Goal: Task Accomplishment & Management: Manage account settings

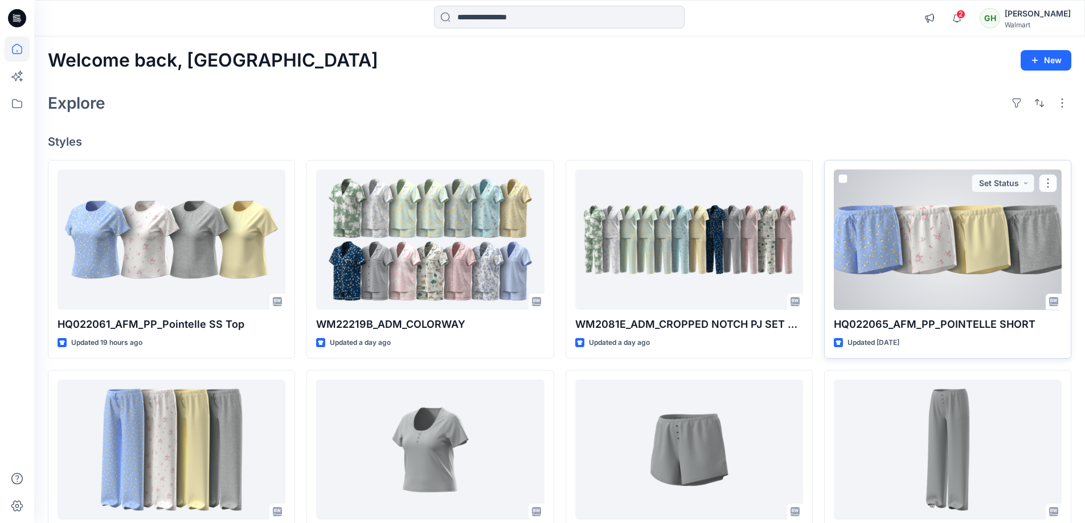
click at [1003, 262] on div at bounding box center [948, 240] width 228 height 141
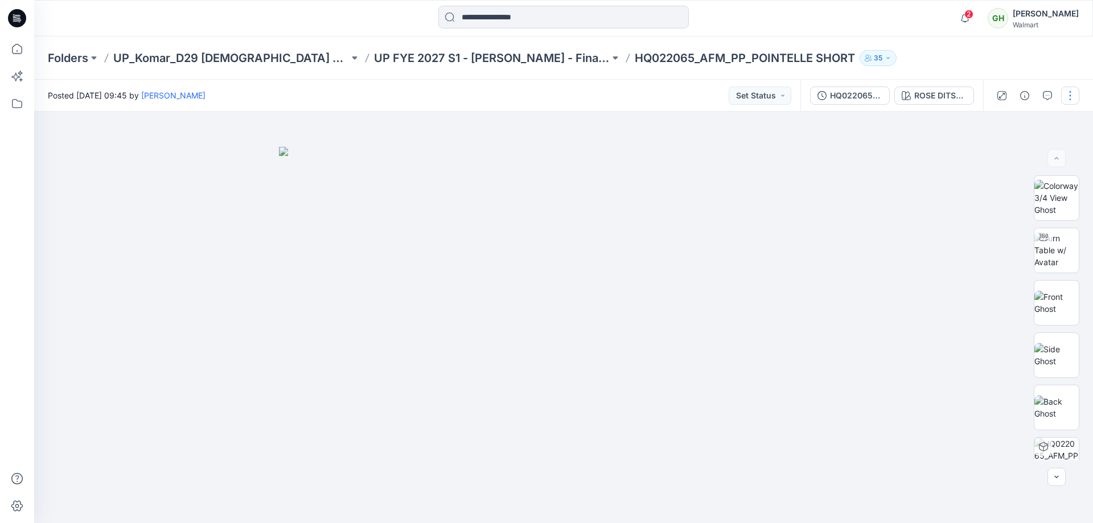
click at [1070, 97] on button "button" at bounding box center [1070, 96] width 18 height 18
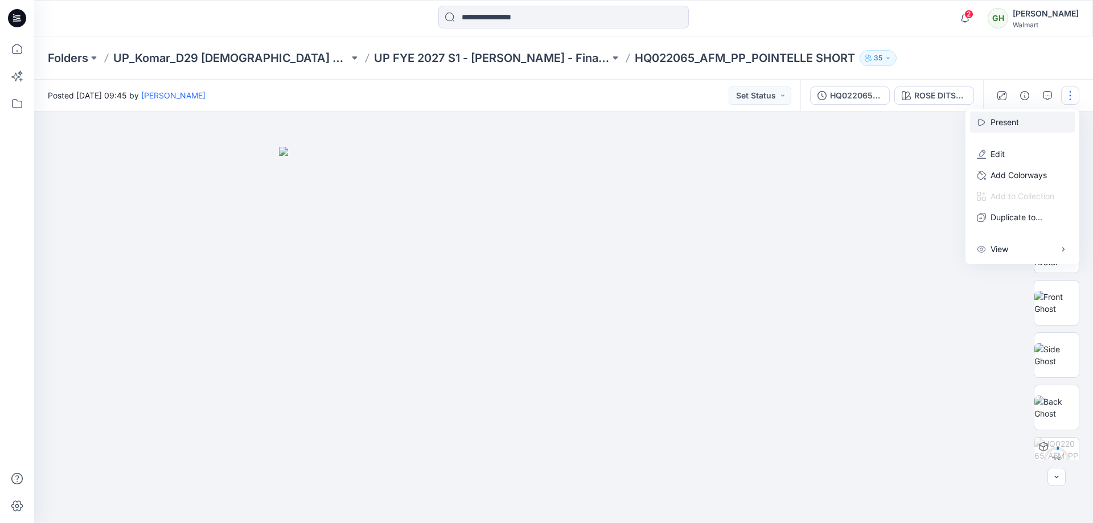
click at [1009, 118] on p "Present" at bounding box center [1005, 122] width 28 height 12
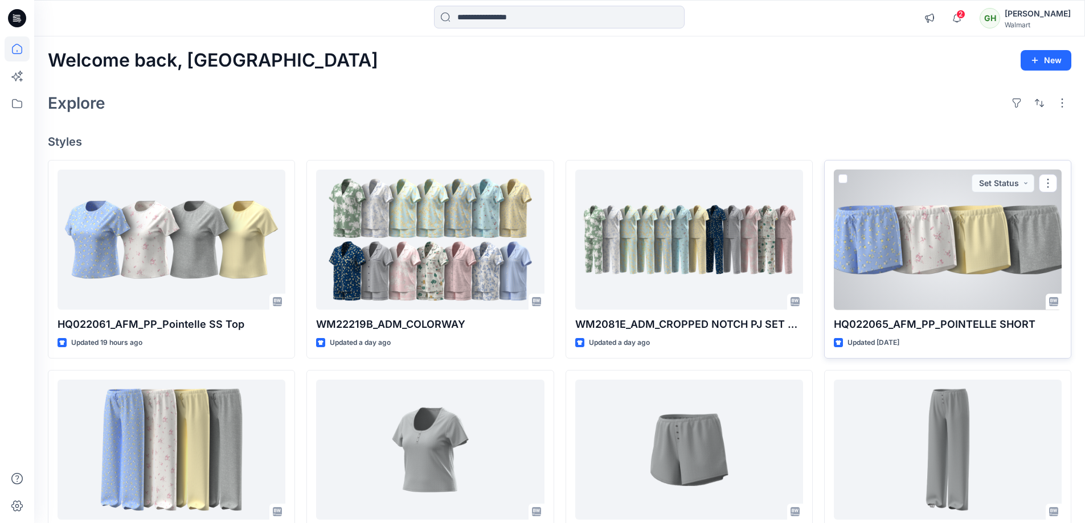
click at [950, 251] on div at bounding box center [948, 240] width 228 height 141
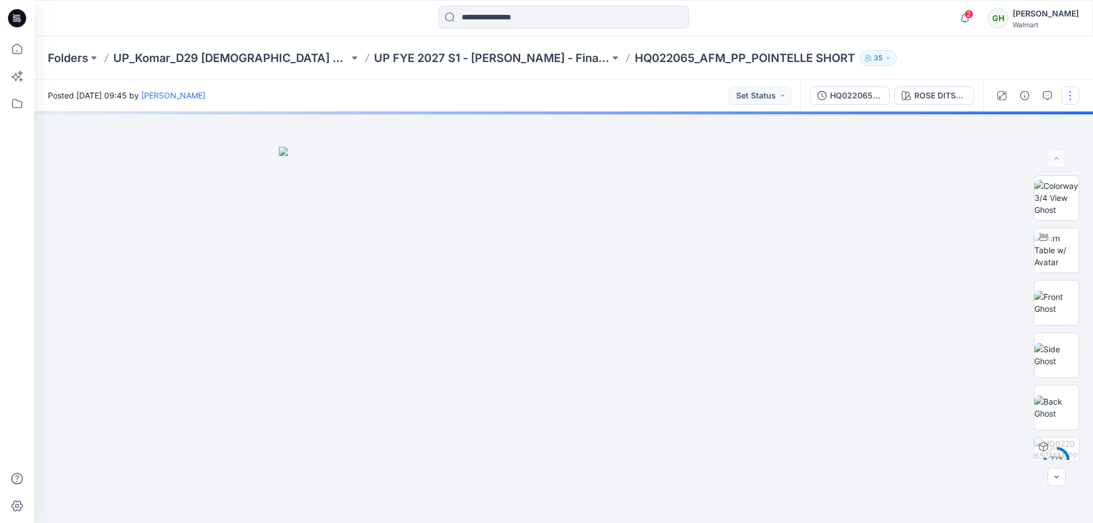
click at [1072, 100] on button "button" at bounding box center [1070, 96] width 18 height 18
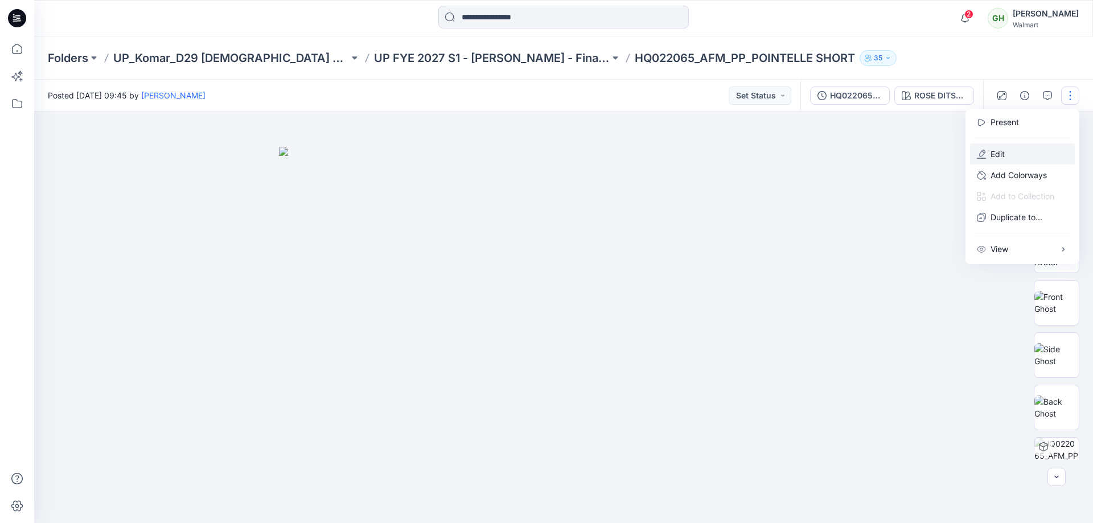
click at [1004, 157] on p "Edit" at bounding box center [998, 154] width 14 height 12
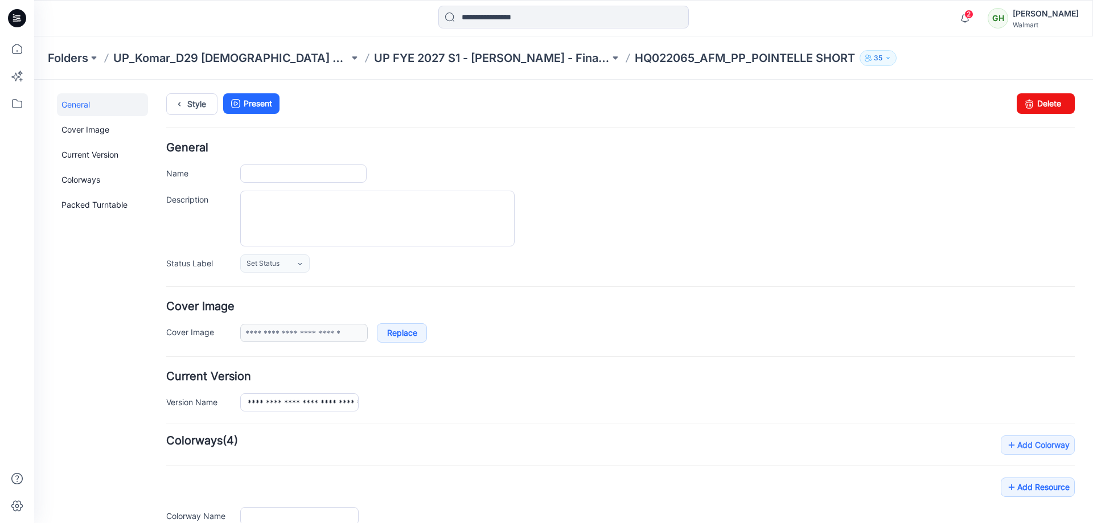
type input "**********"
click at [1036, 96] on link "Delete" at bounding box center [1046, 103] width 58 height 20
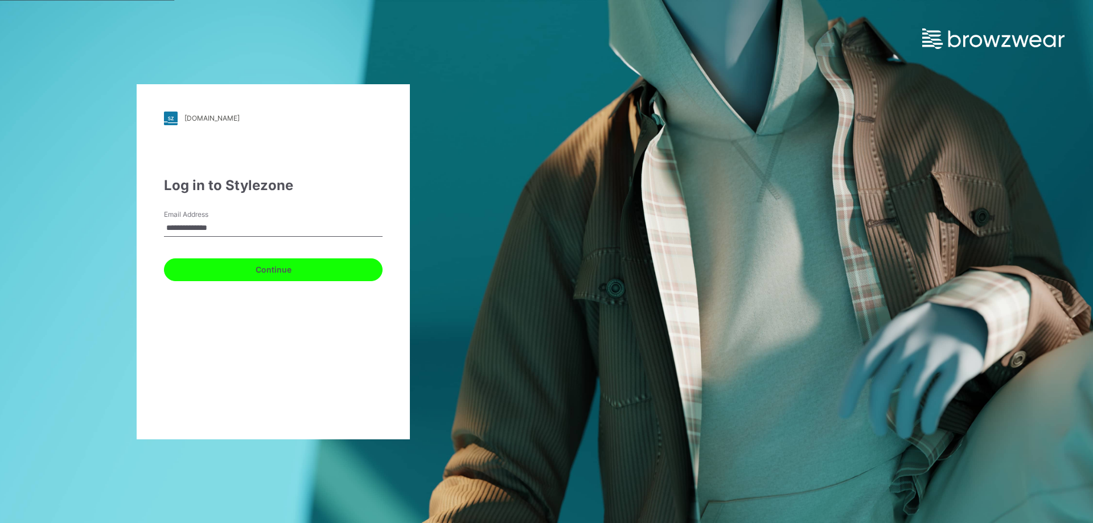
click at [240, 261] on button "Continue" at bounding box center [273, 269] width 219 height 23
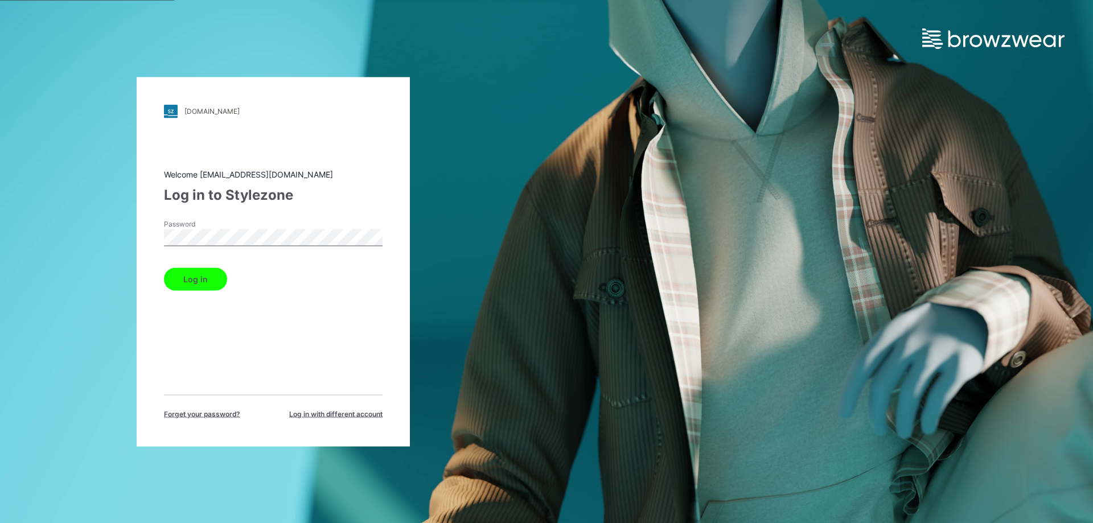
click at [217, 273] on button "Log in" at bounding box center [195, 279] width 63 height 23
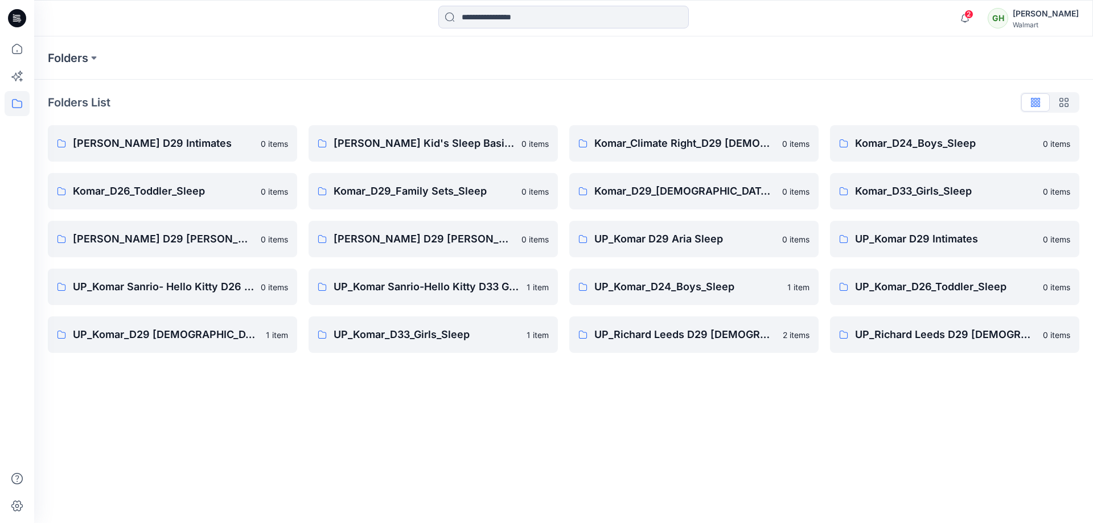
click at [988, 28] on div "GH" at bounding box center [998, 18] width 20 height 20
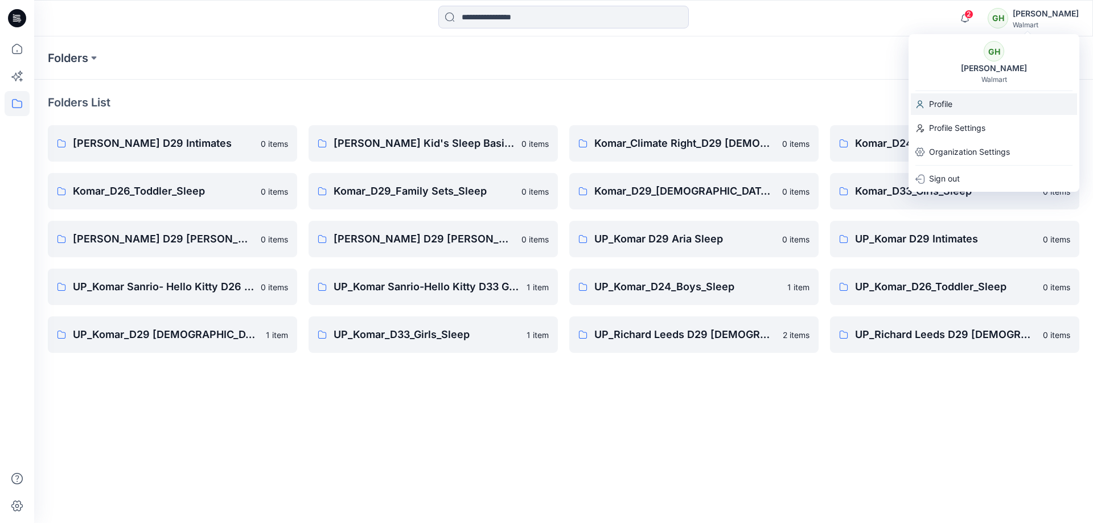
click at [953, 108] on p "Profile" at bounding box center [940, 104] width 23 height 22
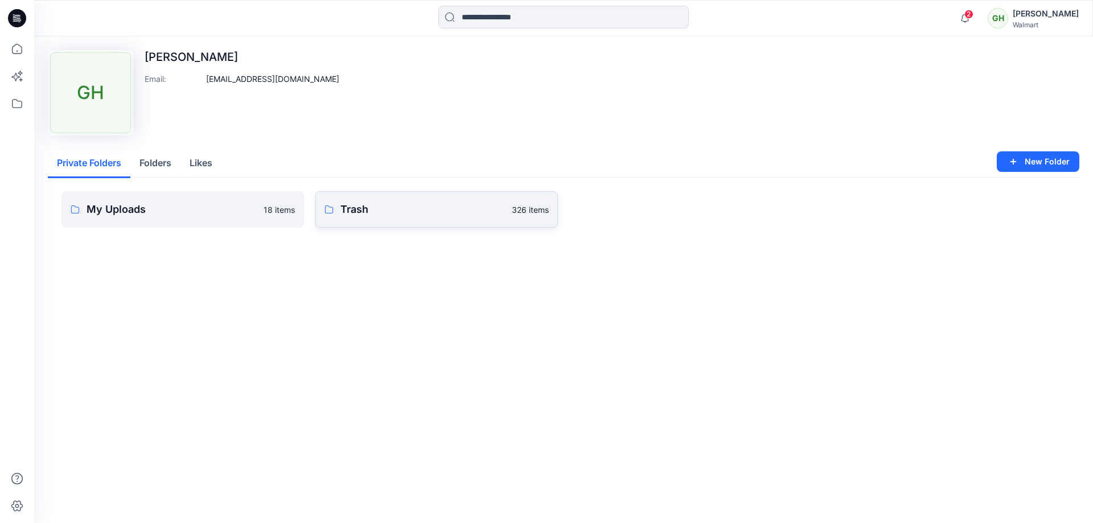
click at [358, 206] on p "Trash" at bounding box center [422, 210] width 165 height 16
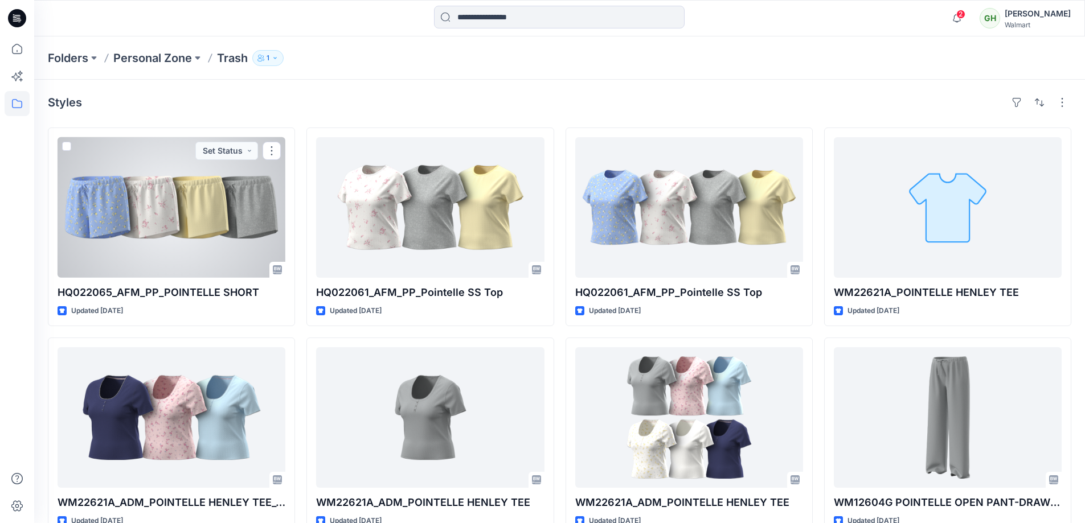
click at [195, 220] on div at bounding box center [172, 207] width 228 height 141
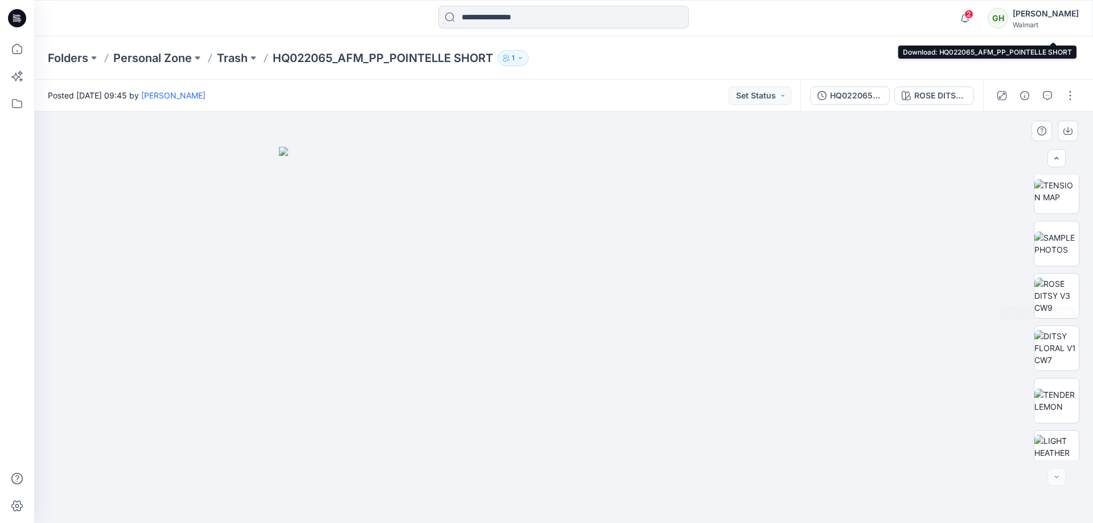
scroll to position [651, 0]
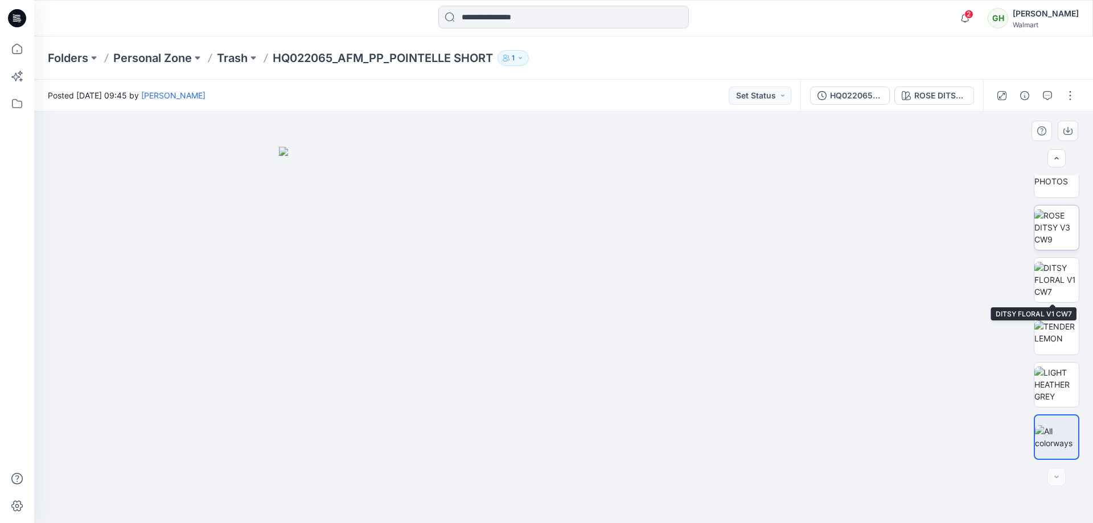
click at [1062, 220] on img at bounding box center [1057, 228] width 44 height 36
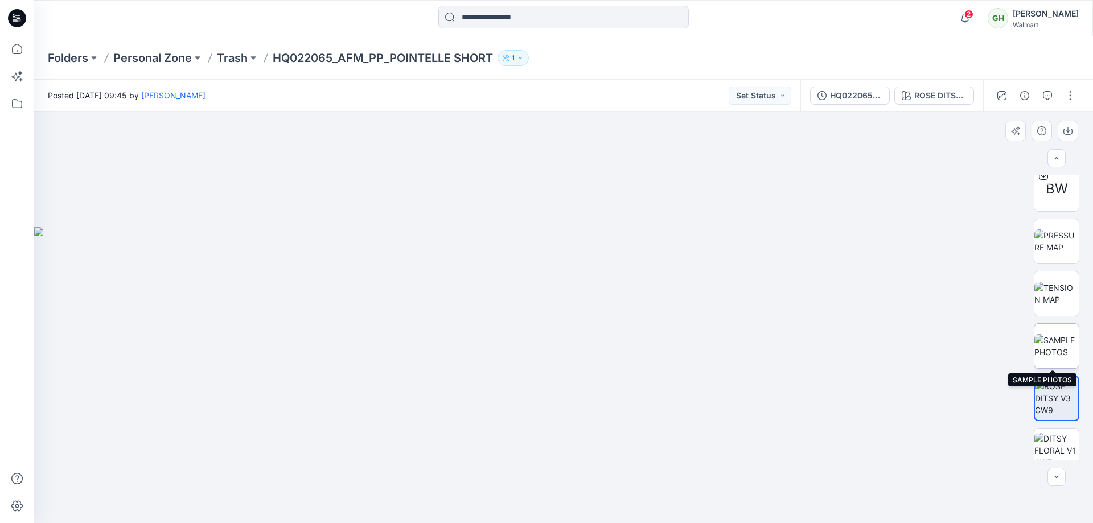
scroll to position [424, 0]
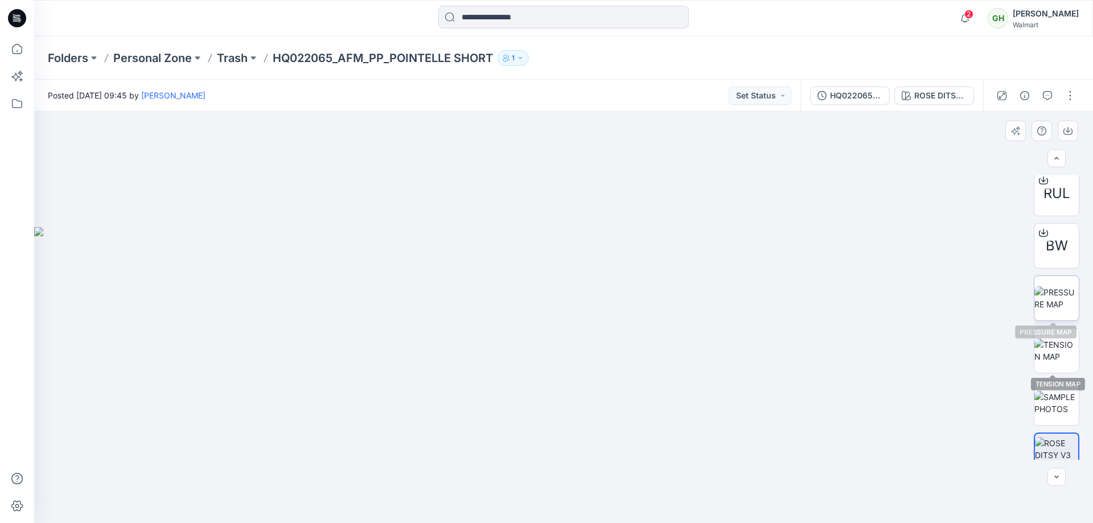
click at [1054, 293] on img at bounding box center [1057, 298] width 44 height 24
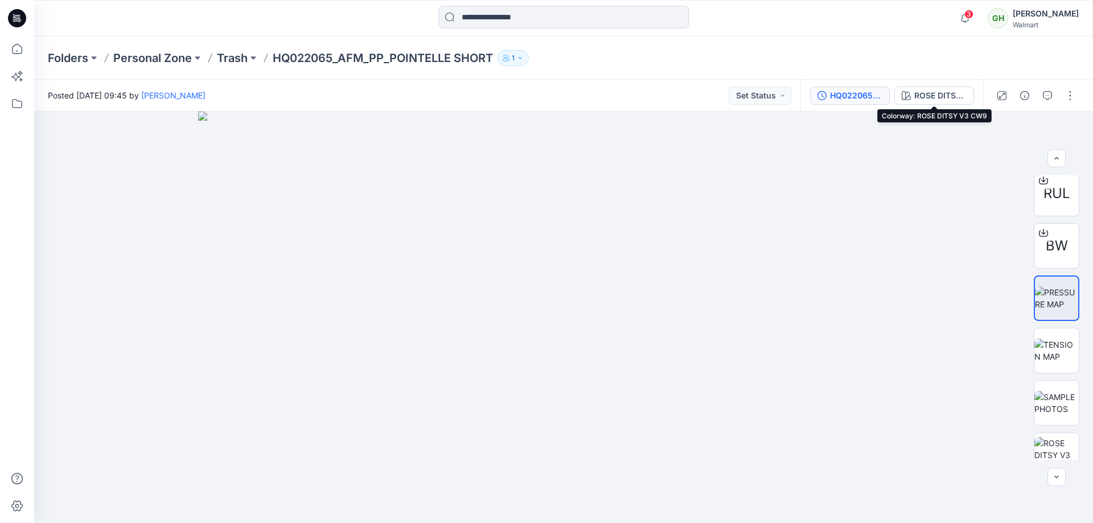
click at [850, 95] on div "HQ022065_AFM_PP_POINTELLE SHORT_MISSY" at bounding box center [856, 95] width 52 height 13
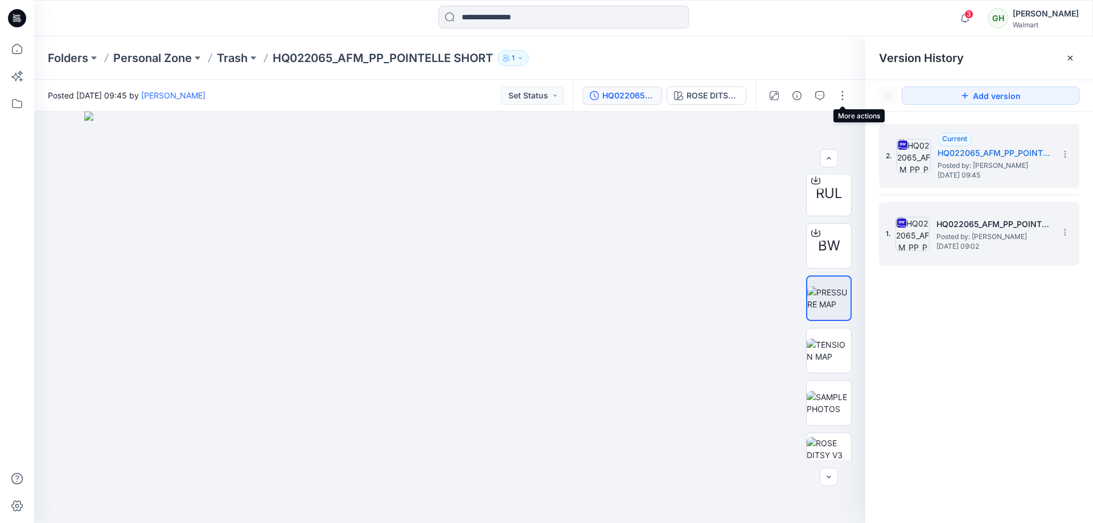
click at [1012, 231] on span "Posted by: [PERSON_NAME]" at bounding box center [994, 236] width 114 height 11
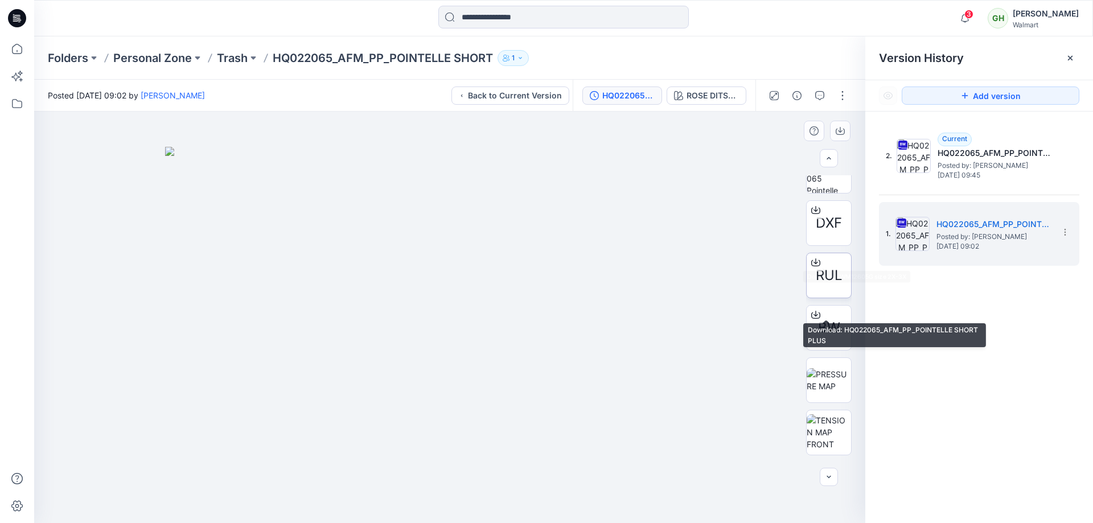
scroll to position [399, 0]
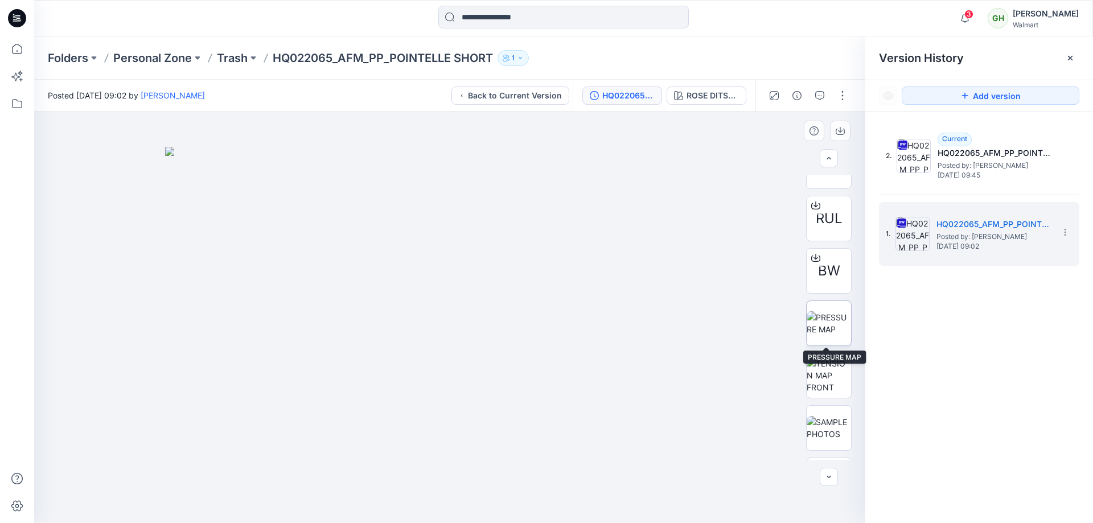
click at [822, 323] on img at bounding box center [829, 323] width 44 height 24
click at [839, 383] on img at bounding box center [829, 376] width 44 height 36
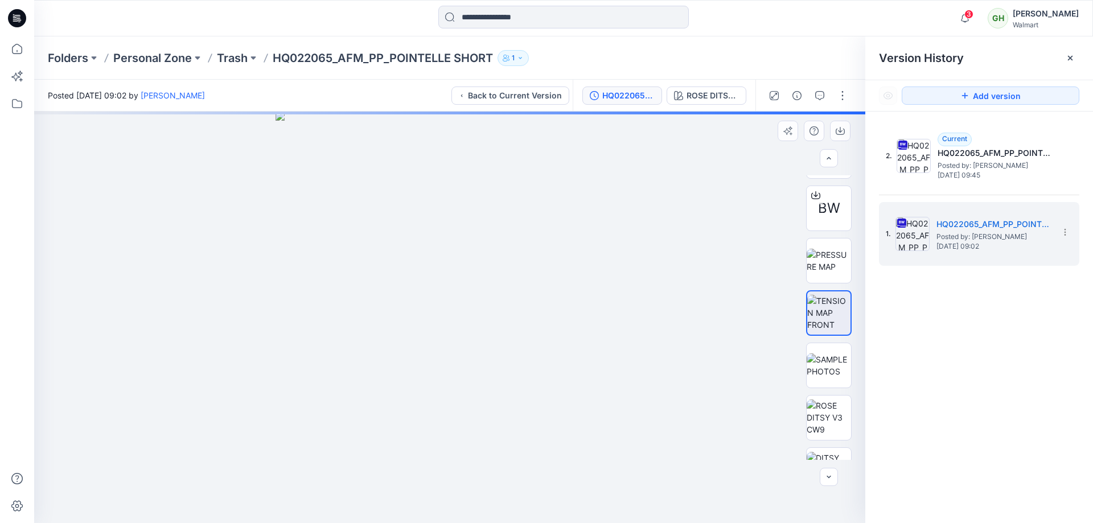
scroll to position [512, 0]
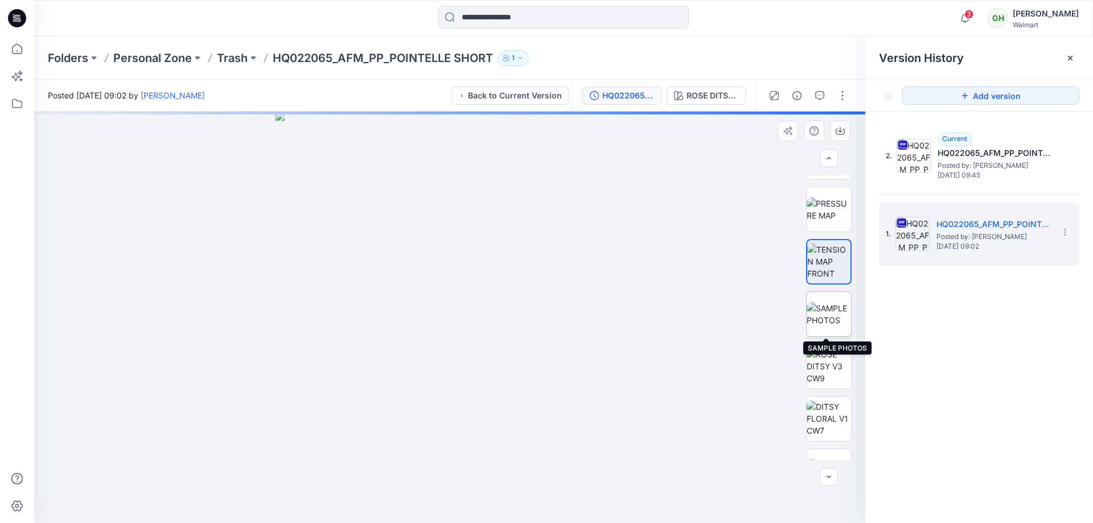
click at [826, 326] on img at bounding box center [829, 314] width 44 height 24
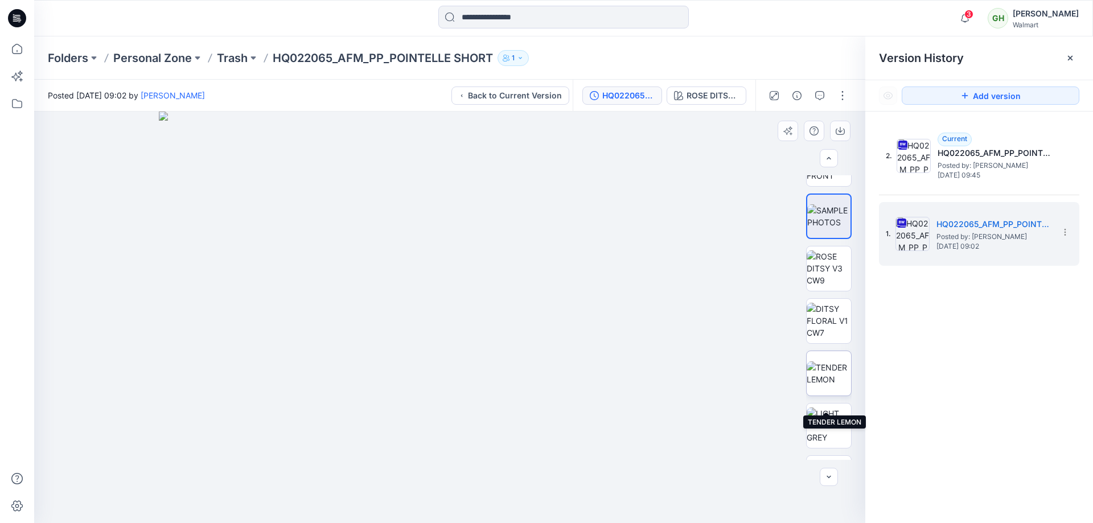
scroll to position [594, 0]
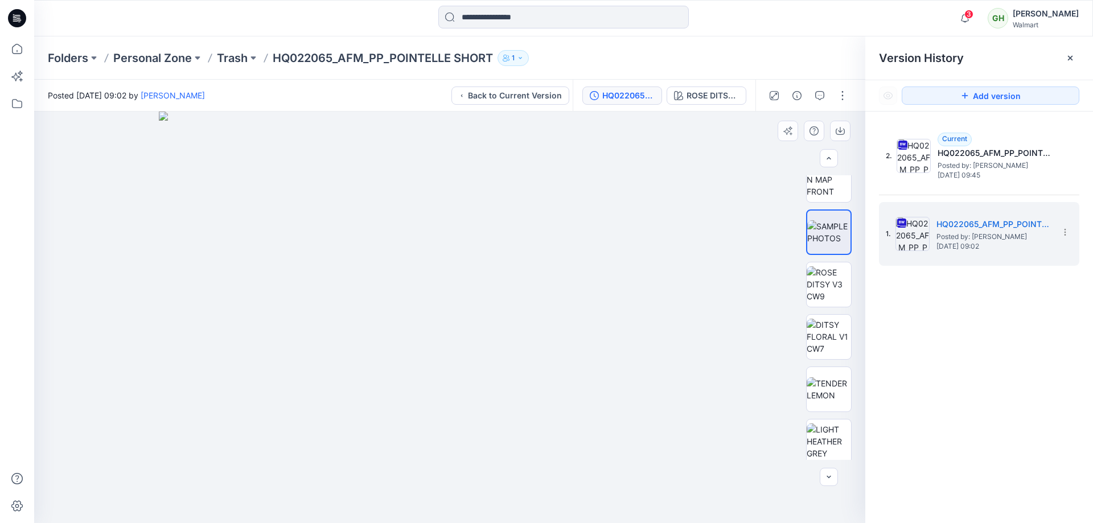
click at [797, 338] on div "DXF RUL BW" at bounding box center [829, 317] width 73 height 285
click at [840, 338] on img at bounding box center [829, 337] width 44 height 36
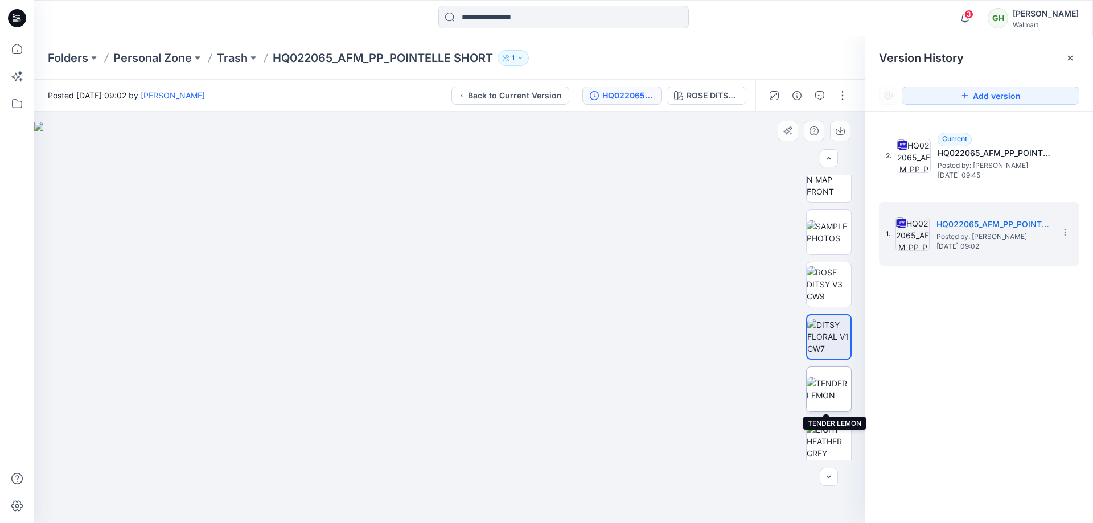
click at [826, 381] on img at bounding box center [829, 389] width 44 height 24
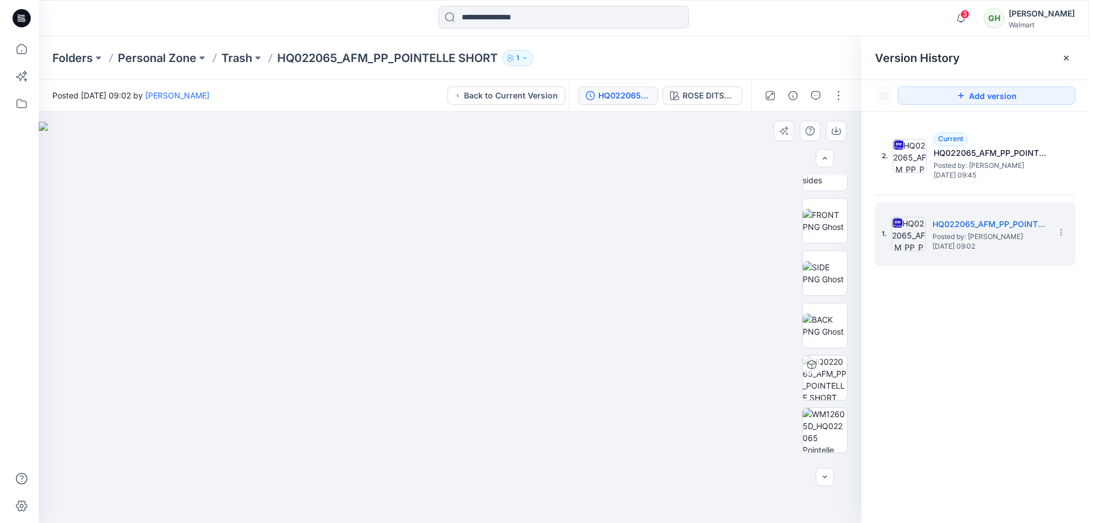
scroll to position [0, 0]
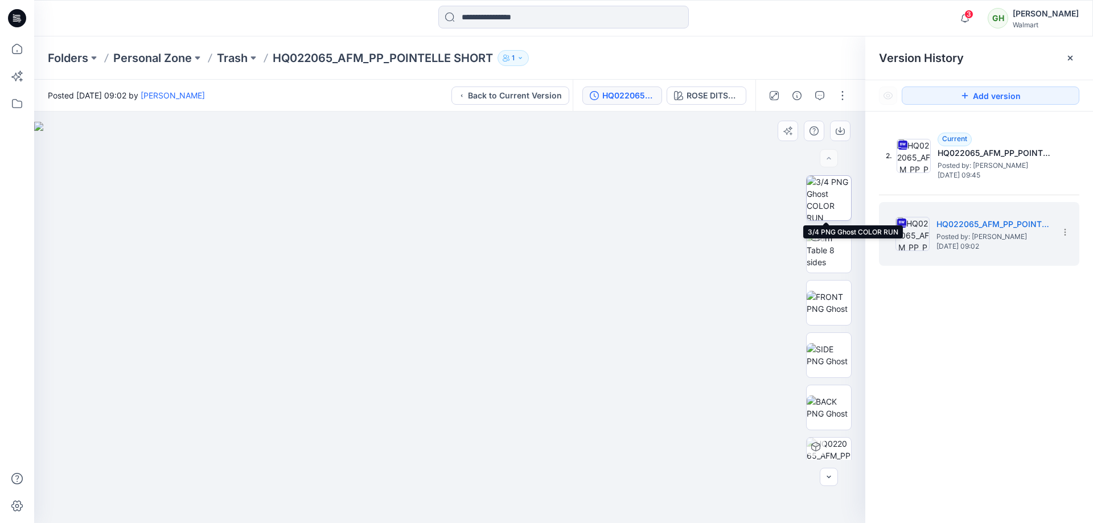
click at [832, 199] on img at bounding box center [829, 198] width 44 height 44
drag, startPoint x: 826, startPoint y: 244, endPoint x: 766, endPoint y: 243, distance: 59.2
click at [826, 244] on img at bounding box center [829, 250] width 44 height 36
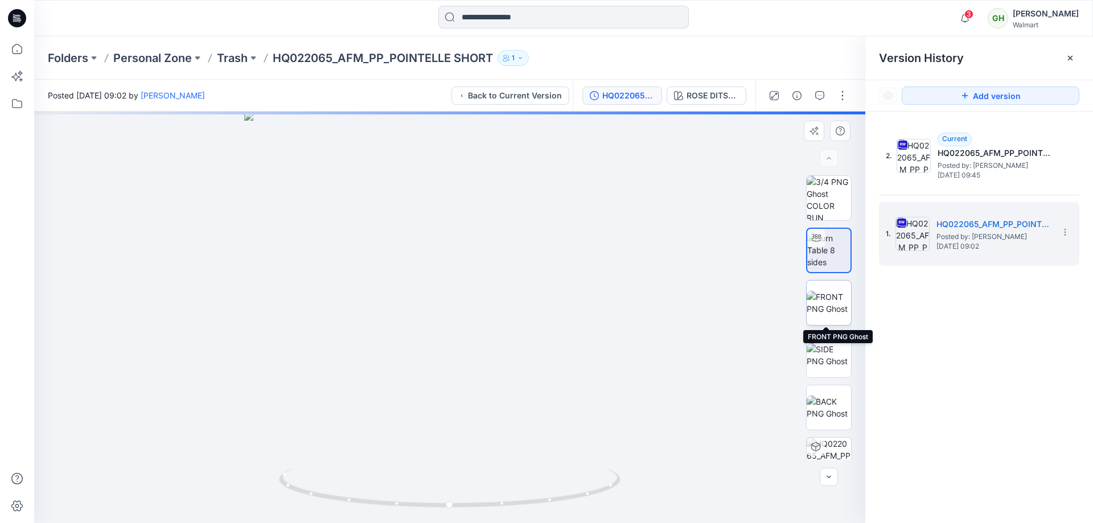
click at [827, 291] on img at bounding box center [829, 303] width 44 height 24
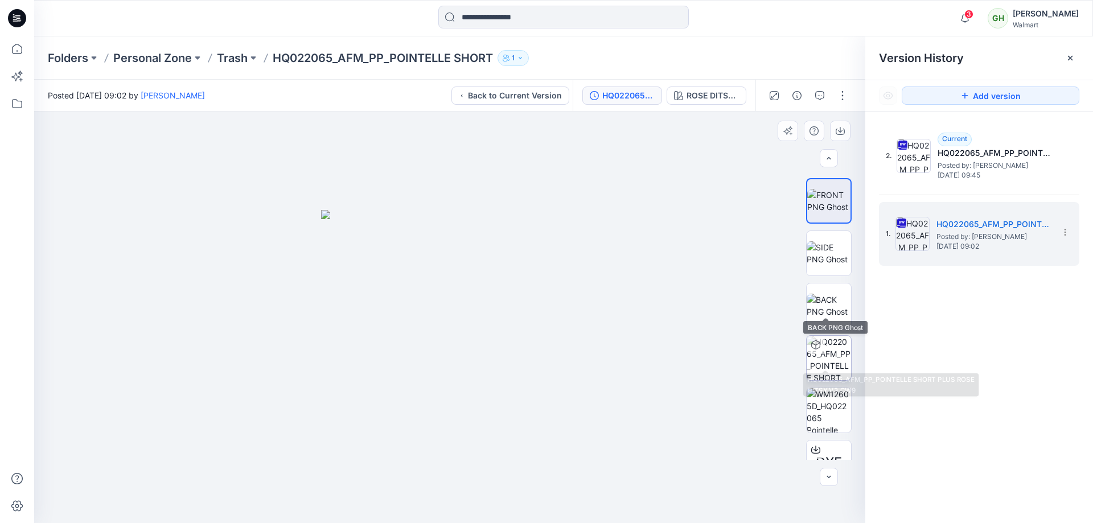
scroll to position [114, 0]
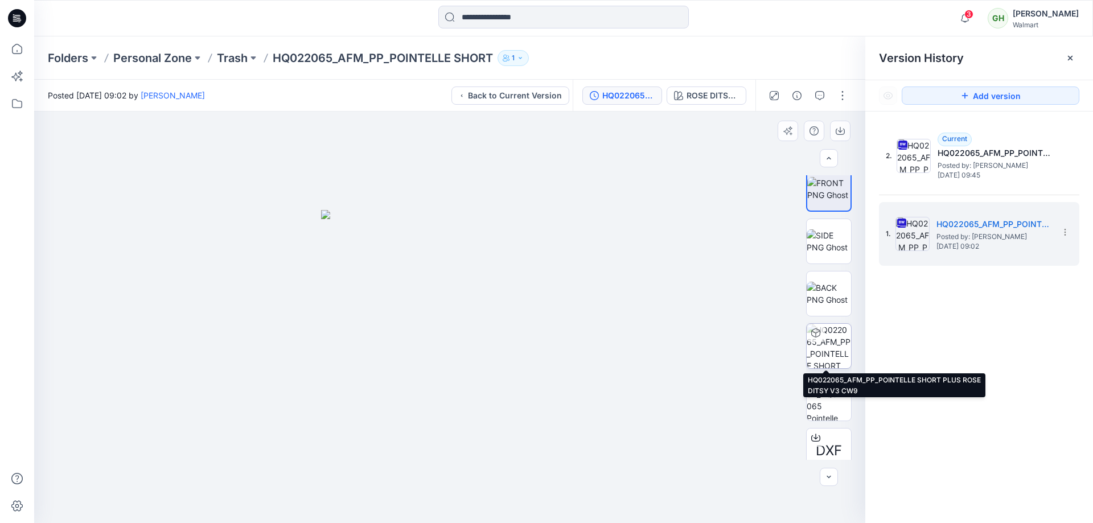
click at [819, 362] on img at bounding box center [829, 346] width 44 height 44
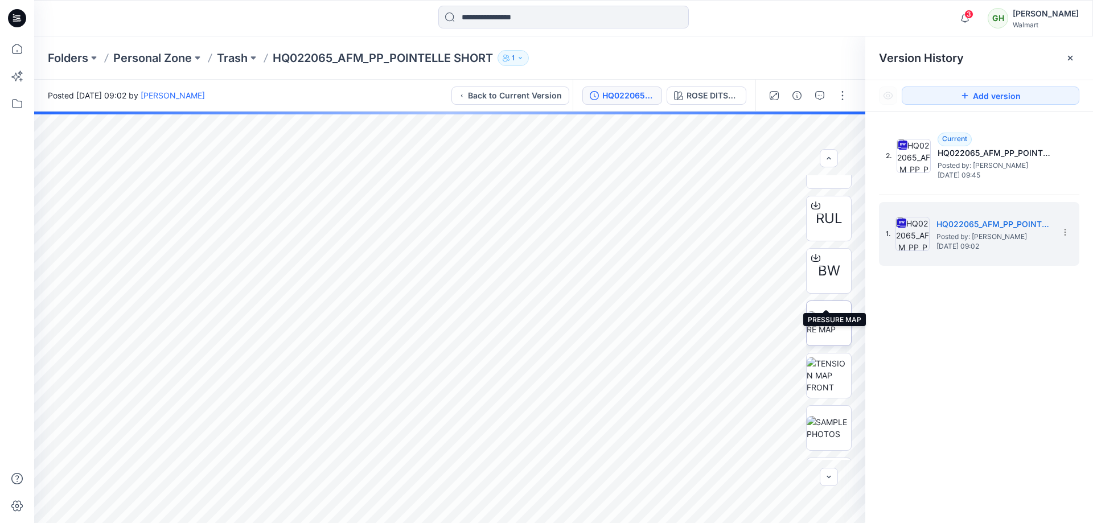
scroll to position [512, 0]
click at [801, 318] on div "DXF RUL BW" at bounding box center [829, 317] width 73 height 285
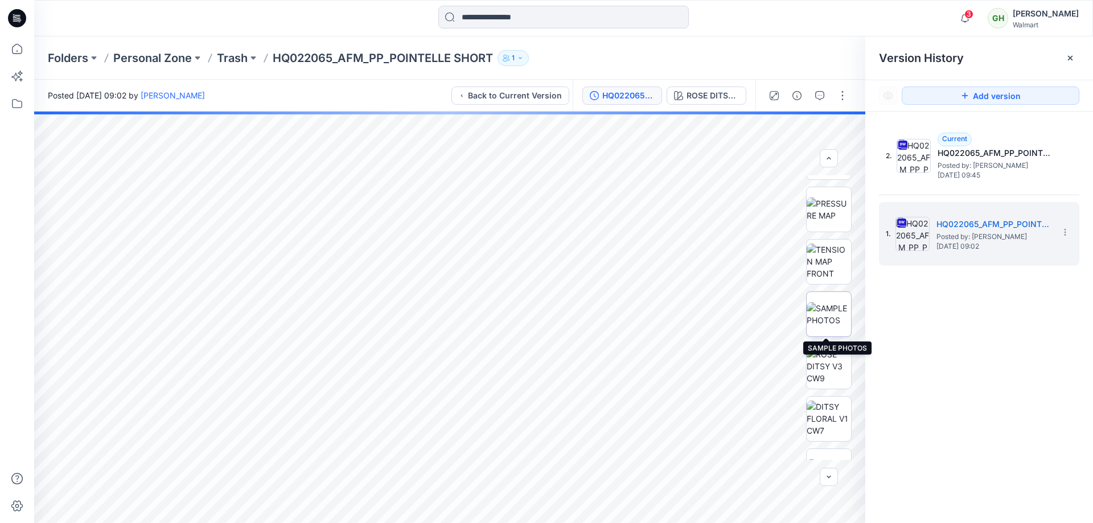
click at [826, 319] on img at bounding box center [829, 314] width 44 height 24
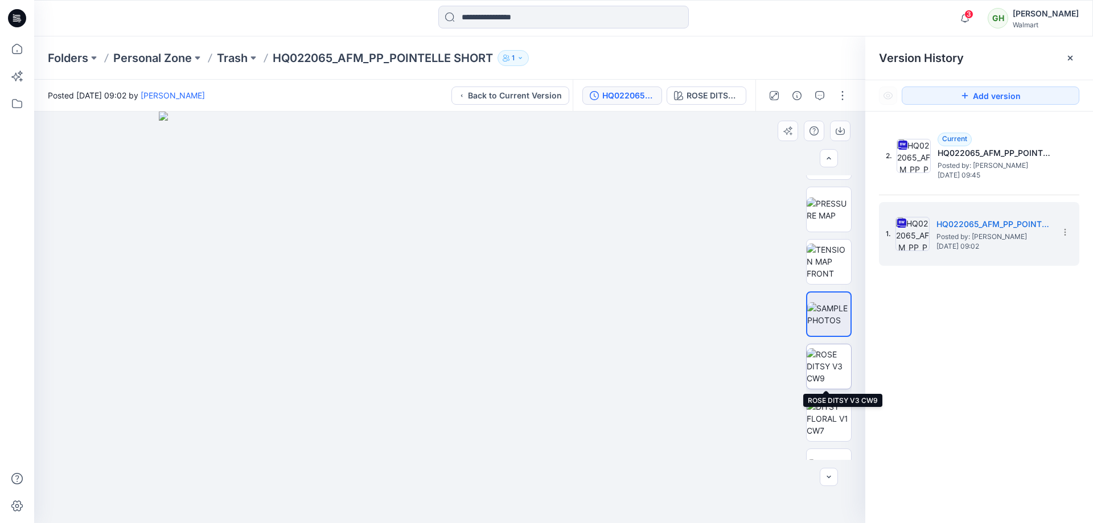
click at [815, 356] on img at bounding box center [829, 366] width 44 height 36
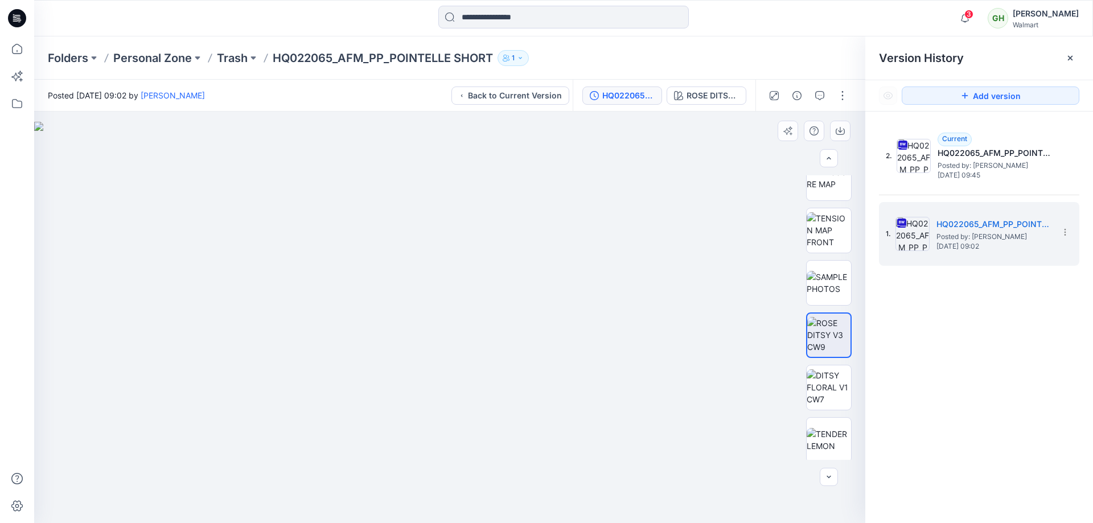
scroll to position [569, 0]
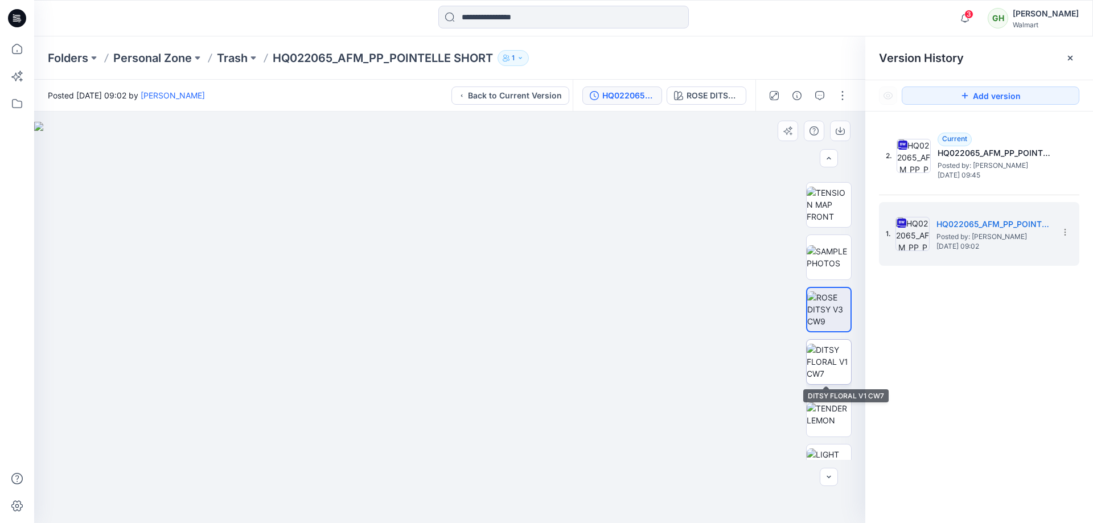
click at [836, 355] on img at bounding box center [829, 362] width 44 height 36
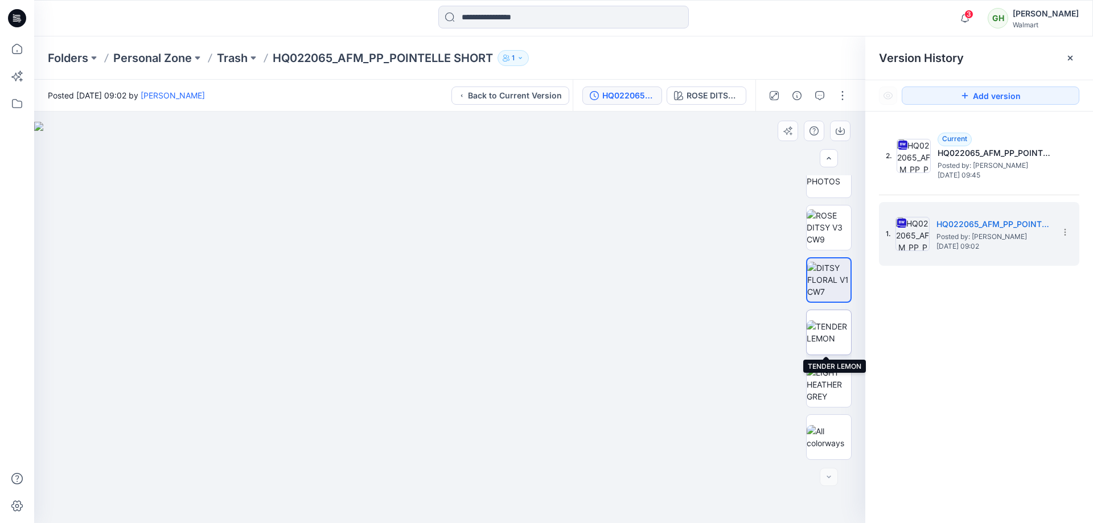
click at [827, 330] on img at bounding box center [829, 333] width 44 height 24
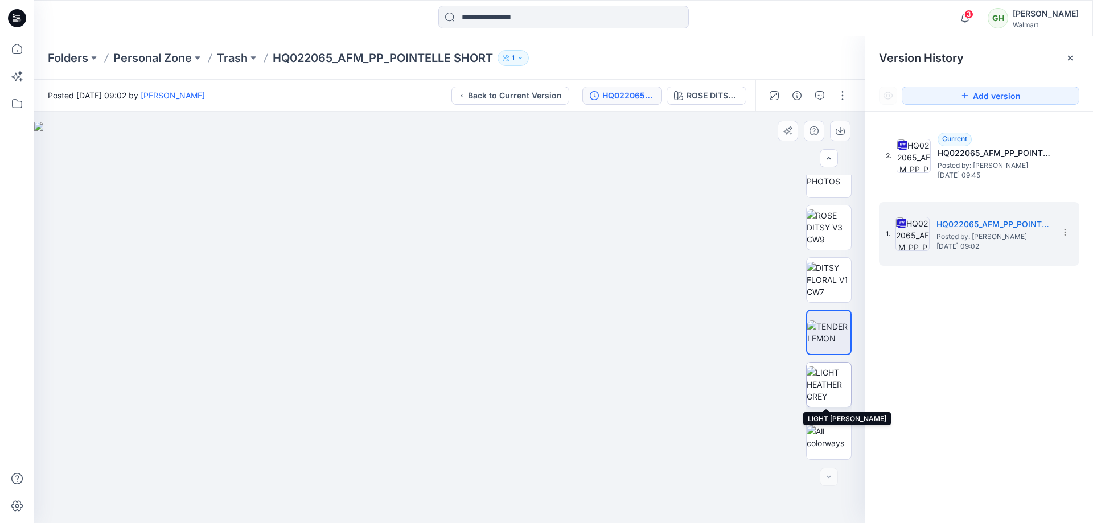
click at [836, 395] on img at bounding box center [829, 385] width 44 height 36
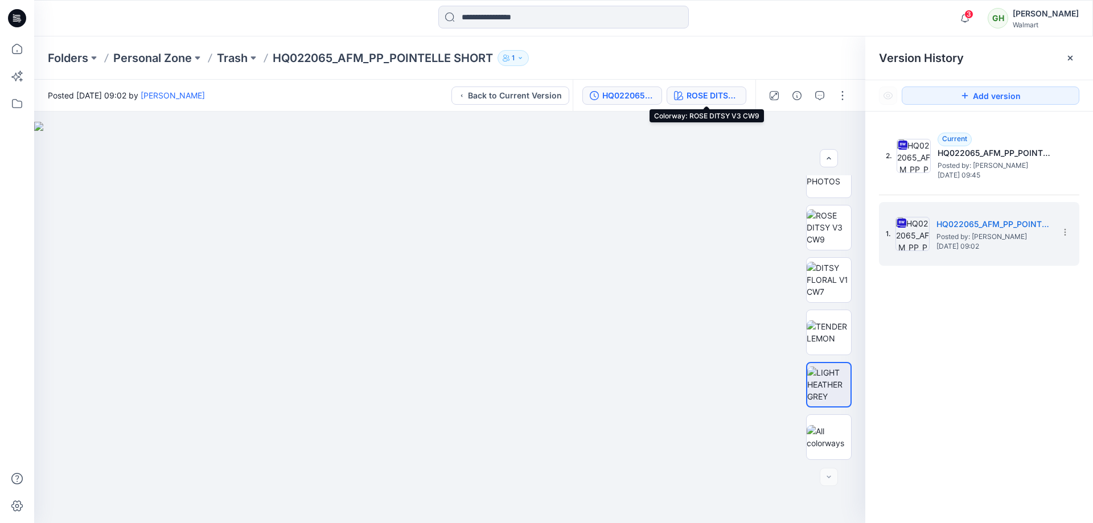
click at [704, 88] on button "ROSE DITSY V3 CW9" at bounding box center [707, 96] width 80 height 18
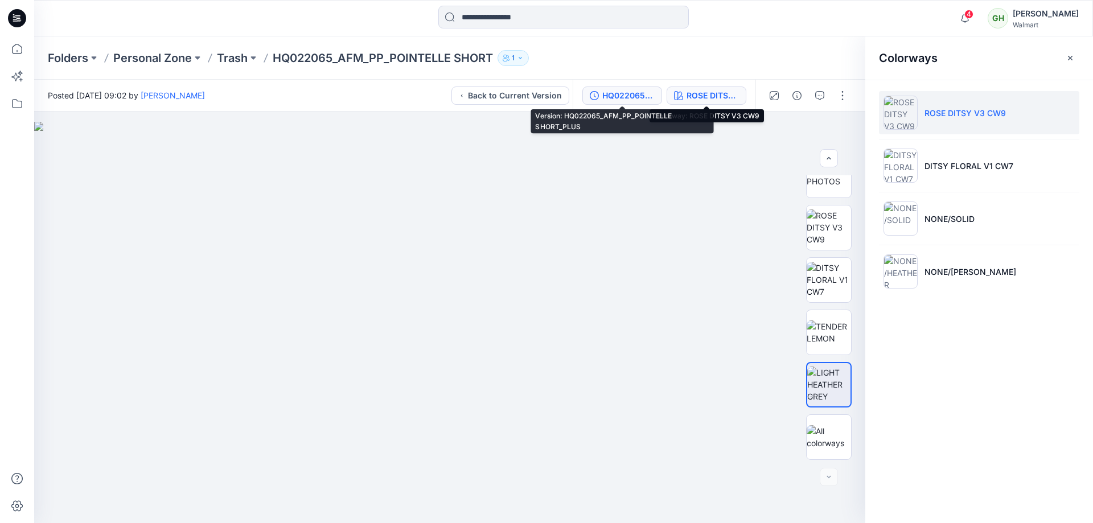
click at [633, 89] on div "HQ022065_AFM_PP_POINTELLE SHORT_PLUS" at bounding box center [628, 95] width 52 height 13
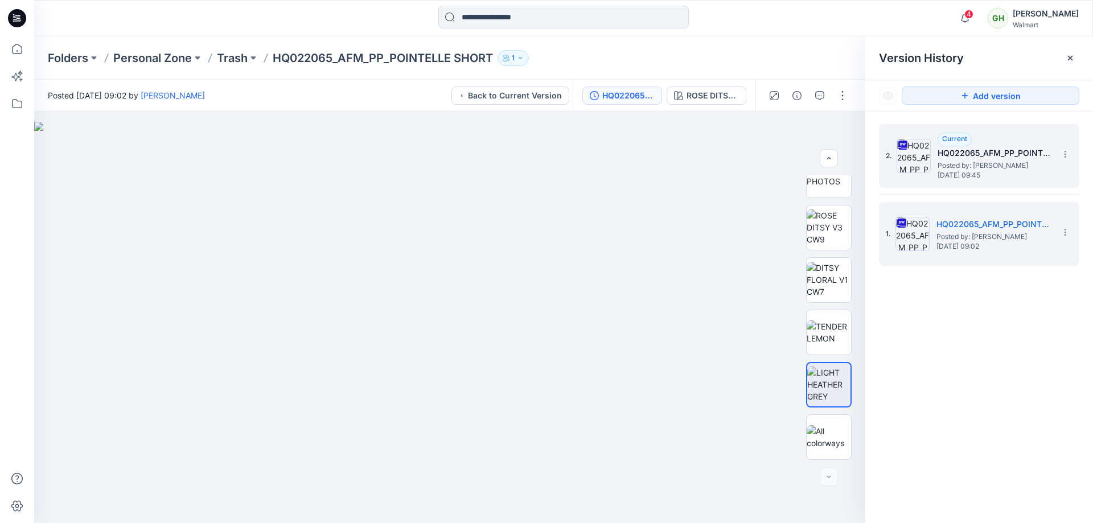
click at [992, 166] on span "Posted by: [PERSON_NAME]" at bounding box center [995, 165] width 114 height 11
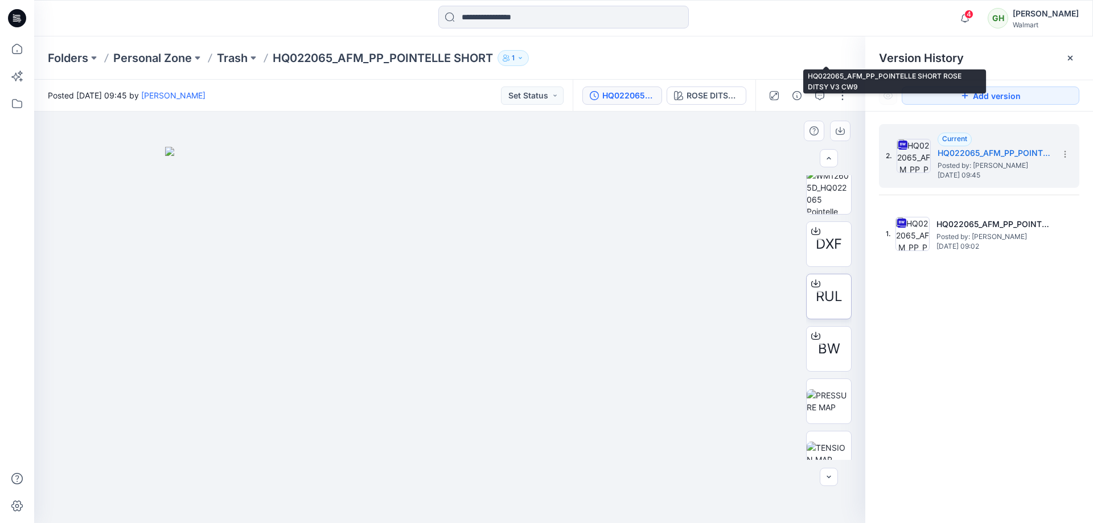
scroll to position [424, 0]
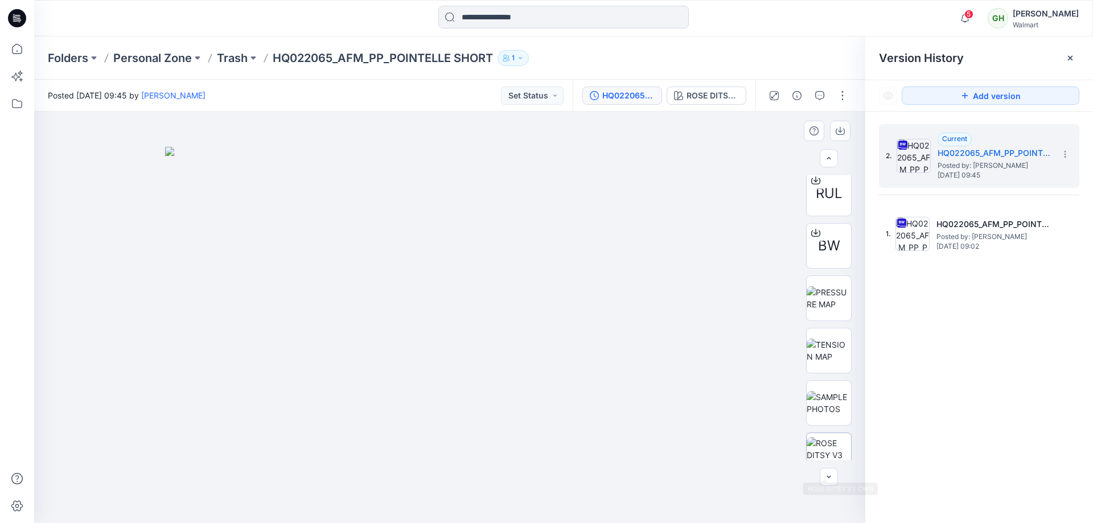
click at [828, 452] on img at bounding box center [829, 455] width 44 height 36
click at [1074, 60] on icon at bounding box center [1070, 58] width 9 height 9
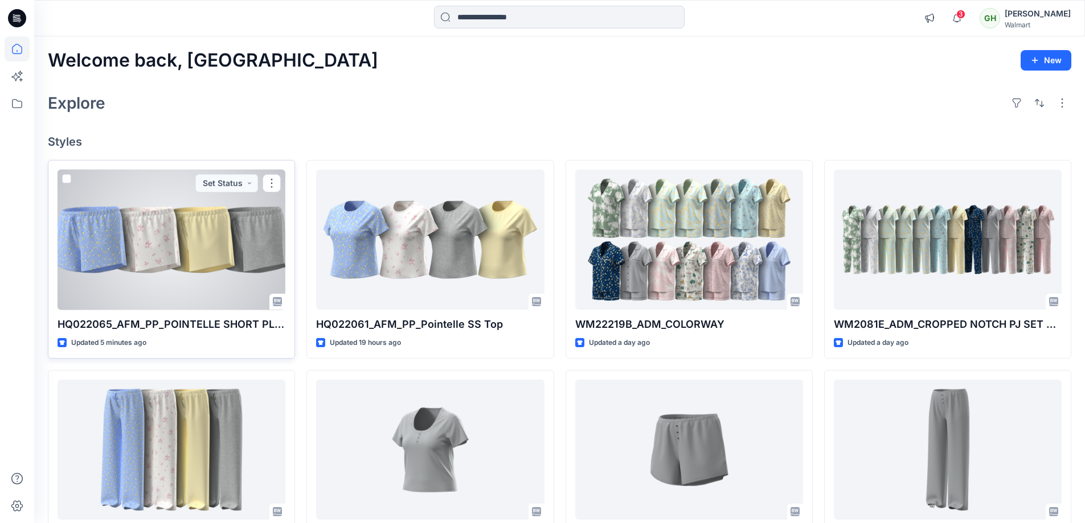
click at [165, 237] on div at bounding box center [172, 240] width 228 height 141
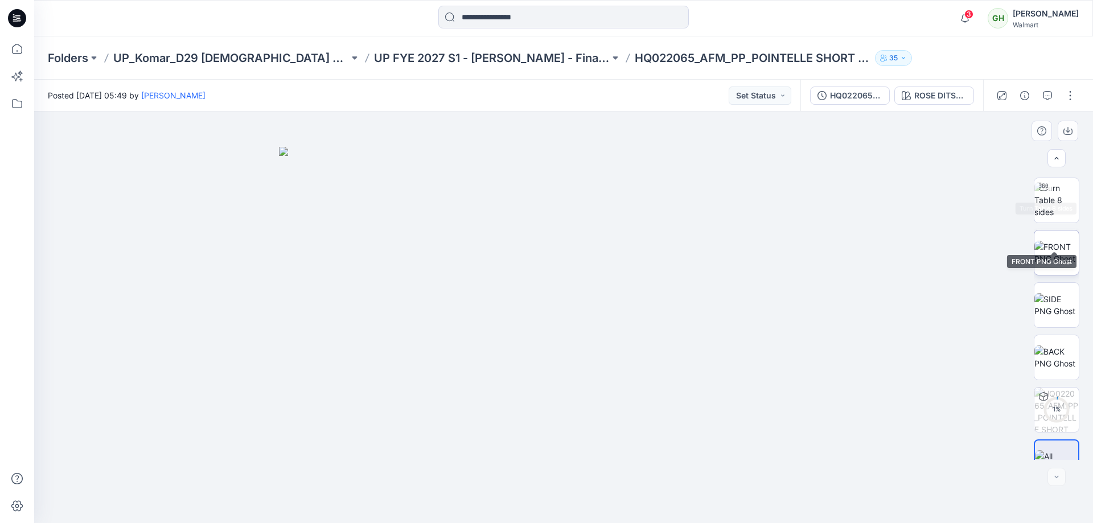
scroll to position [75, 0]
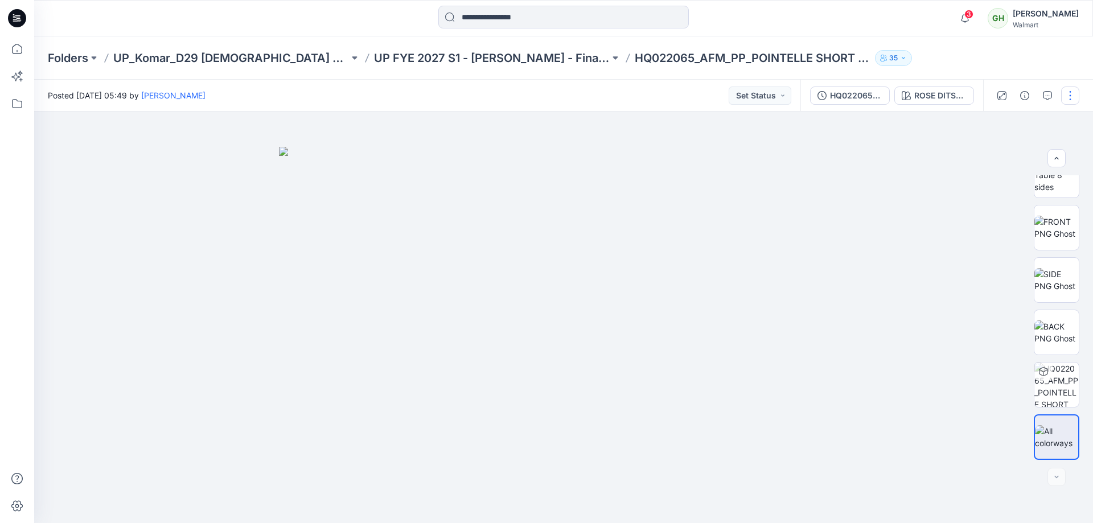
click at [1065, 97] on button "button" at bounding box center [1070, 96] width 18 height 18
click at [1010, 153] on button "Edit" at bounding box center [1022, 153] width 105 height 21
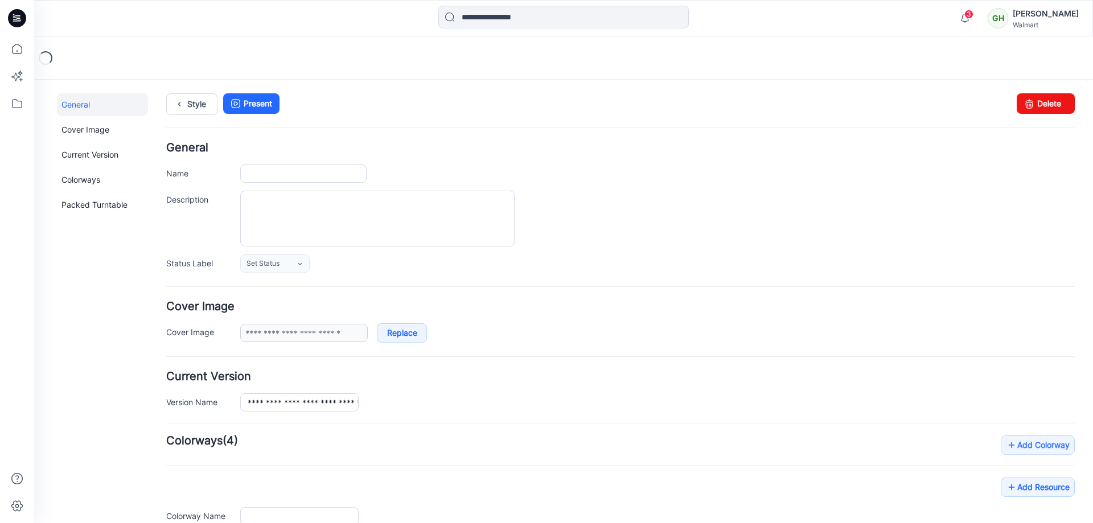
type input "**********"
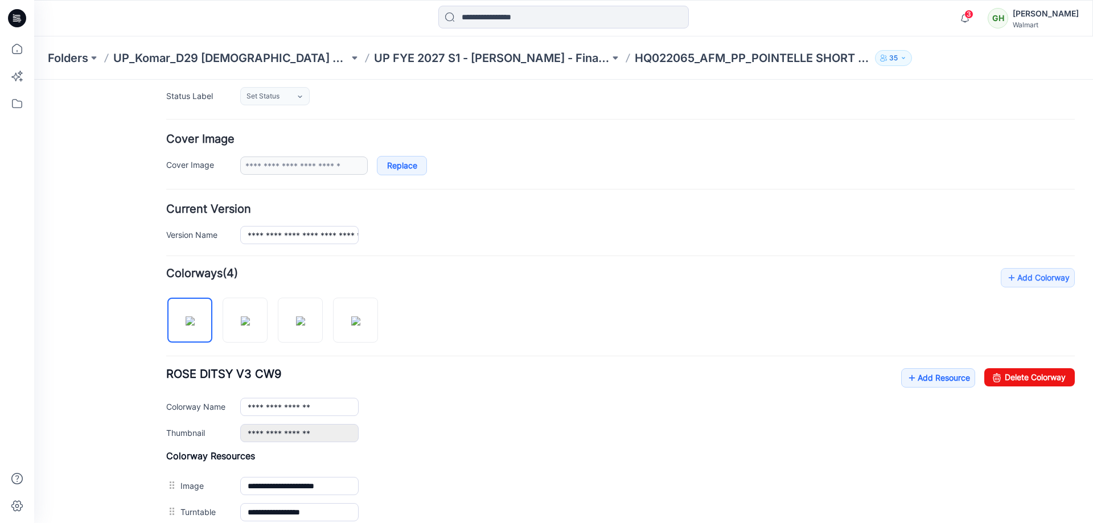
scroll to position [171, 0]
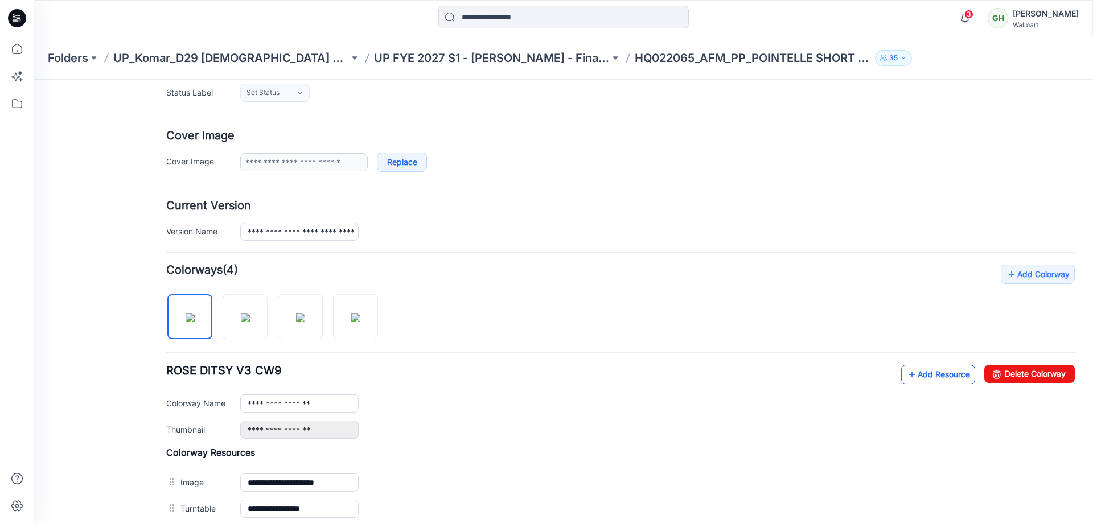
click at [906, 373] on icon at bounding box center [911, 375] width 11 height 18
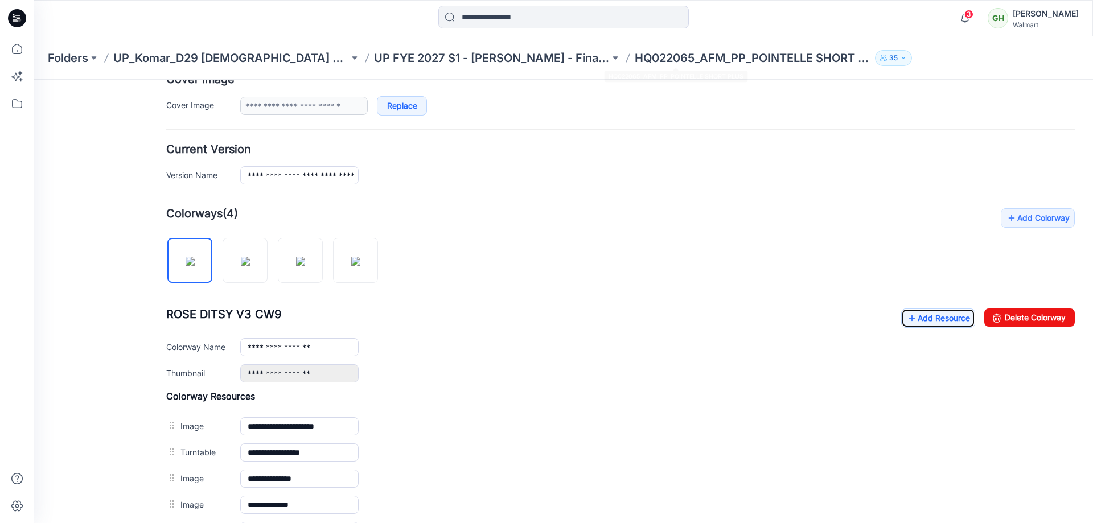
scroll to position [399, 0]
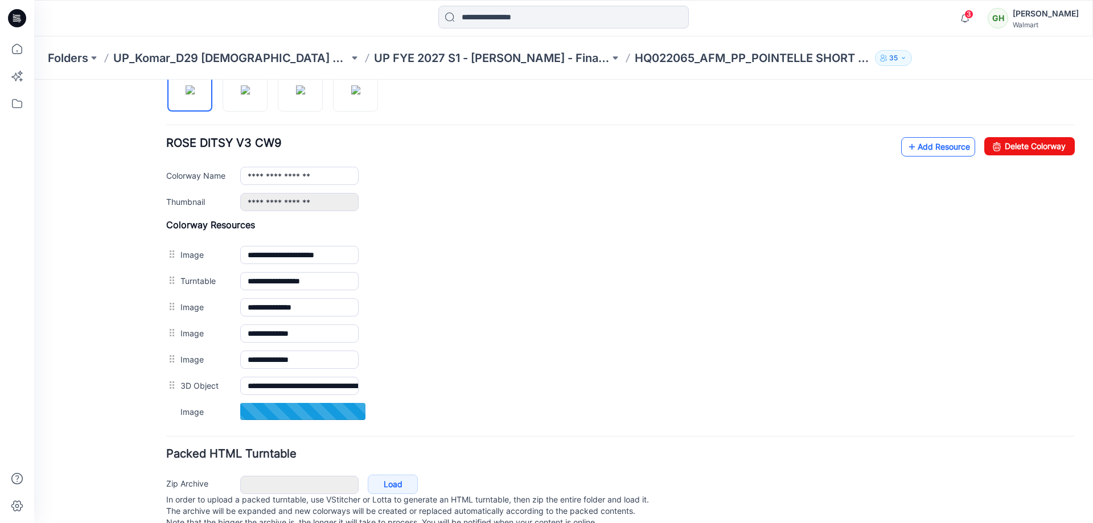
click at [928, 147] on link "Add Resource" at bounding box center [938, 146] width 74 height 19
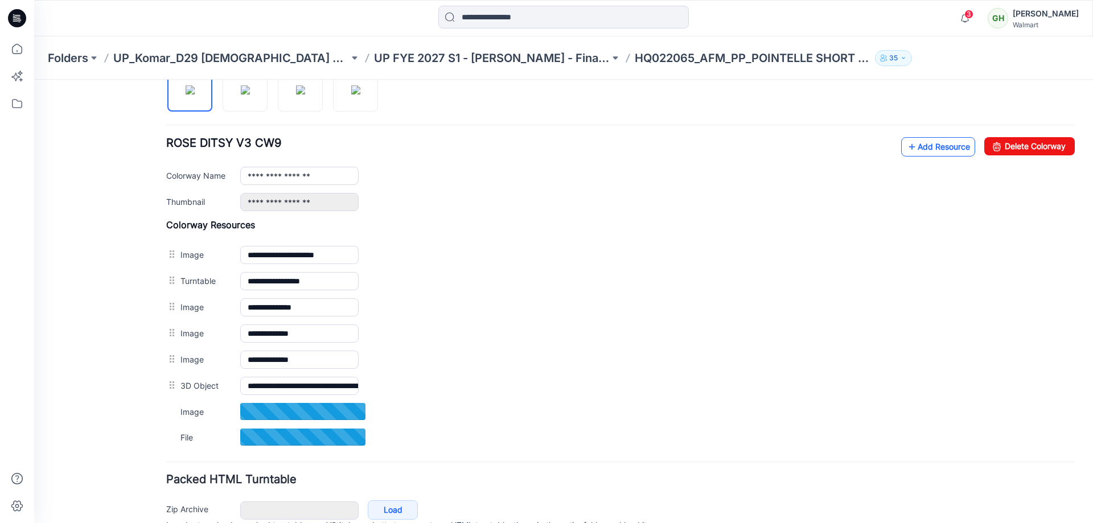
click at [936, 153] on link "Add Resource" at bounding box center [938, 146] width 74 height 19
click at [944, 150] on link "Add Resource" at bounding box center [938, 146] width 74 height 19
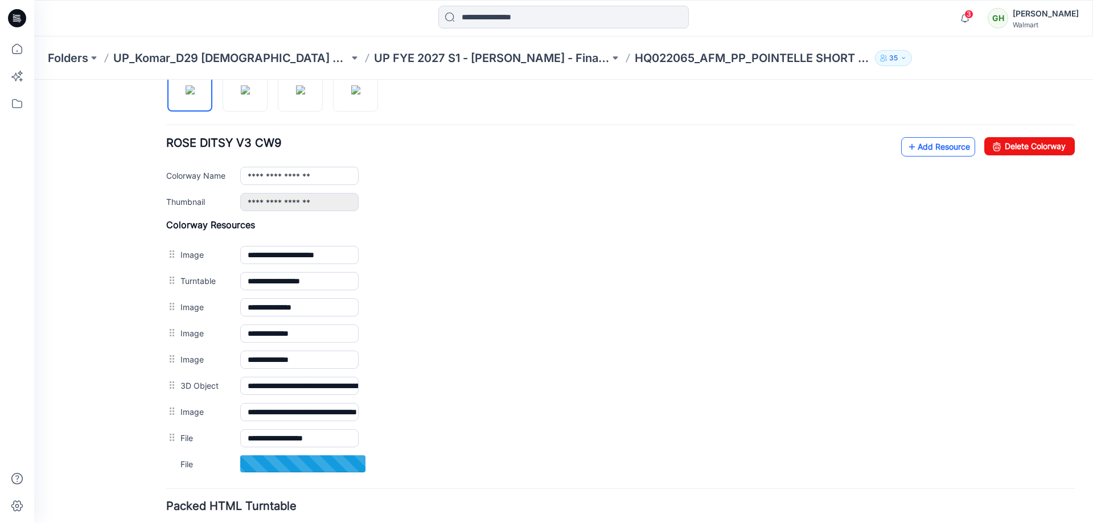
click at [914, 146] on link "Add Resource" at bounding box center [938, 146] width 74 height 19
click at [920, 153] on link "Add Resource" at bounding box center [938, 146] width 74 height 19
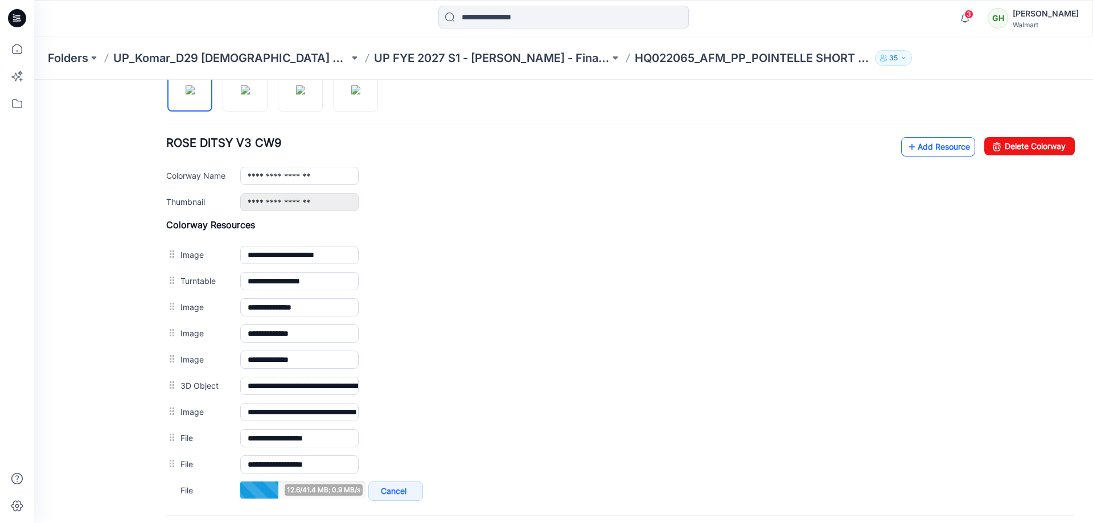
click at [919, 155] on link "Add Resource" at bounding box center [938, 146] width 74 height 19
click at [939, 145] on link "Add Resource" at bounding box center [938, 146] width 74 height 19
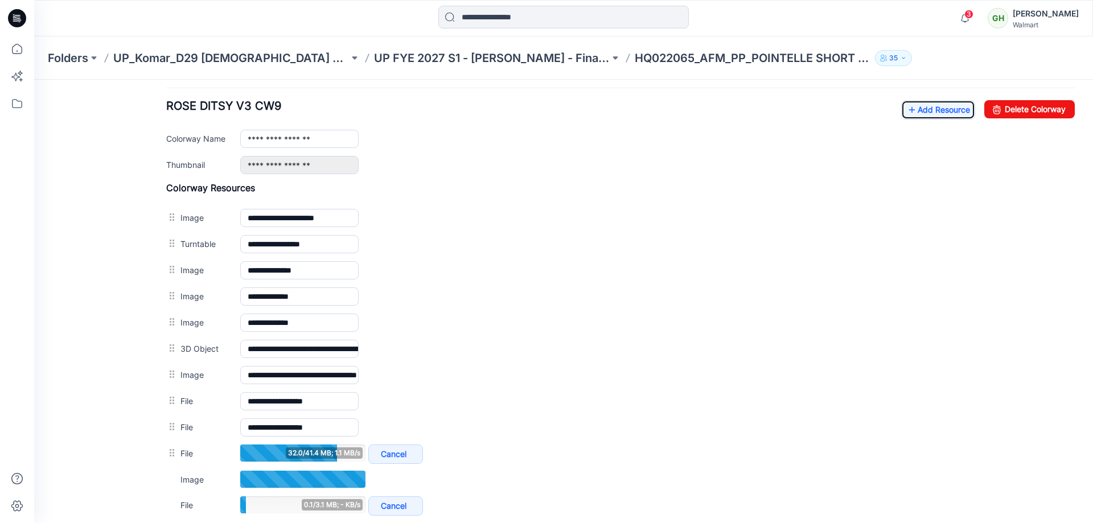
scroll to position [455, 0]
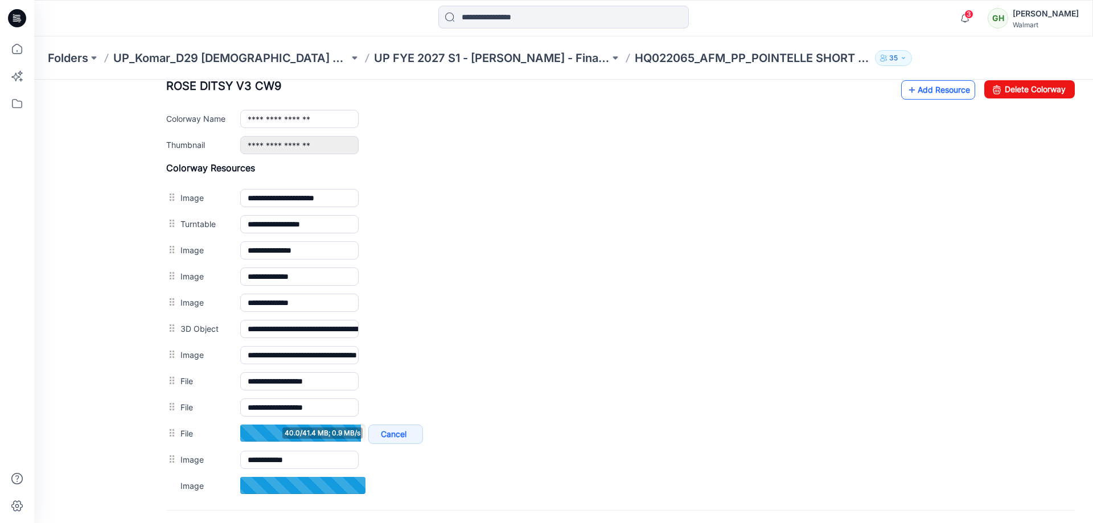
click at [916, 93] on link "Add Resource" at bounding box center [938, 89] width 74 height 19
click at [936, 89] on link "Add Resource" at bounding box center [938, 89] width 74 height 19
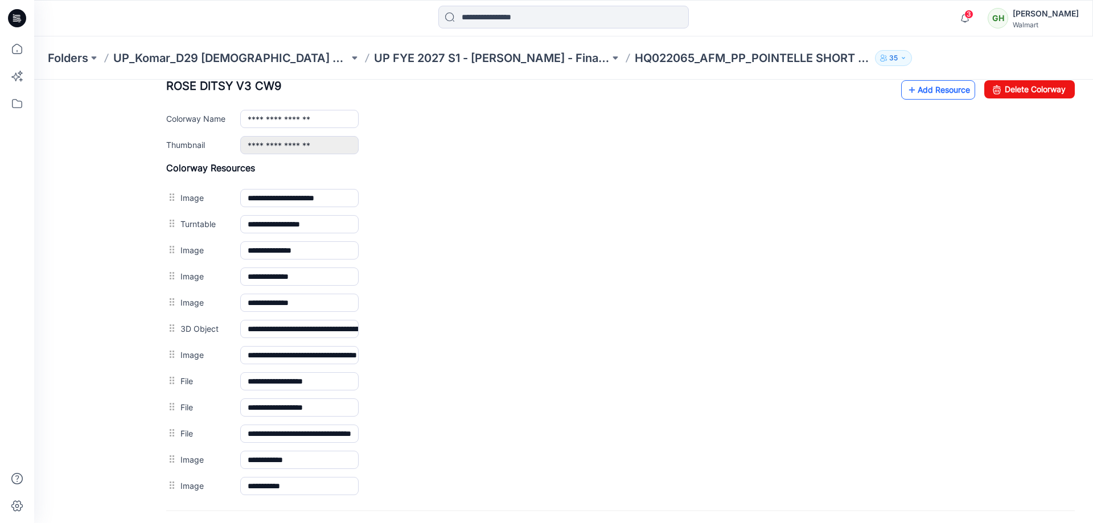
click at [914, 96] on link "Add Resource" at bounding box center [938, 89] width 74 height 19
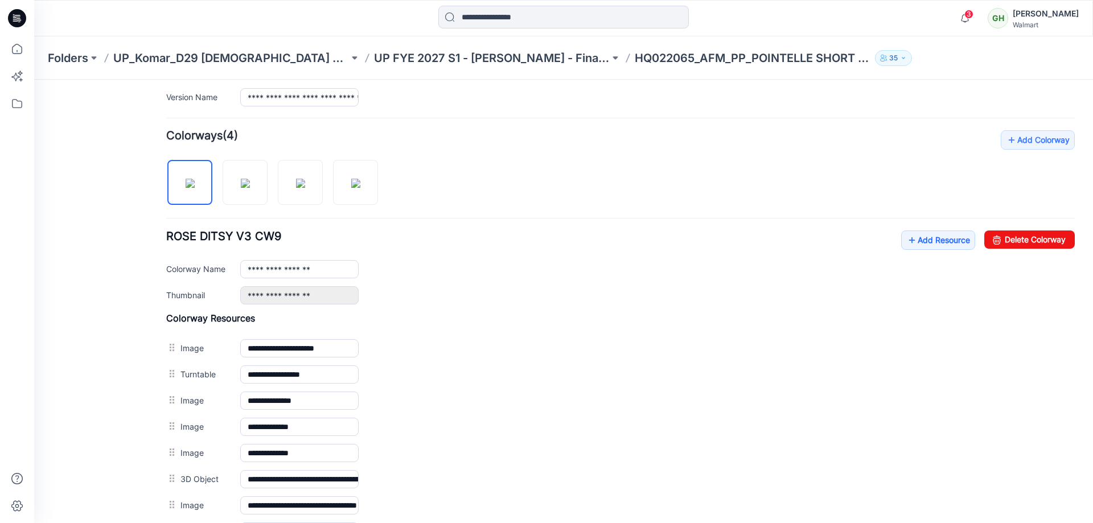
scroll to position [303, 0]
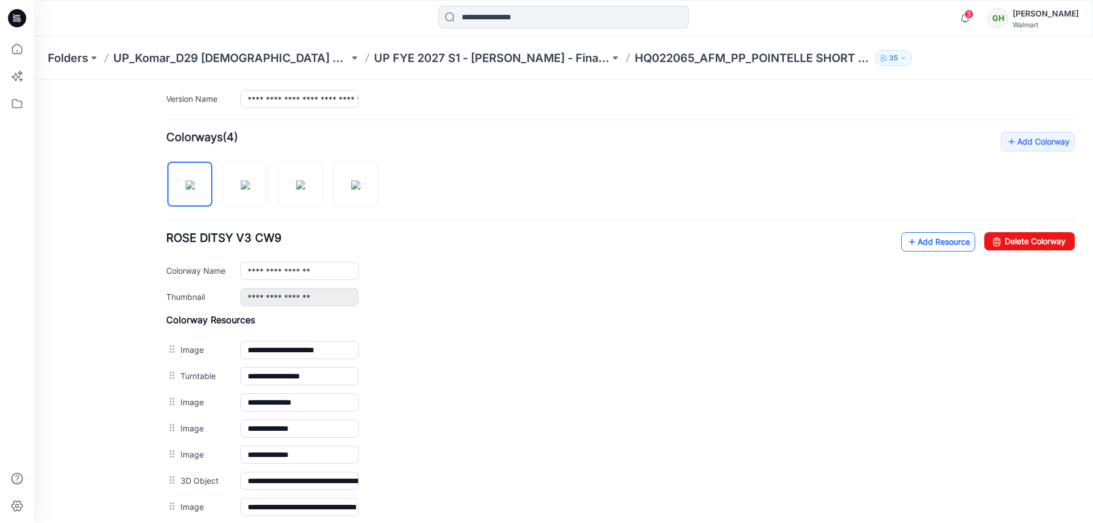
click at [935, 248] on link "Add Resource" at bounding box center [938, 241] width 74 height 19
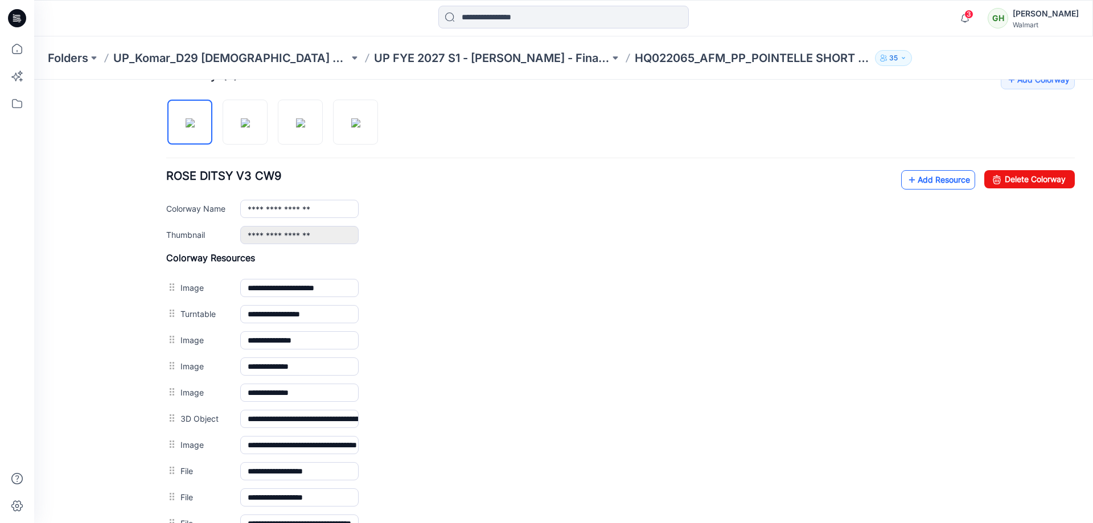
scroll to position [360, 0]
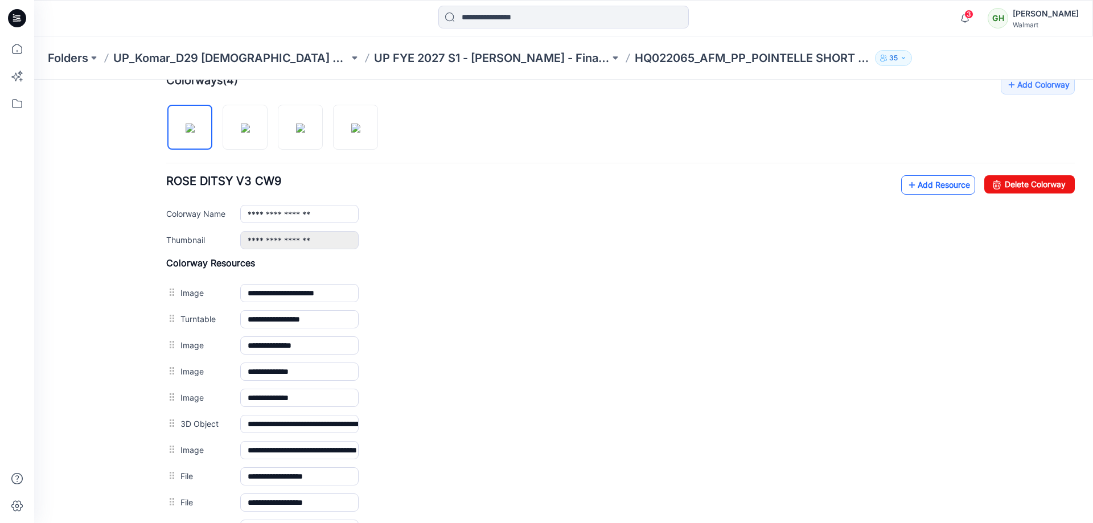
click at [936, 192] on link "Add Resource" at bounding box center [938, 184] width 74 height 19
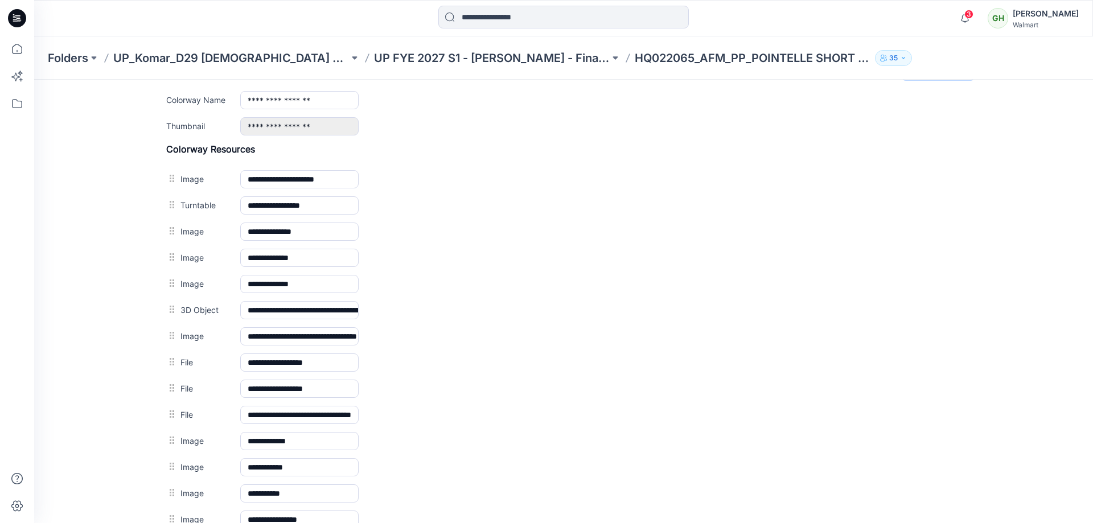
scroll to position [417, 0]
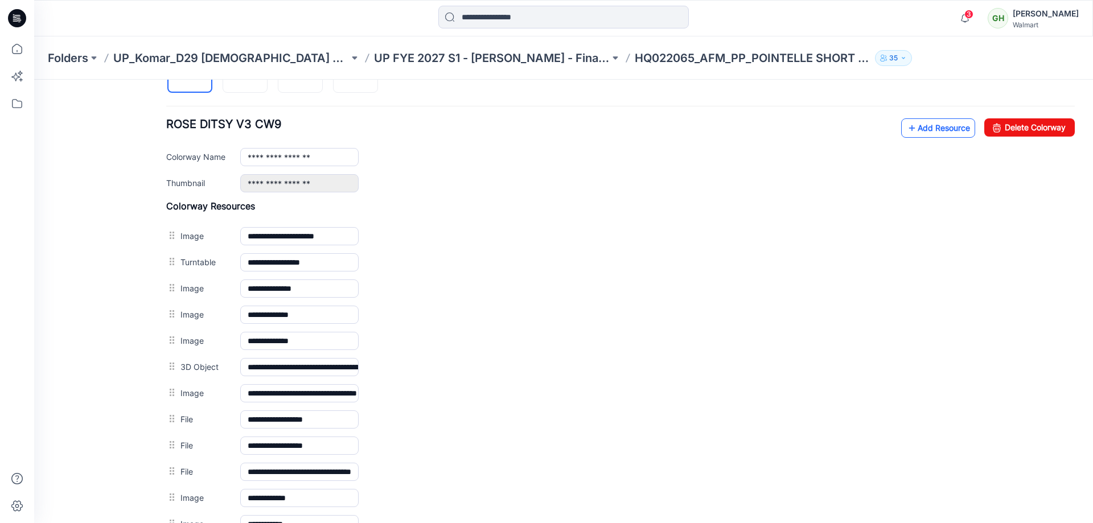
click at [940, 129] on link "Add Resource" at bounding box center [938, 127] width 74 height 19
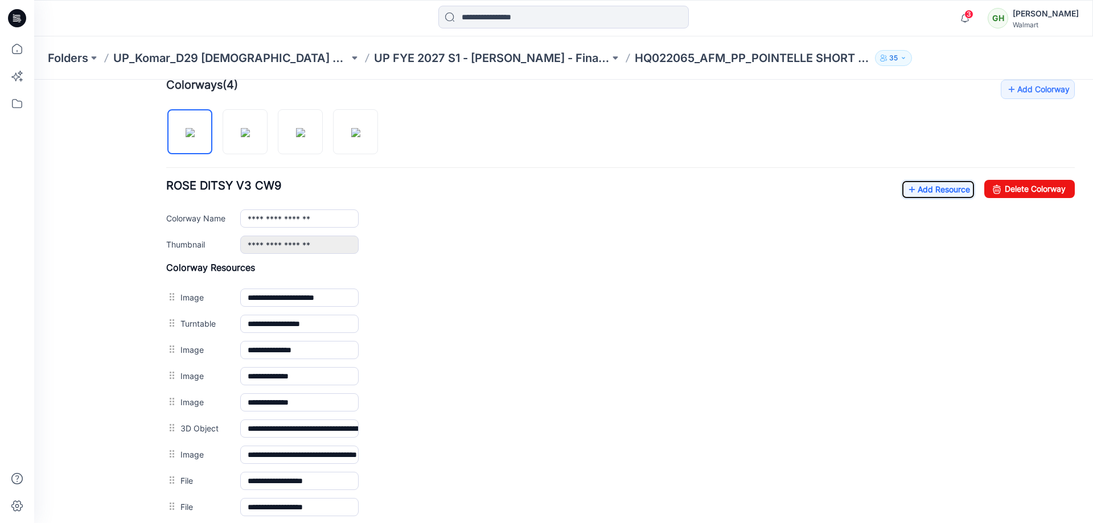
scroll to position [355, 0]
click at [924, 178] on div "**********" at bounding box center [620, 378] width 909 height 597
click at [925, 186] on link "Add Resource" at bounding box center [938, 189] width 74 height 19
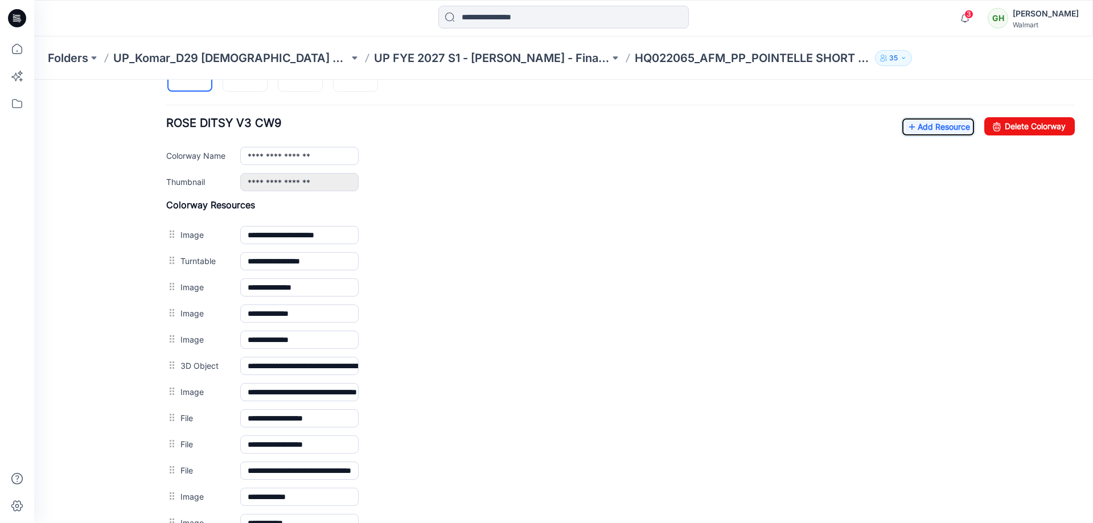
scroll to position [356, 0]
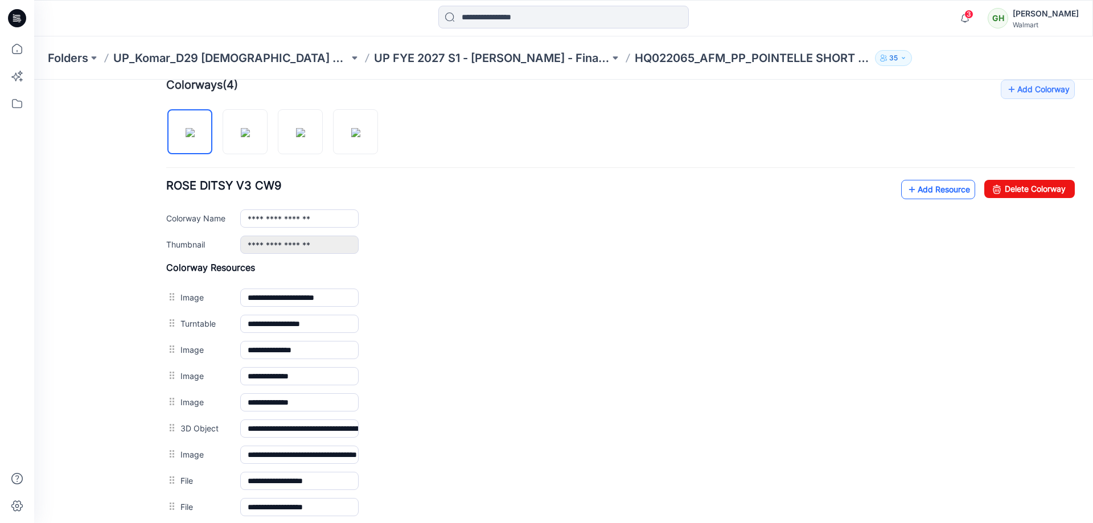
click at [912, 184] on link "Add Resource" at bounding box center [938, 189] width 74 height 19
click at [930, 193] on link "Add Resource" at bounding box center [938, 189] width 74 height 19
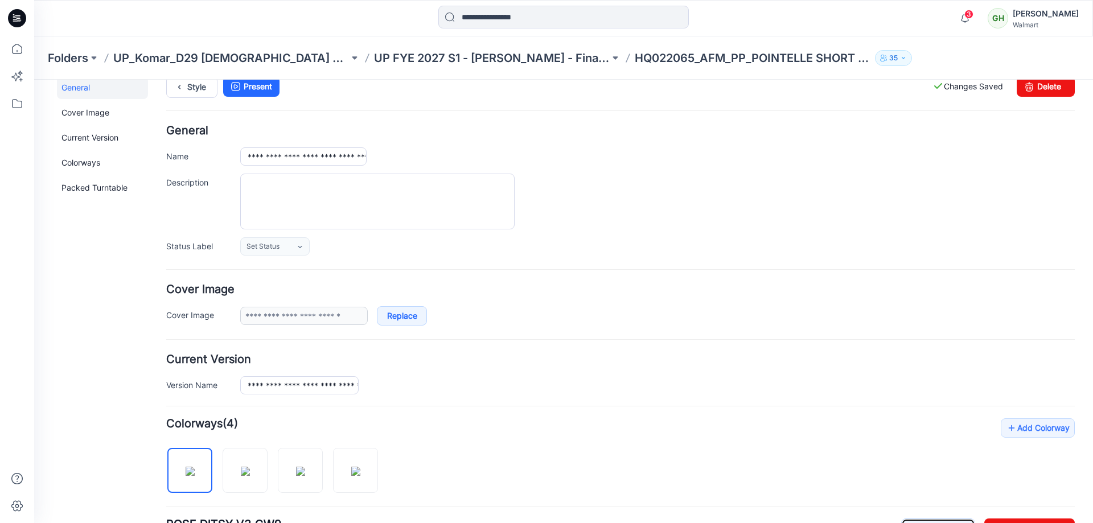
scroll to position [9, 0]
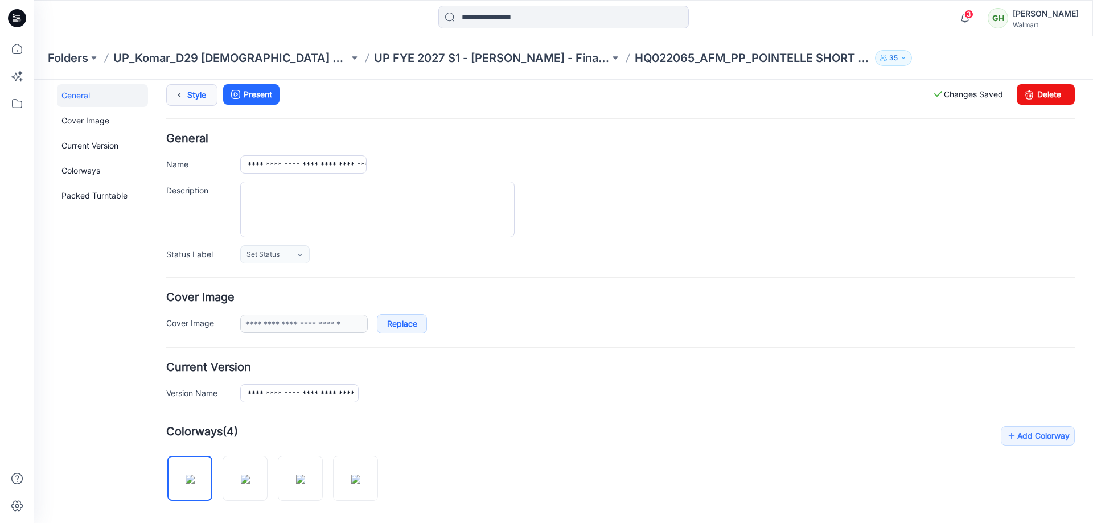
click at [188, 98] on link "Style" at bounding box center [191, 95] width 51 height 22
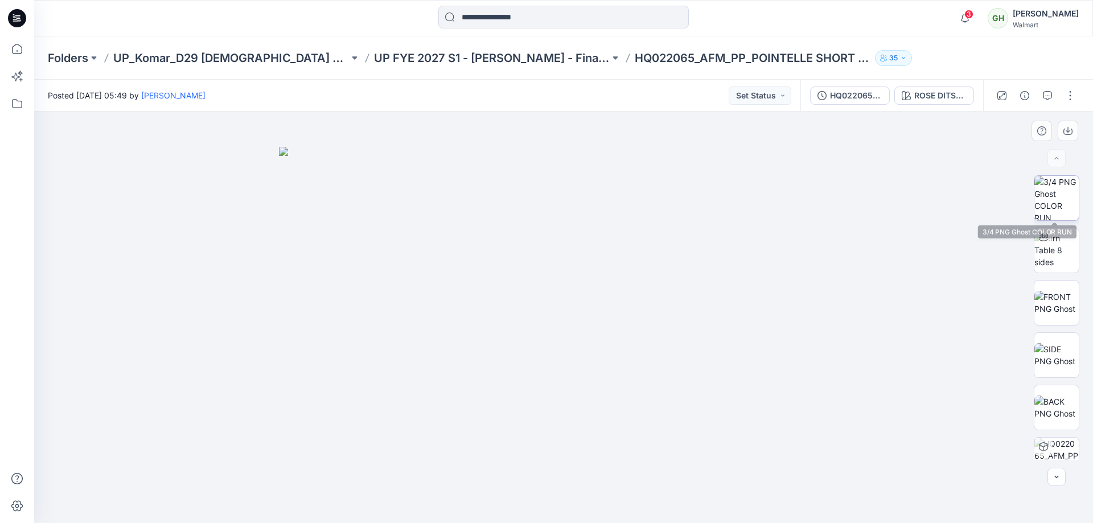
click at [1050, 206] on img at bounding box center [1057, 198] width 44 height 44
click at [1024, 247] on div "DXF RUL BW" at bounding box center [1056, 317] width 73 height 285
click at [1057, 250] on img at bounding box center [1057, 250] width 44 height 36
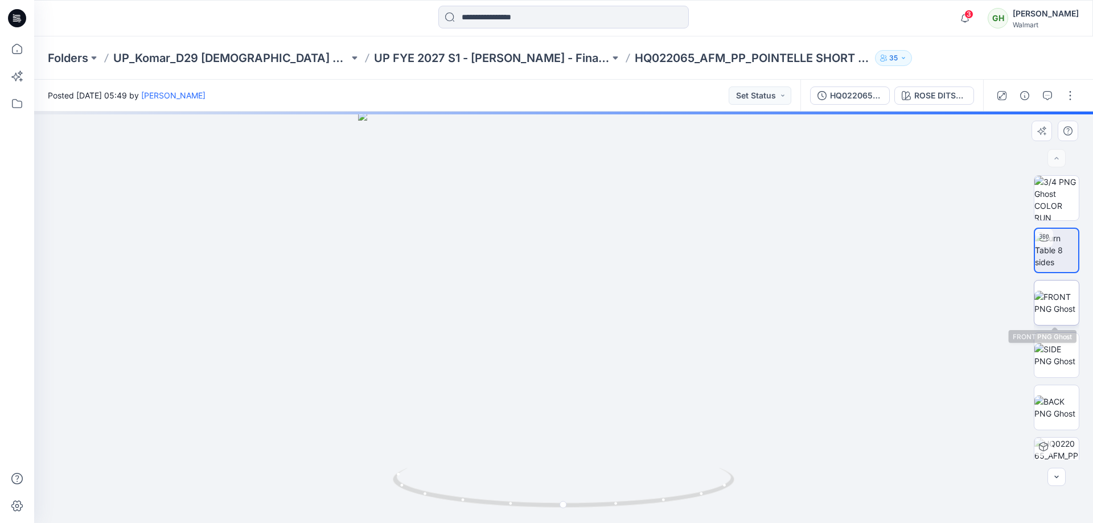
click at [1040, 301] on img at bounding box center [1057, 303] width 44 height 24
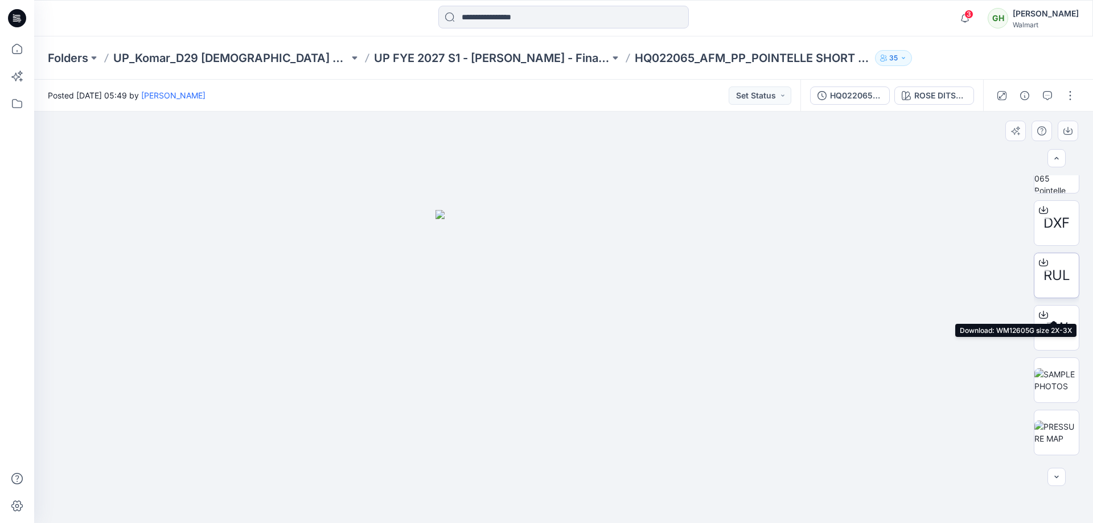
scroll to position [285, 0]
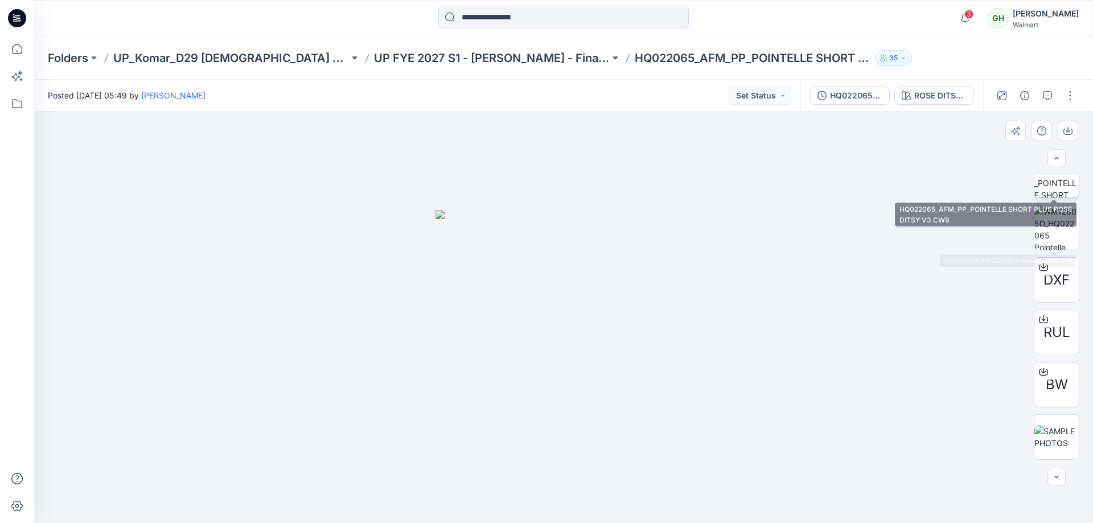
click at [1058, 194] on img at bounding box center [1057, 175] width 44 height 44
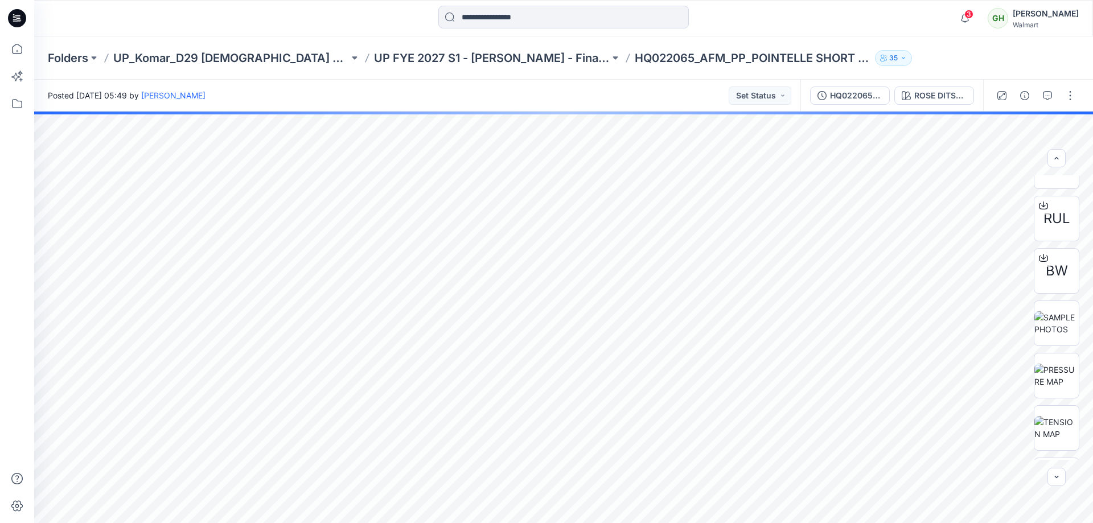
scroll to position [455, 0]
click at [1059, 276] on img at bounding box center [1057, 267] width 44 height 24
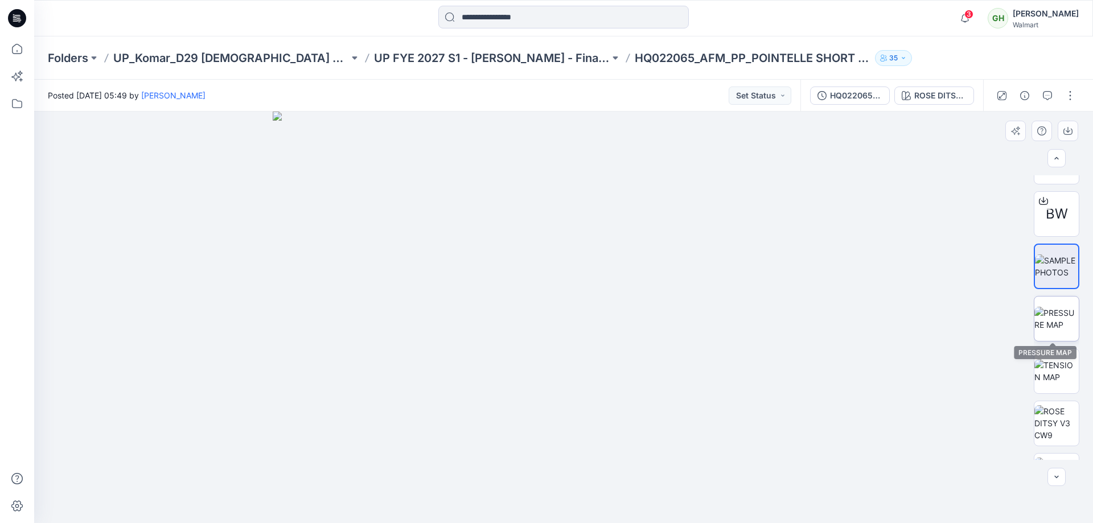
click at [1044, 323] on img at bounding box center [1057, 319] width 44 height 24
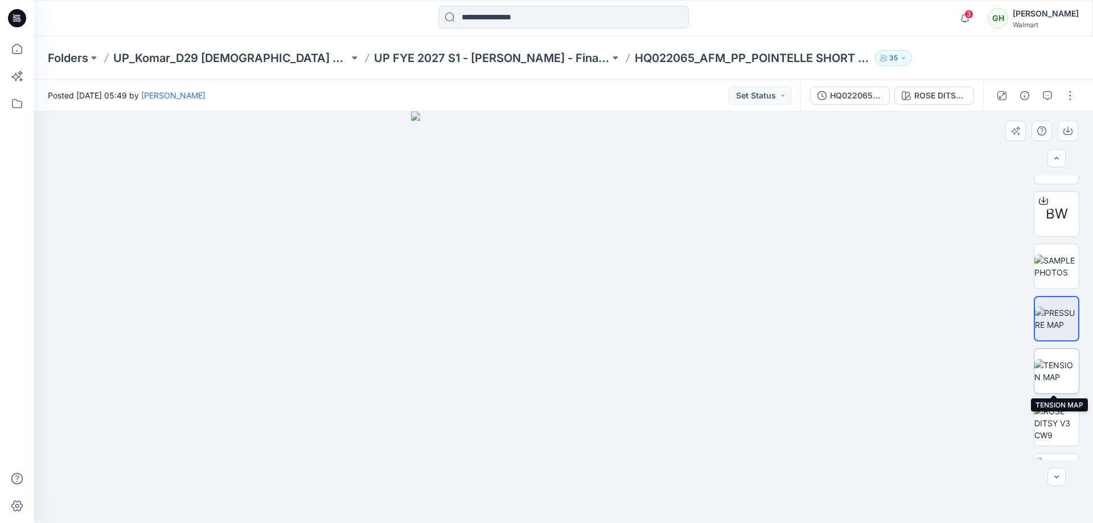
click at [1046, 377] on img at bounding box center [1057, 371] width 44 height 24
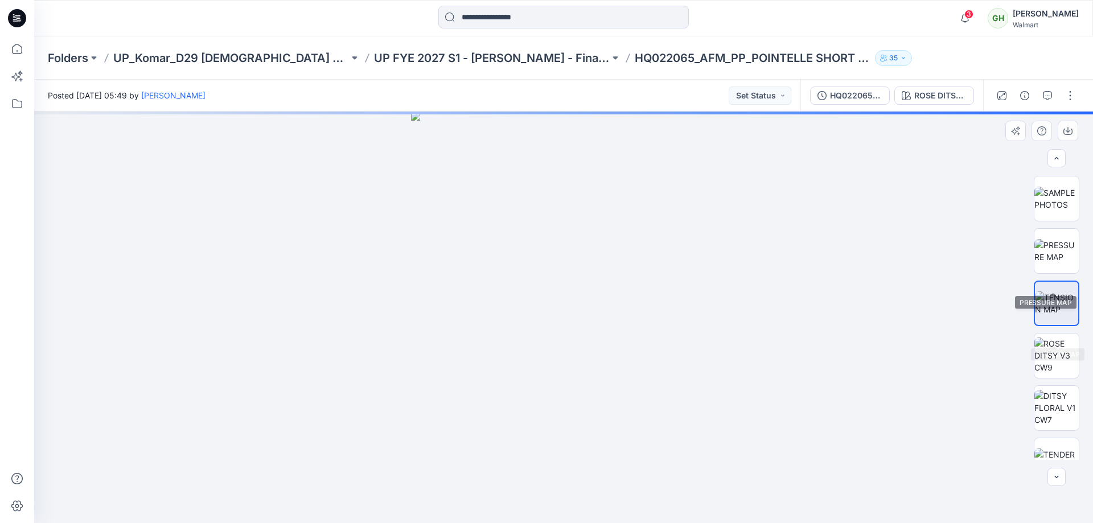
scroll to position [626, 0]
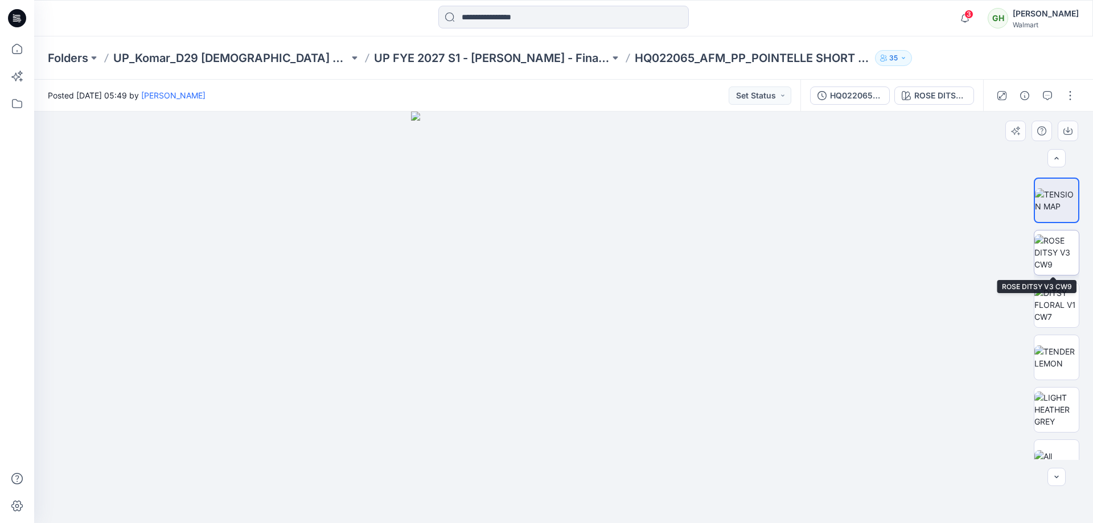
click at [1069, 250] on img at bounding box center [1057, 253] width 44 height 36
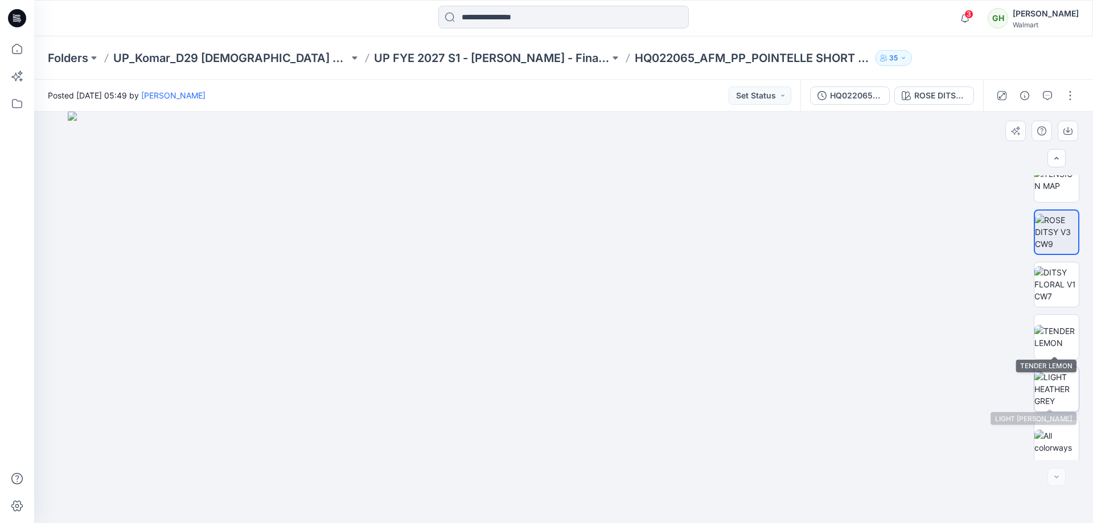
scroll to position [651, 0]
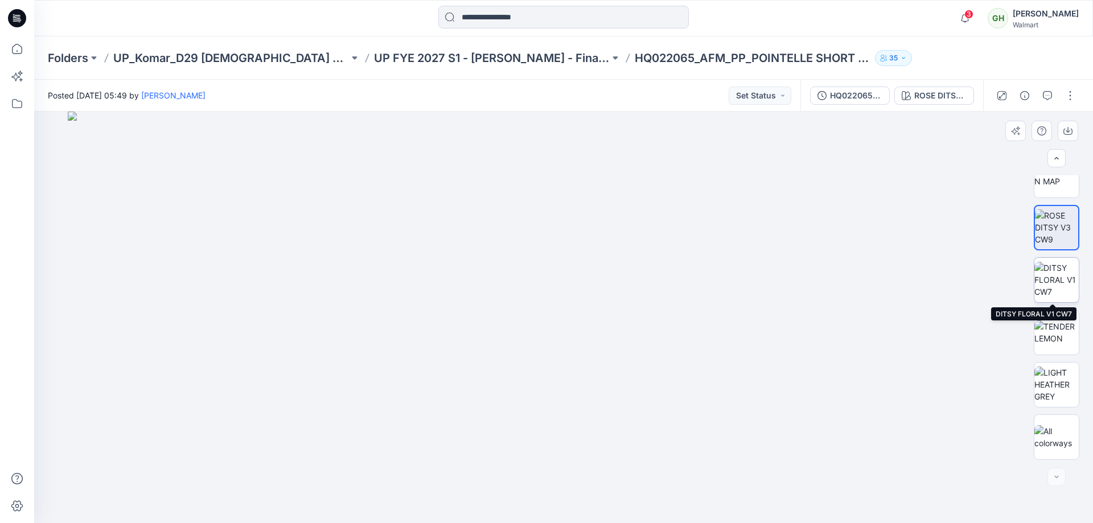
click at [1054, 277] on img at bounding box center [1057, 280] width 44 height 36
click at [1037, 337] on img at bounding box center [1057, 333] width 44 height 24
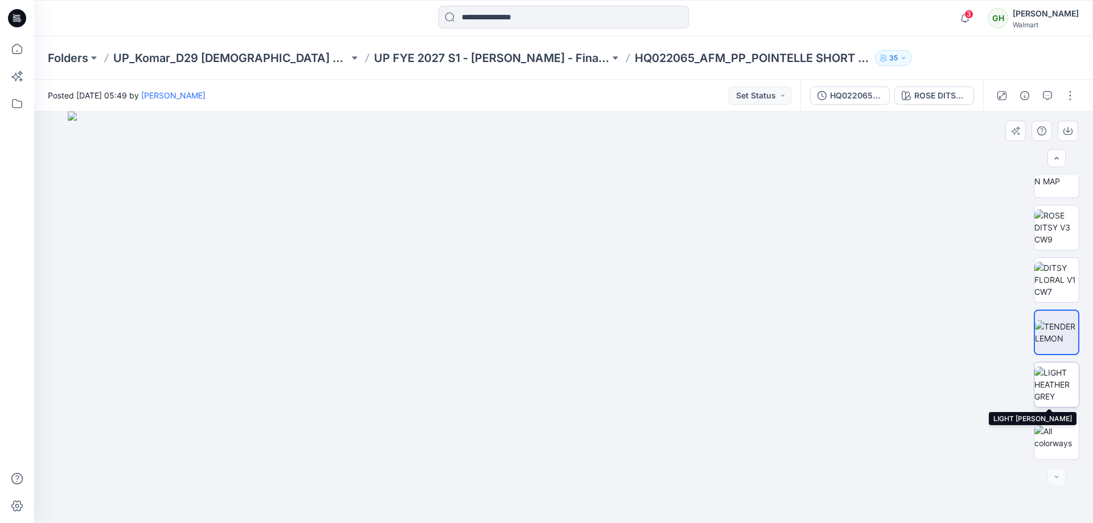
click at [1053, 381] on img at bounding box center [1057, 385] width 44 height 36
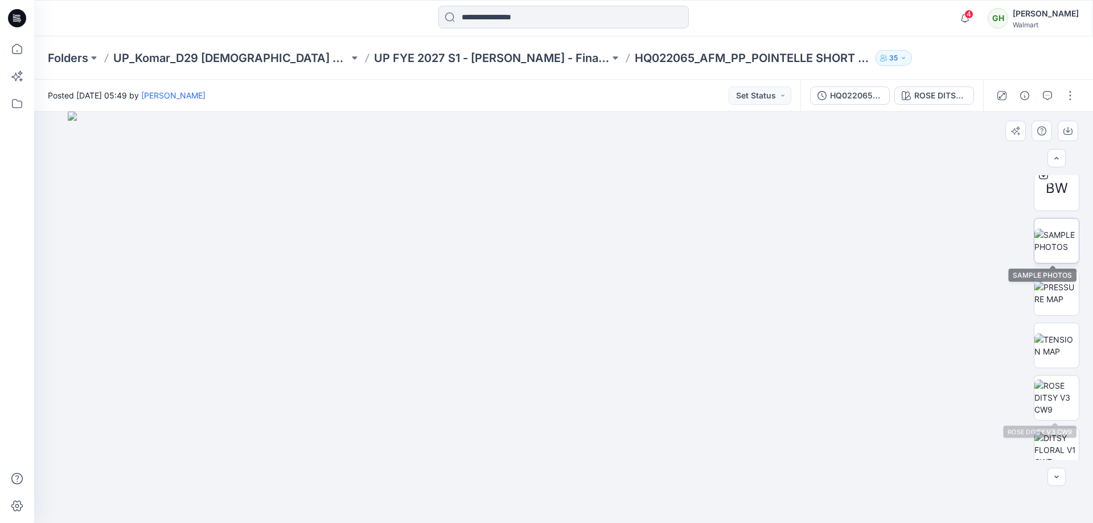
scroll to position [481, 0]
click at [1061, 340] on img at bounding box center [1057, 346] width 44 height 24
click at [1048, 294] on img at bounding box center [1057, 294] width 44 height 24
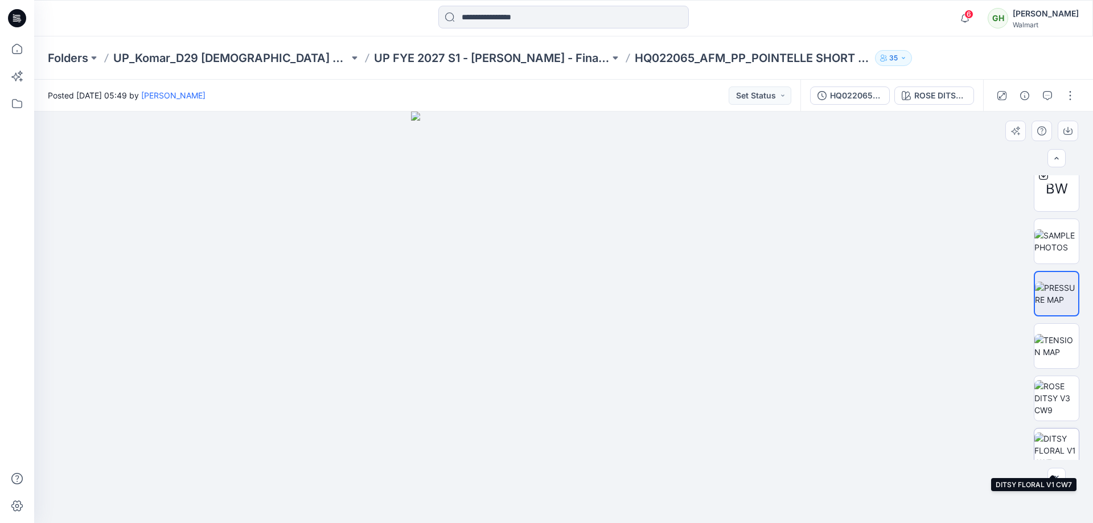
click at [1065, 438] on img at bounding box center [1057, 451] width 44 height 36
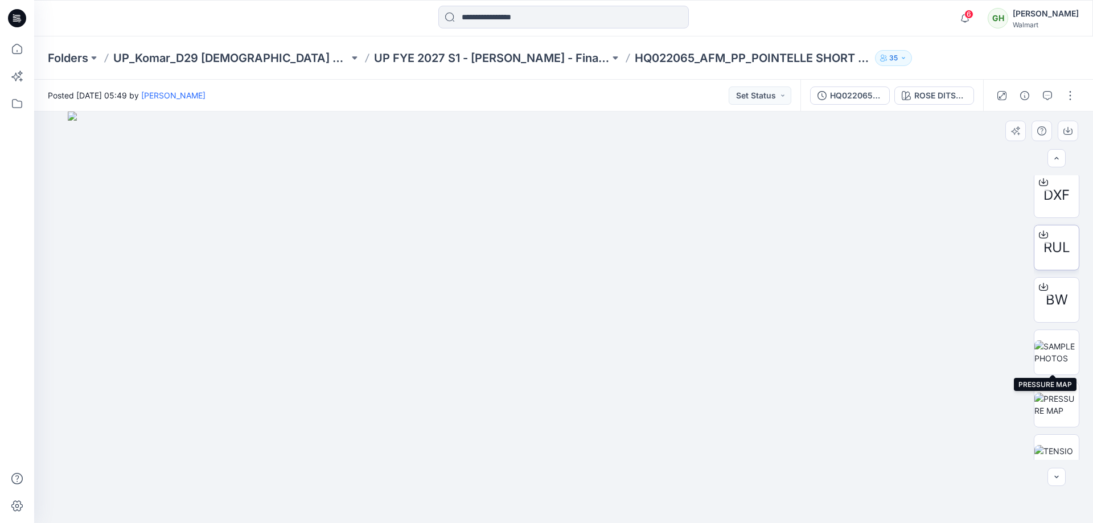
scroll to position [310, 0]
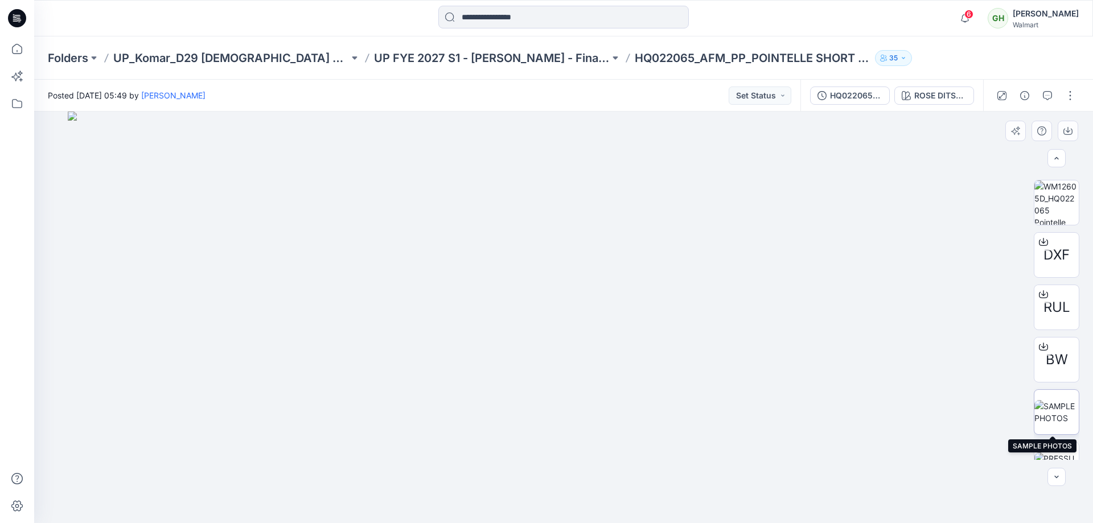
click at [1044, 415] on img at bounding box center [1057, 412] width 44 height 24
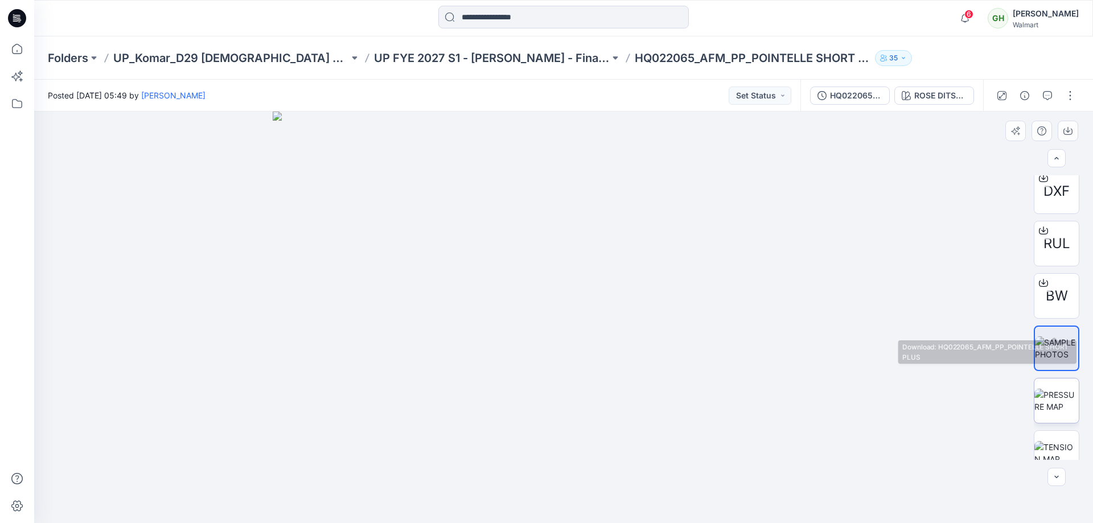
scroll to position [424, 0]
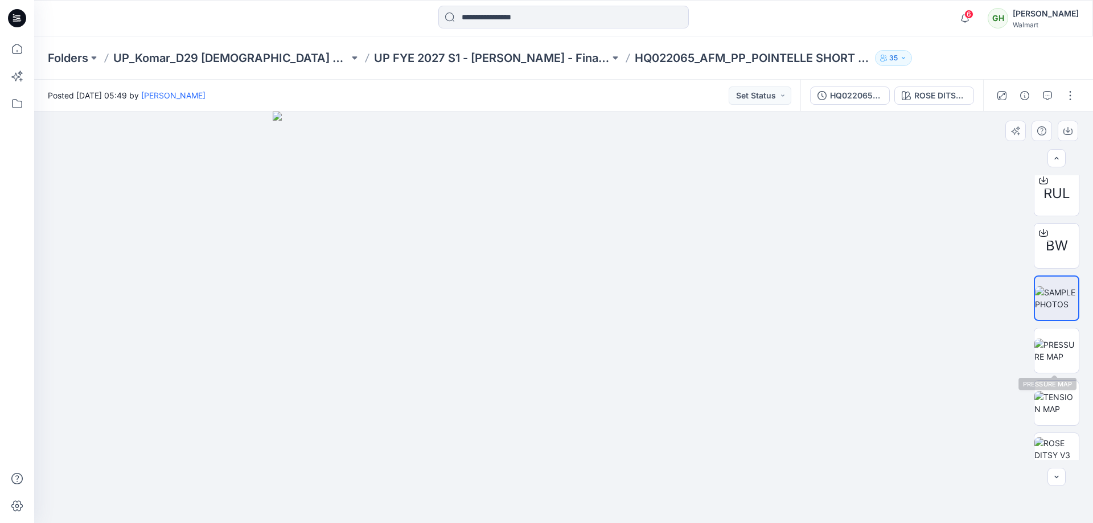
click at [1048, 324] on div "DXF RUL BW" at bounding box center [1057, 317] width 46 height 285
click at [1048, 346] on img at bounding box center [1057, 351] width 44 height 24
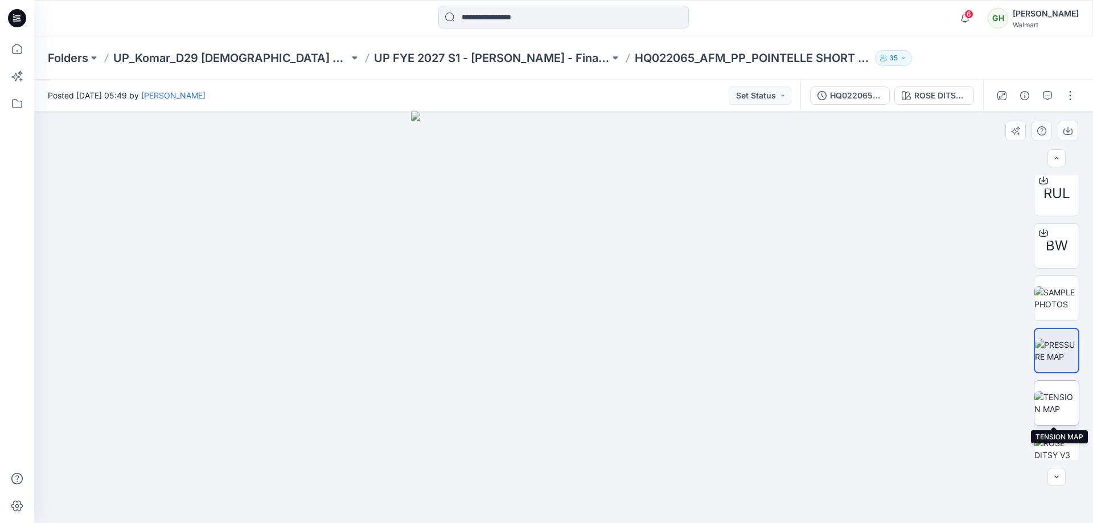
click at [1054, 391] on img at bounding box center [1057, 403] width 44 height 24
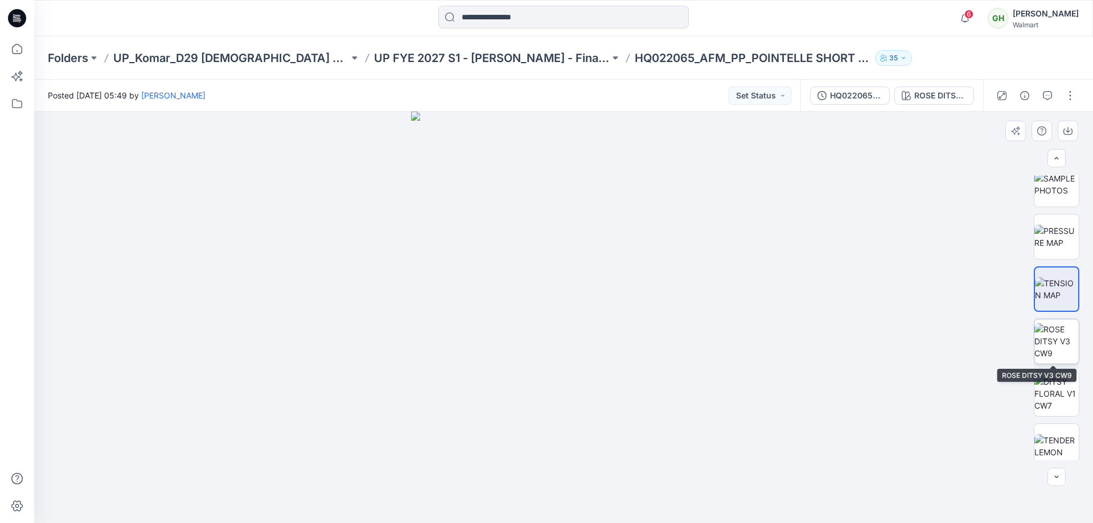
click at [1058, 339] on img at bounding box center [1057, 341] width 44 height 36
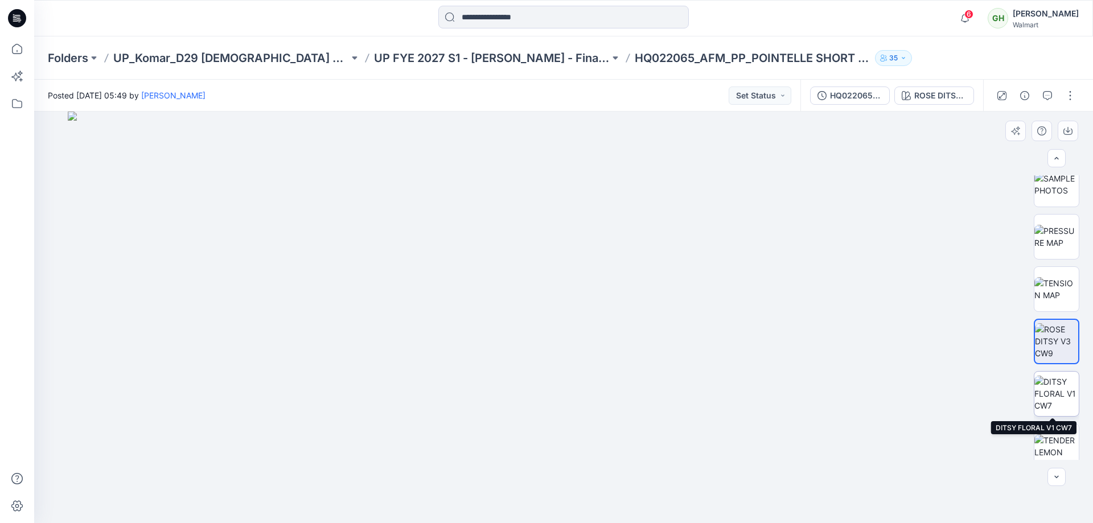
click at [1073, 396] on img at bounding box center [1057, 394] width 44 height 36
click at [1050, 448] on img at bounding box center [1057, 446] width 44 height 24
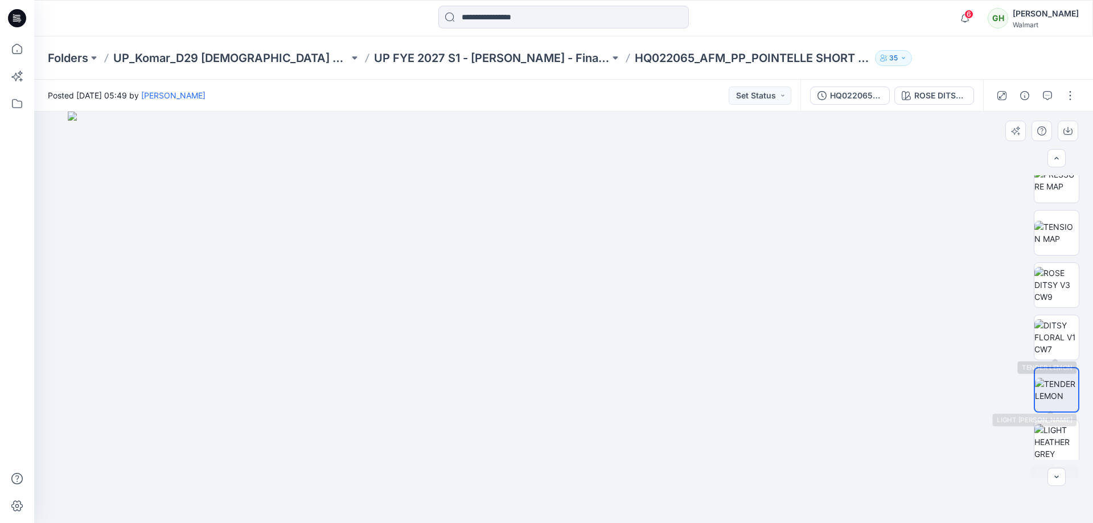
scroll to position [651, 0]
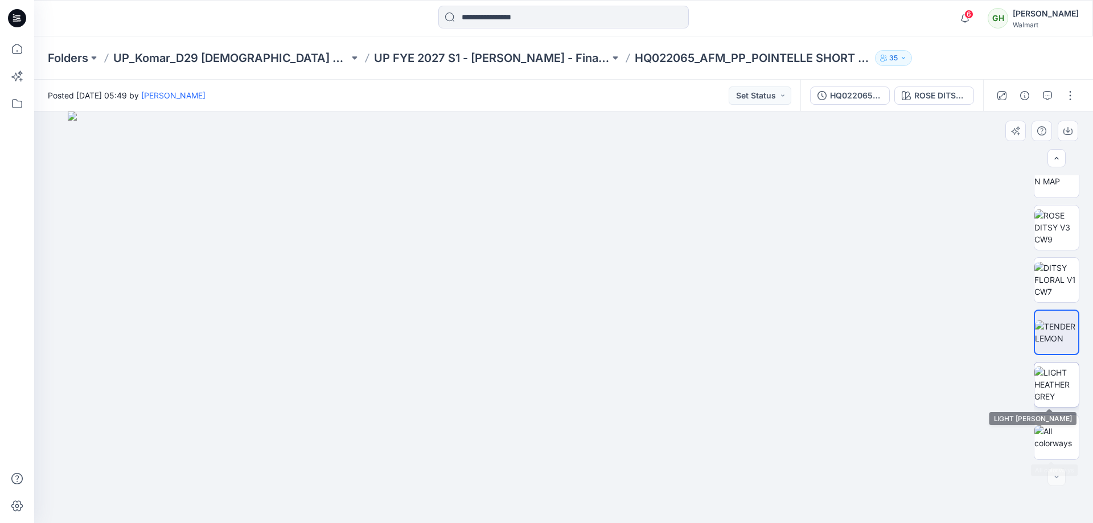
click at [1048, 392] on img at bounding box center [1057, 385] width 44 height 36
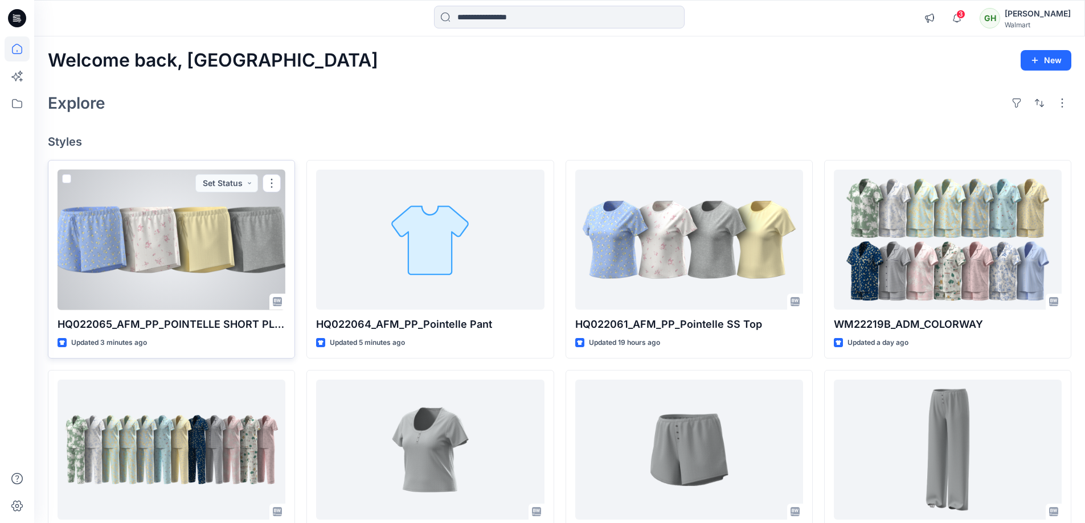
click at [197, 322] on p "HQ022065_AFM_PP_POINTELLE SHORT PLUS" at bounding box center [172, 325] width 228 height 16
click at [209, 231] on div at bounding box center [172, 240] width 228 height 141
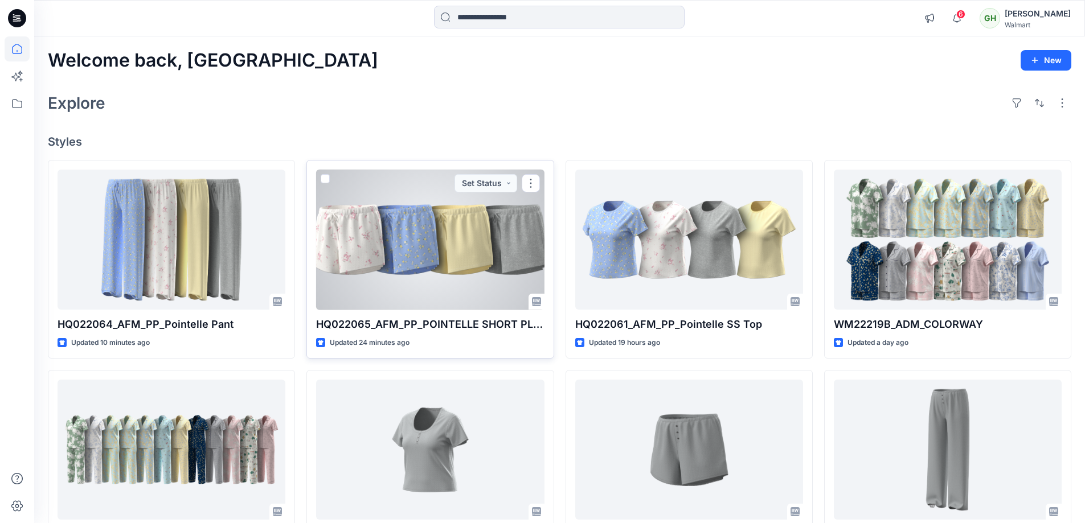
click at [412, 248] on div at bounding box center [430, 240] width 228 height 141
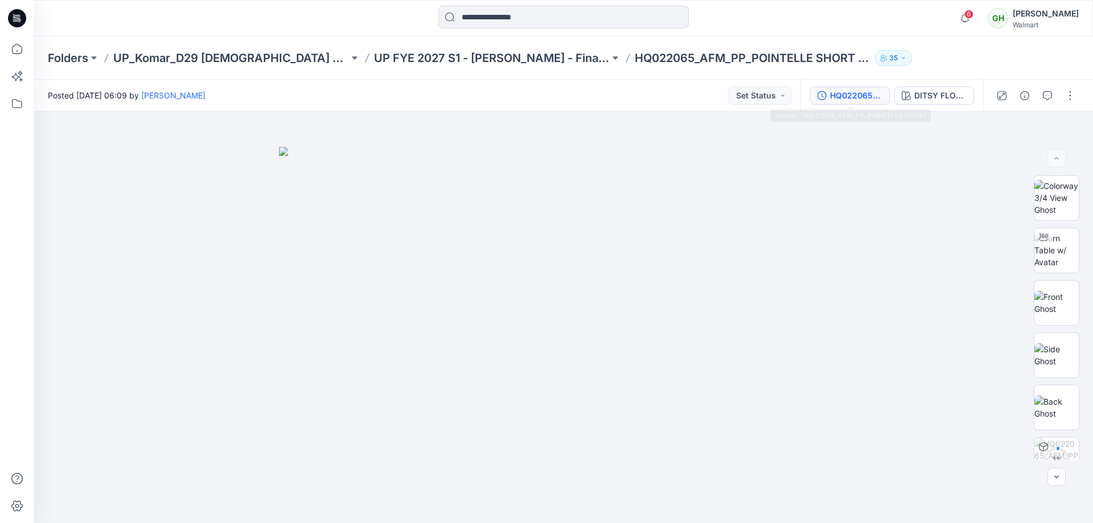
click at [850, 103] on button "HQ022065_AFM_PP_POINTELLE SHORT" at bounding box center [850, 96] width 80 height 18
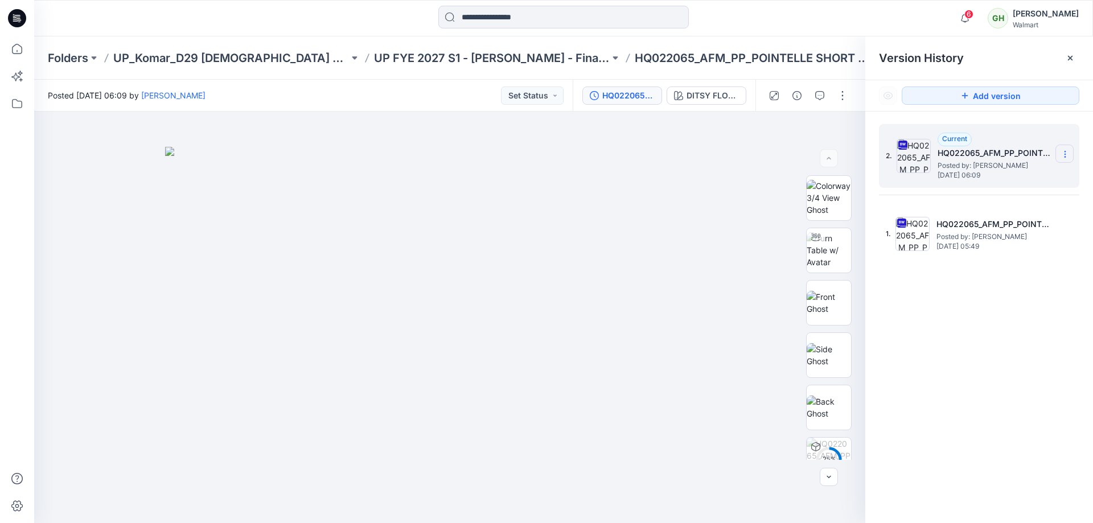
click at [1067, 154] on icon at bounding box center [1065, 154] width 9 height 9
click at [748, 32] on div "6 Notifications Your style HQ022064_AFM_PP_Pointelle Pant has been updated with…" at bounding box center [563, 18] width 1059 height 36
click at [848, 95] on button "button" at bounding box center [843, 96] width 18 height 18
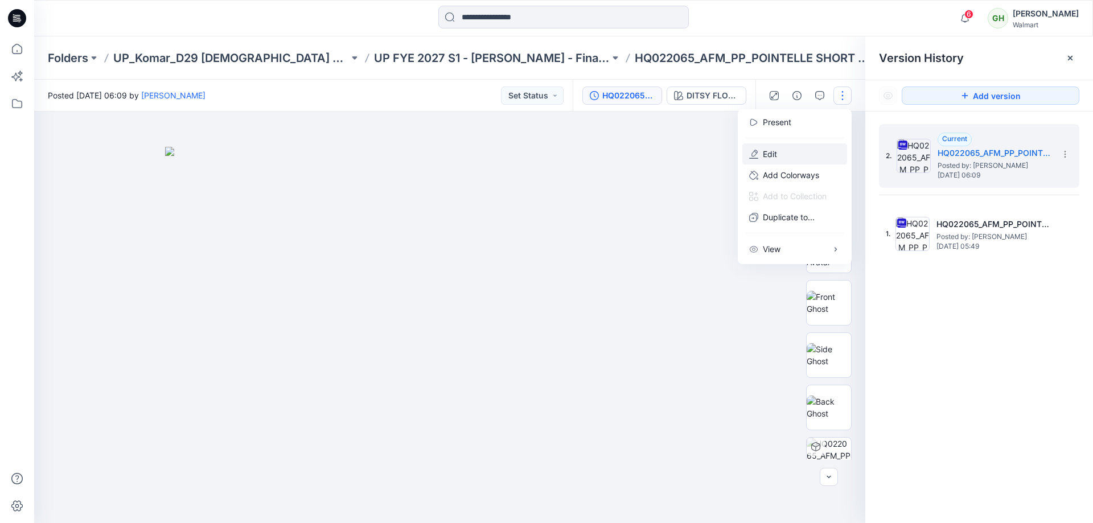
click at [798, 159] on button "Edit" at bounding box center [794, 153] width 105 height 21
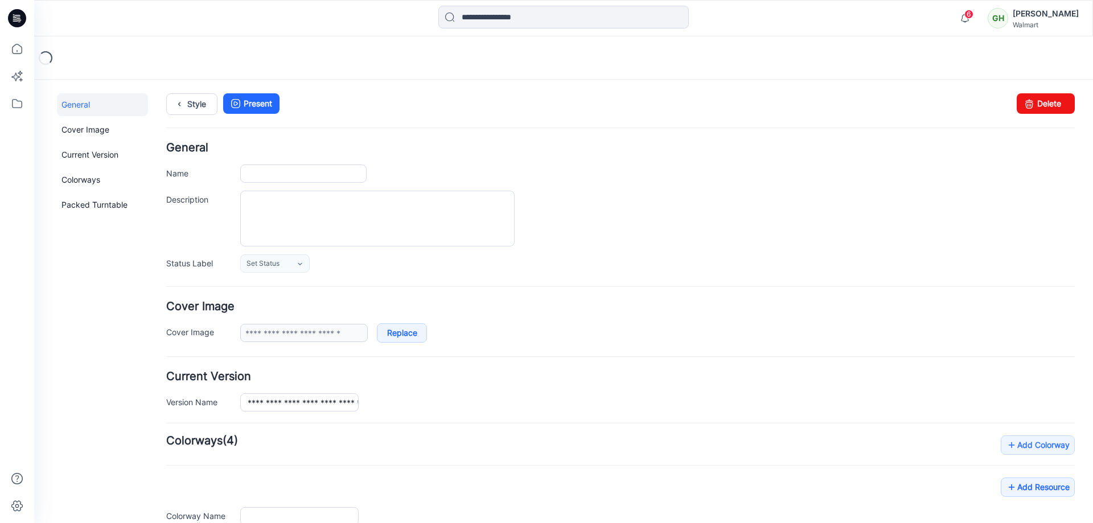
type input "**********"
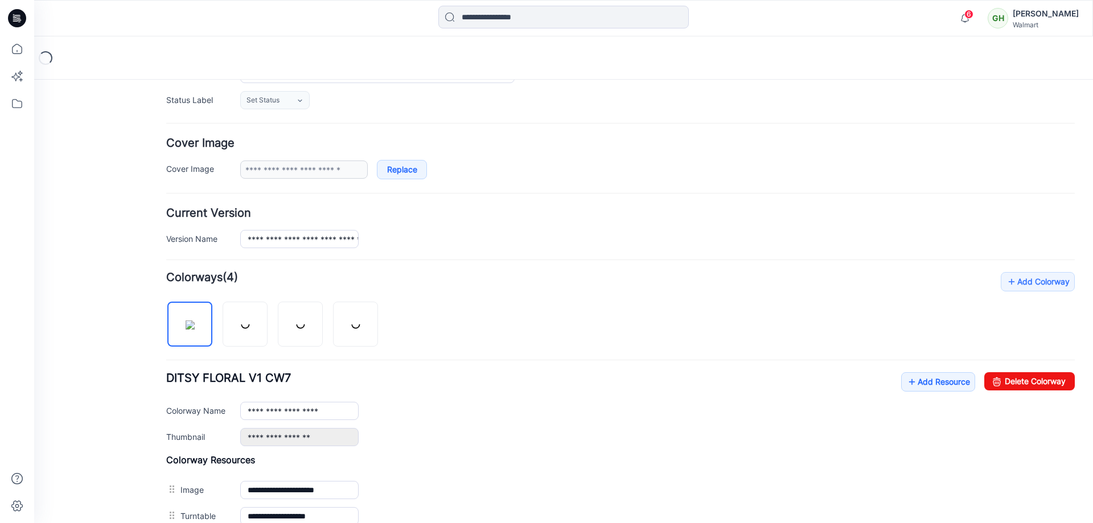
scroll to position [342, 0]
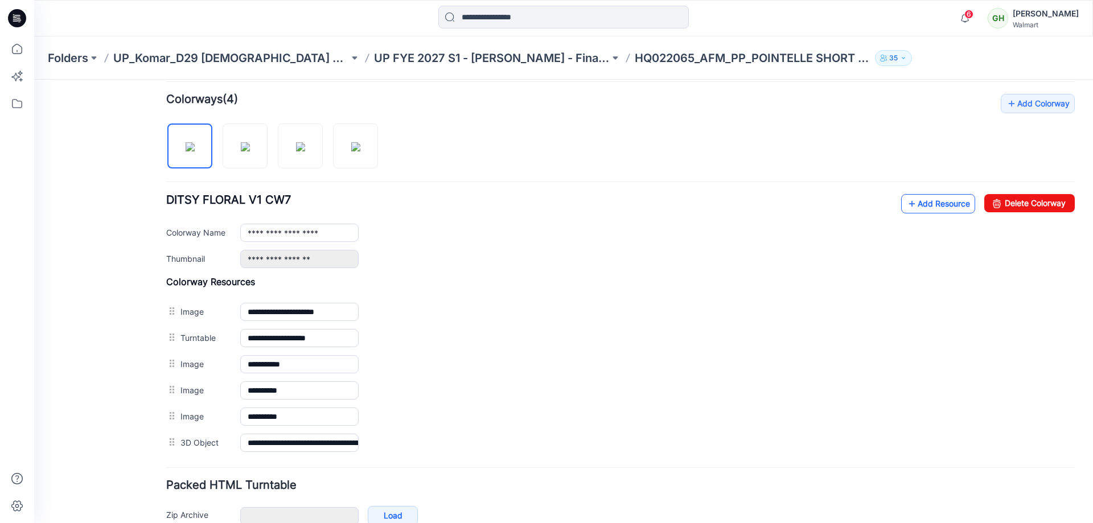
click at [909, 212] on link "Add Resource" at bounding box center [938, 203] width 74 height 19
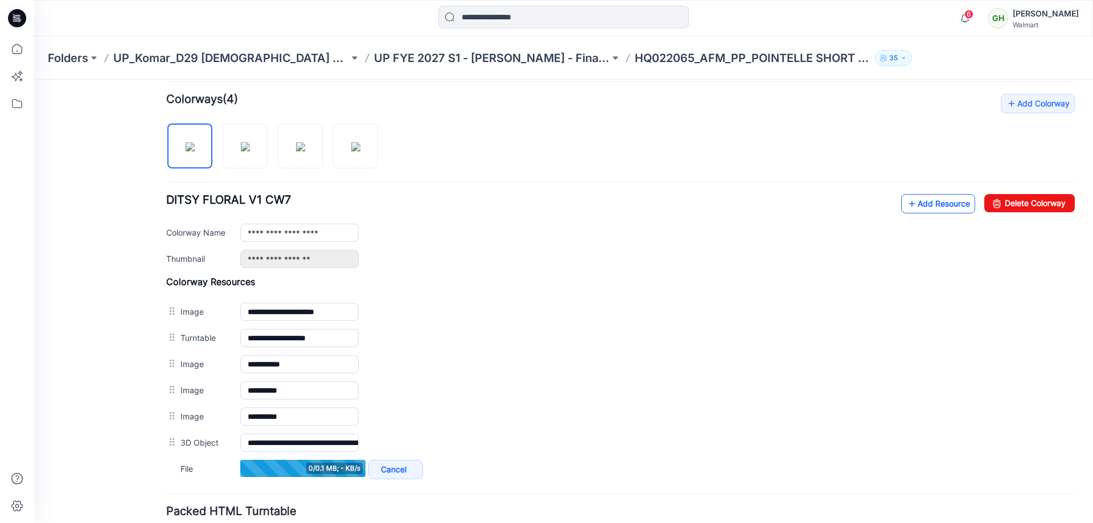
click at [913, 195] on link "Add Resource" at bounding box center [938, 203] width 74 height 19
click at [906, 199] on icon at bounding box center [911, 204] width 11 height 18
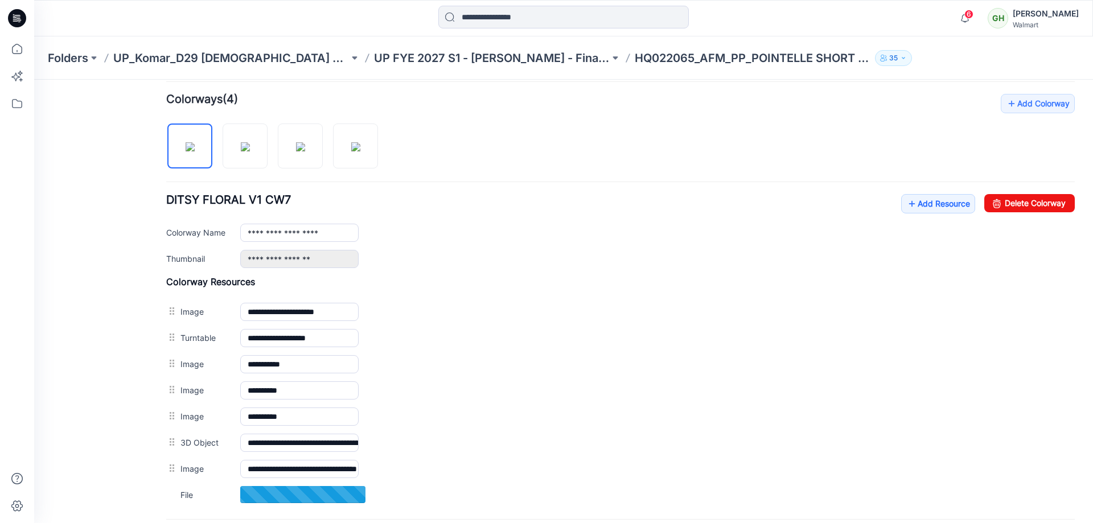
click at [957, 191] on div "**********" at bounding box center [620, 301] width 909 height 414
click at [946, 201] on link "Add Resource" at bounding box center [938, 203] width 74 height 19
click at [935, 198] on link "Add Resource" at bounding box center [938, 203] width 74 height 19
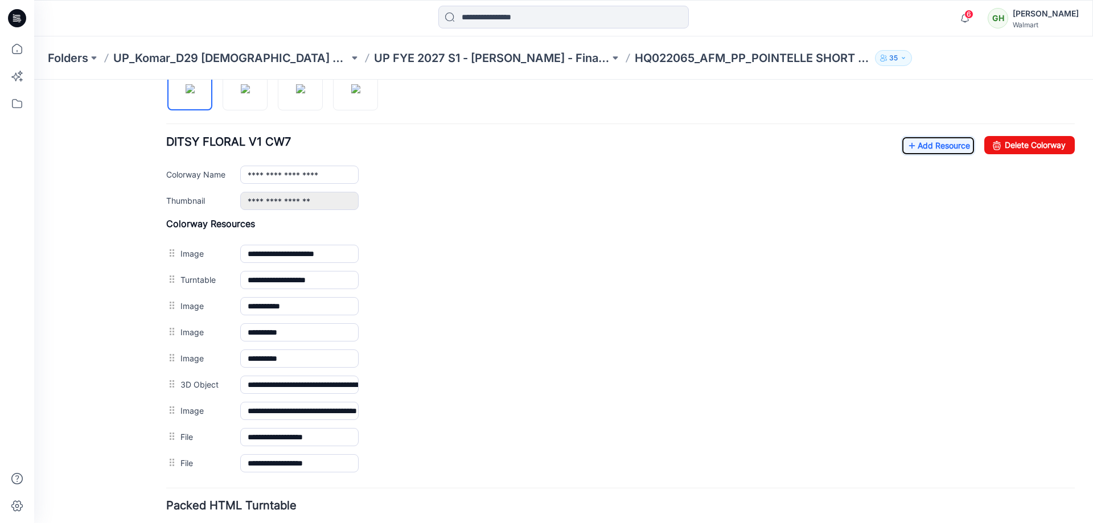
scroll to position [455, 0]
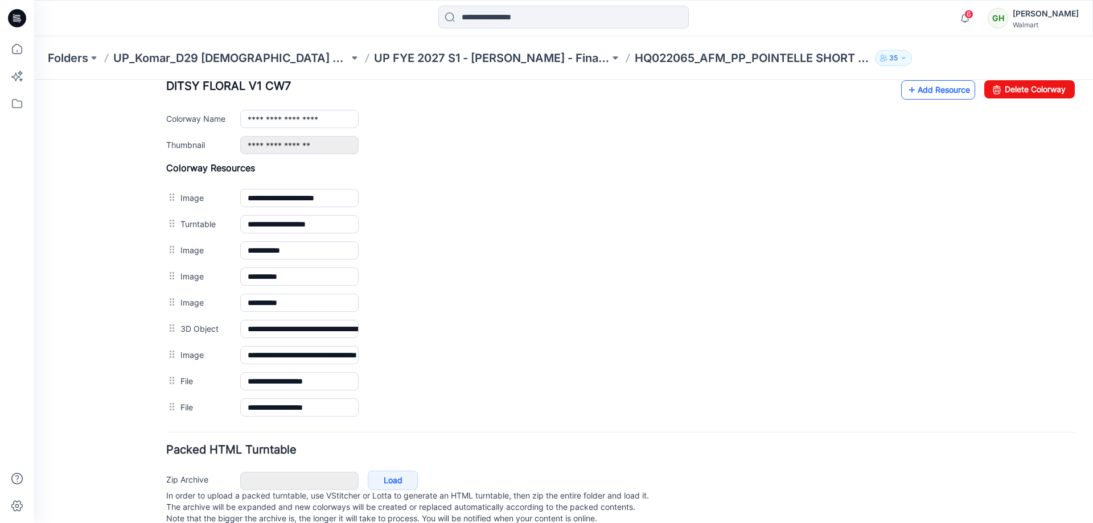
click at [916, 92] on link "Add Resource" at bounding box center [938, 89] width 74 height 19
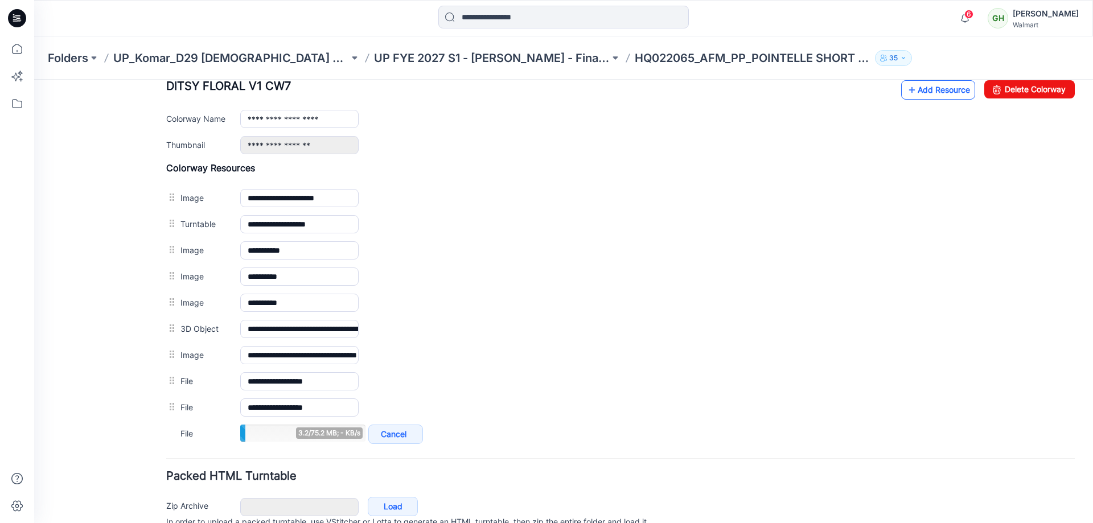
click at [938, 90] on link "Add Resource" at bounding box center [938, 89] width 74 height 19
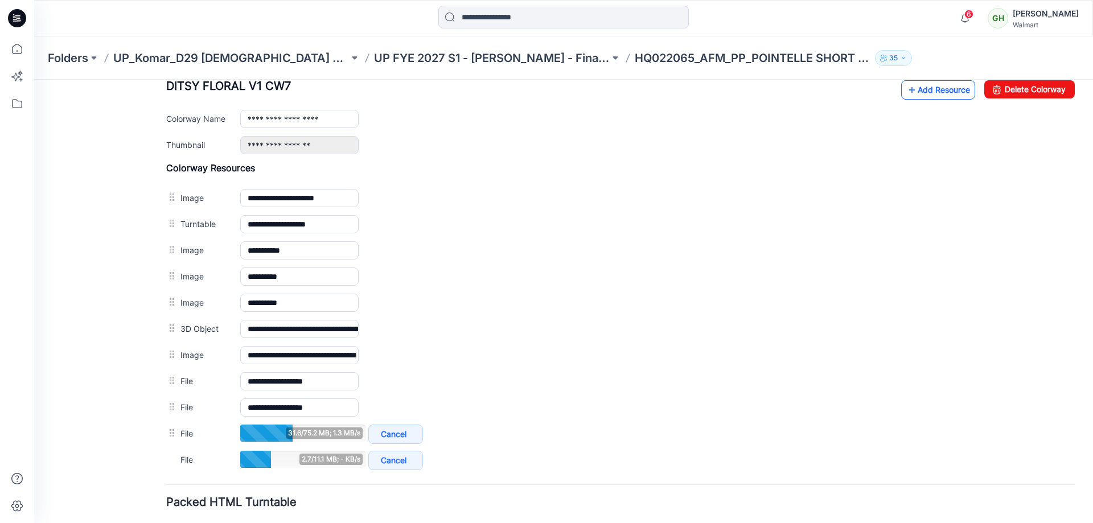
click at [925, 92] on link "Add Resource" at bounding box center [938, 89] width 74 height 19
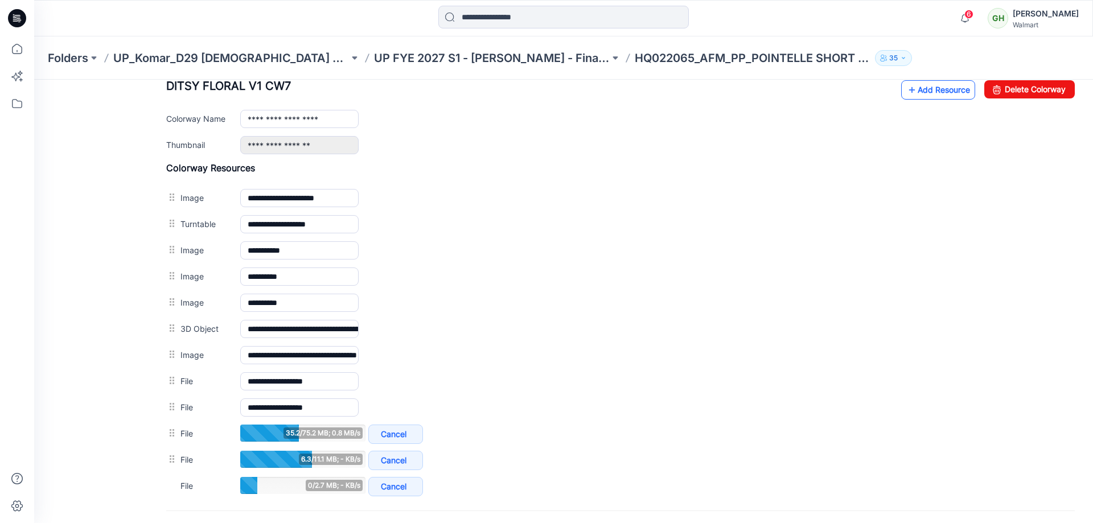
click at [933, 84] on link "Add Resource" at bounding box center [938, 89] width 74 height 19
click at [920, 91] on link "Add Resource" at bounding box center [938, 89] width 74 height 19
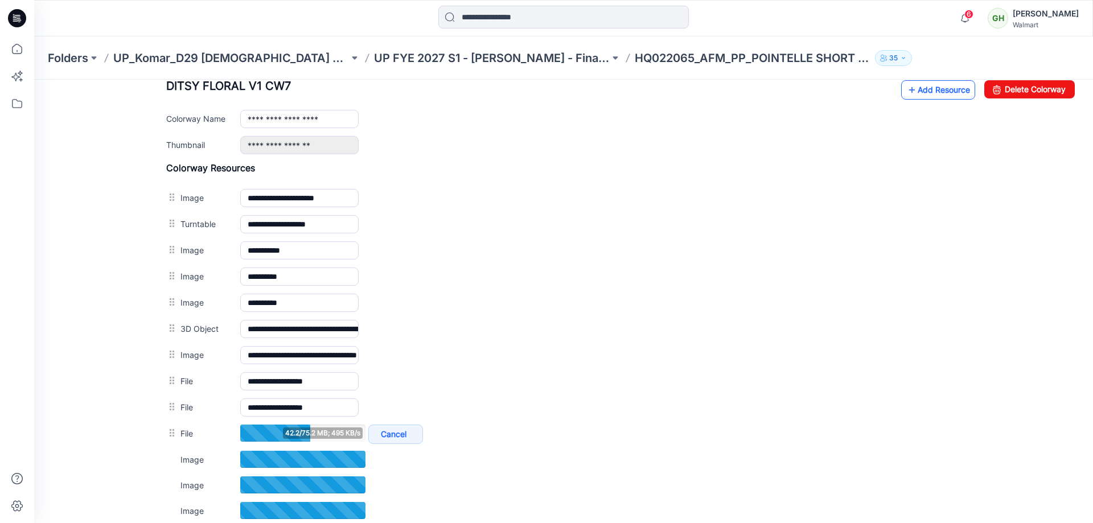
click at [924, 85] on link "Add Resource" at bounding box center [938, 89] width 74 height 19
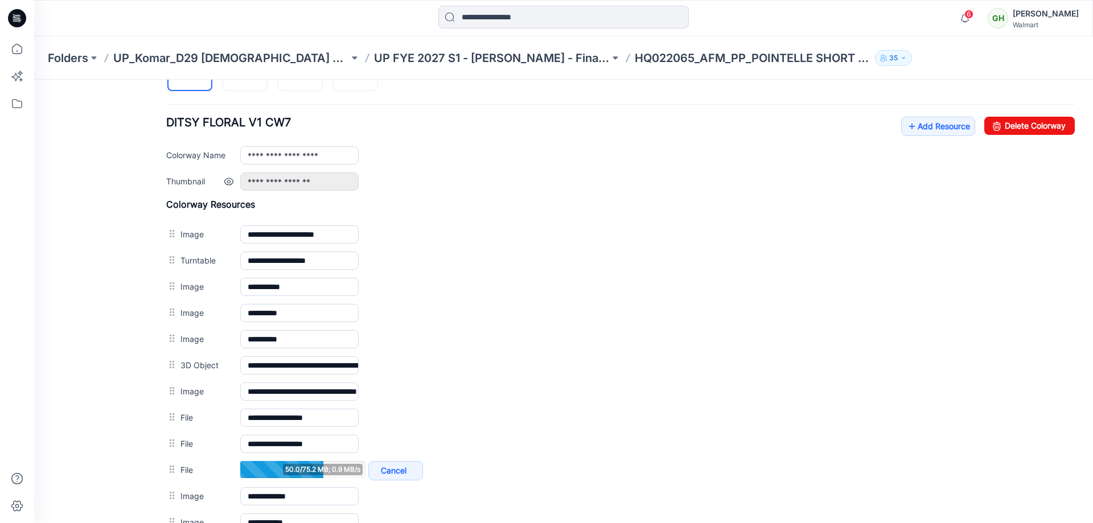
scroll to position [399, 0]
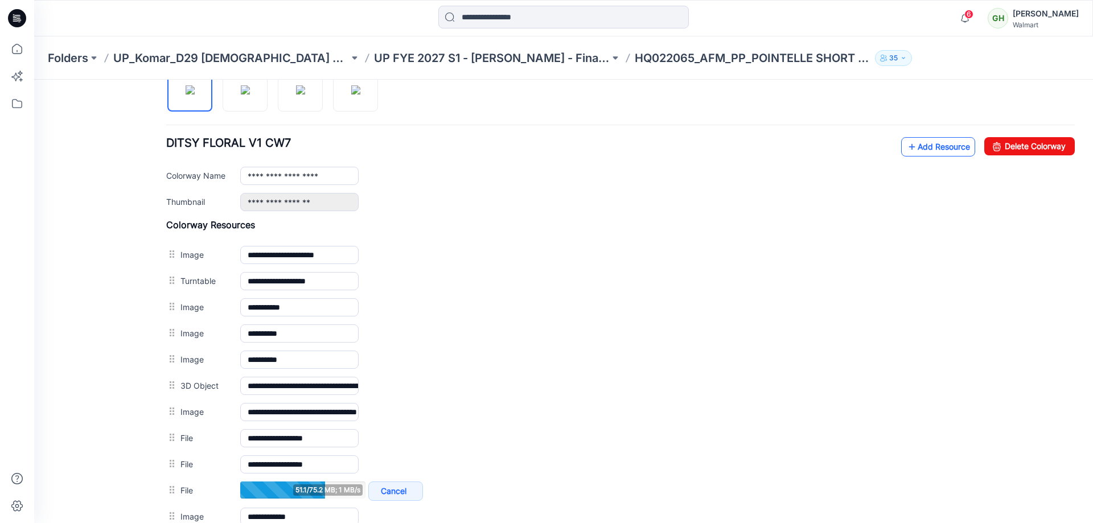
click at [914, 151] on link "Add Resource" at bounding box center [938, 146] width 74 height 19
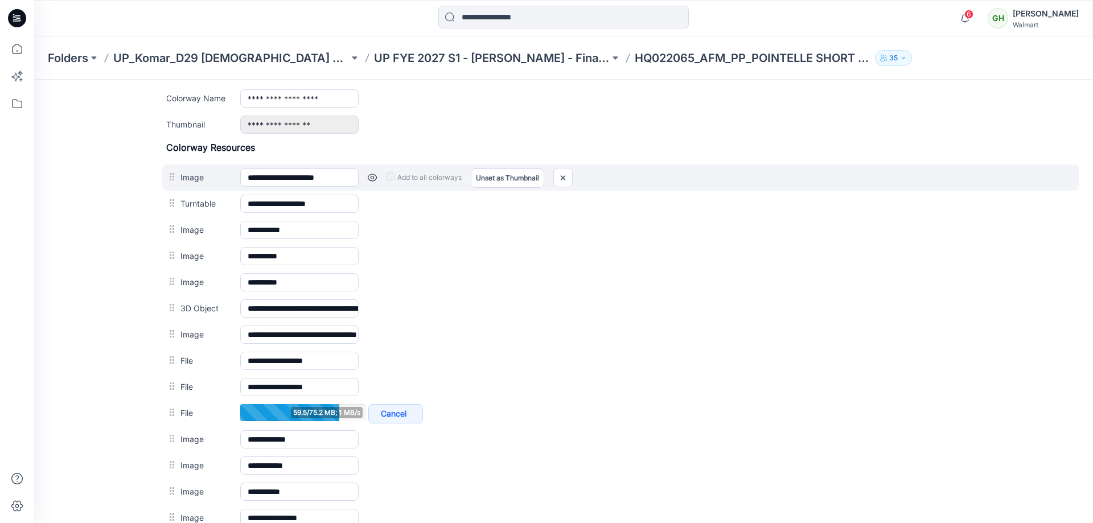
scroll to position [455, 0]
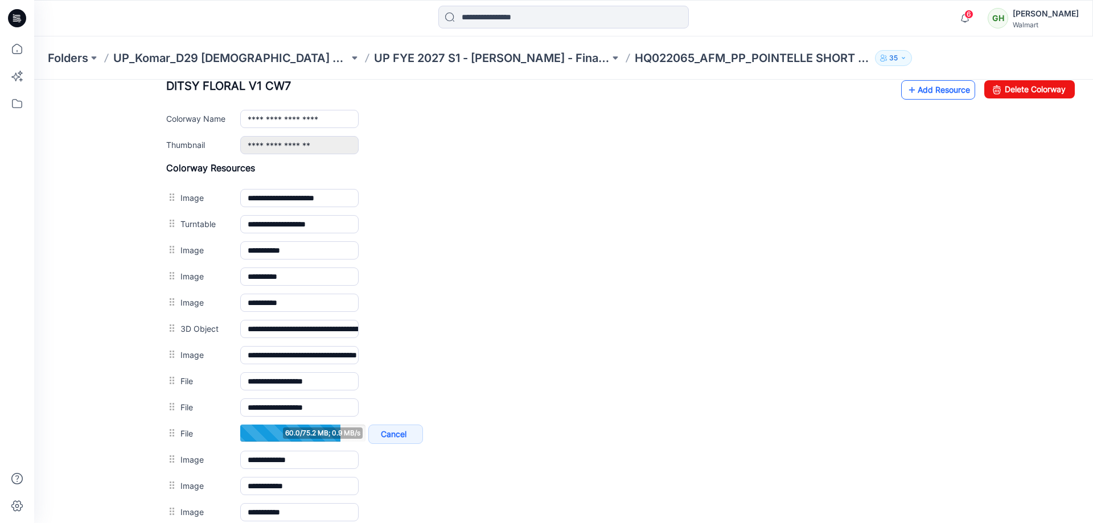
click at [922, 90] on link "Add Resource" at bounding box center [938, 89] width 74 height 19
click at [933, 93] on link "Add Resource" at bounding box center [938, 89] width 74 height 19
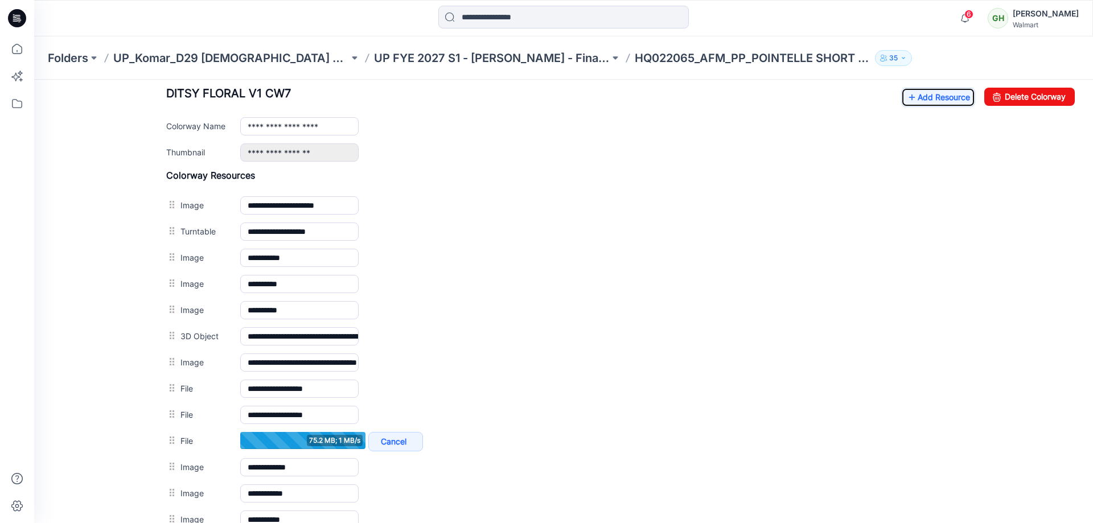
scroll to position [399, 0]
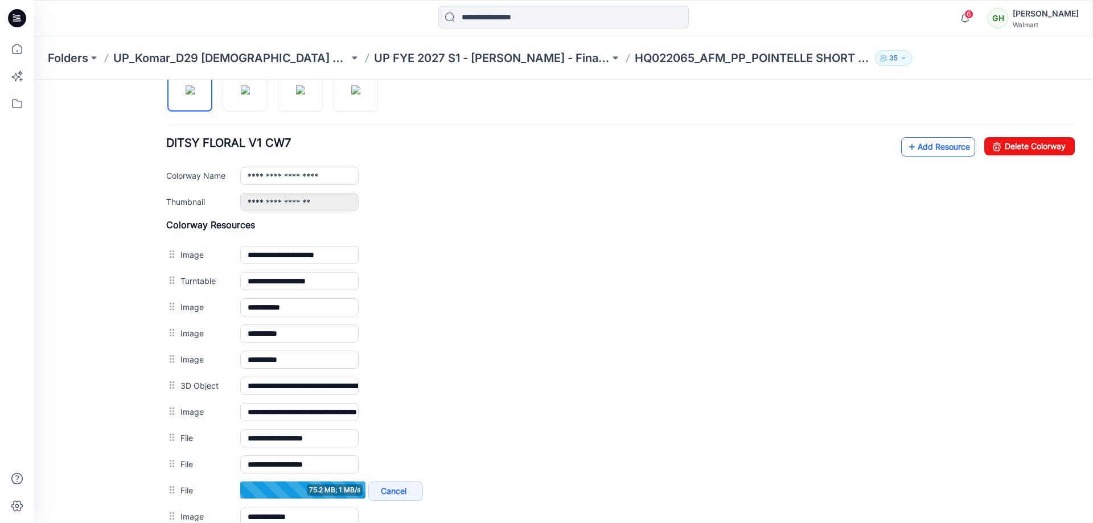
click at [922, 142] on link "Add Resource" at bounding box center [938, 146] width 74 height 19
click at [911, 152] on link "Add Resource" at bounding box center [938, 146] width 74 height 19
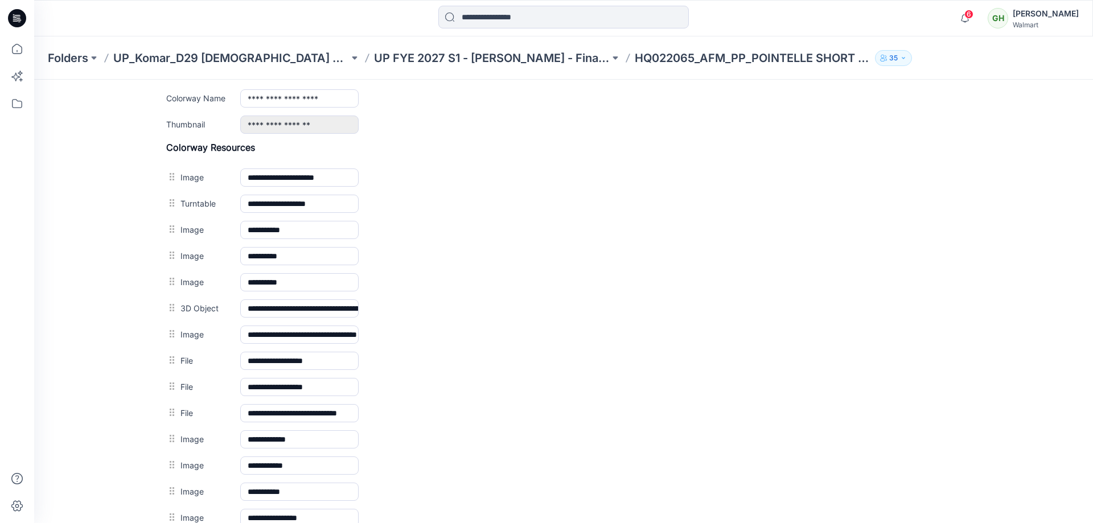
scroll to position [455, 0]
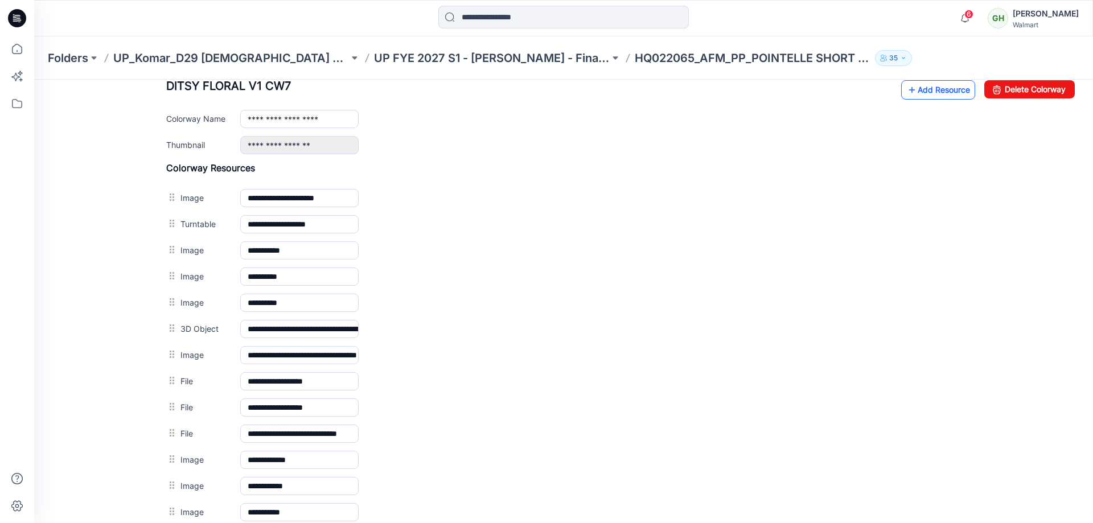
click at [915, 98] on link "Add Resource" at bounding box center [938, 89] width 74 height 19
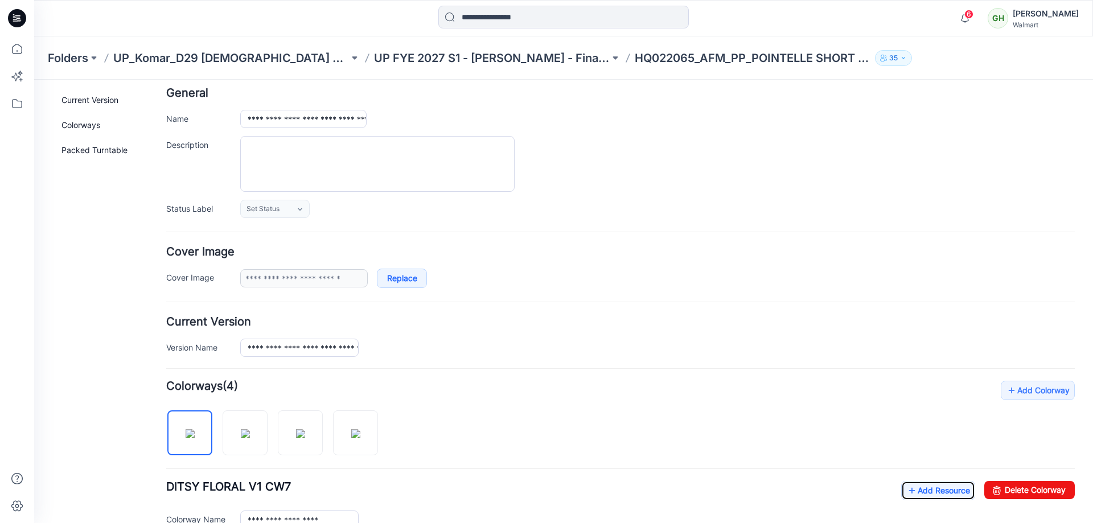
scroll to position [0, 0]
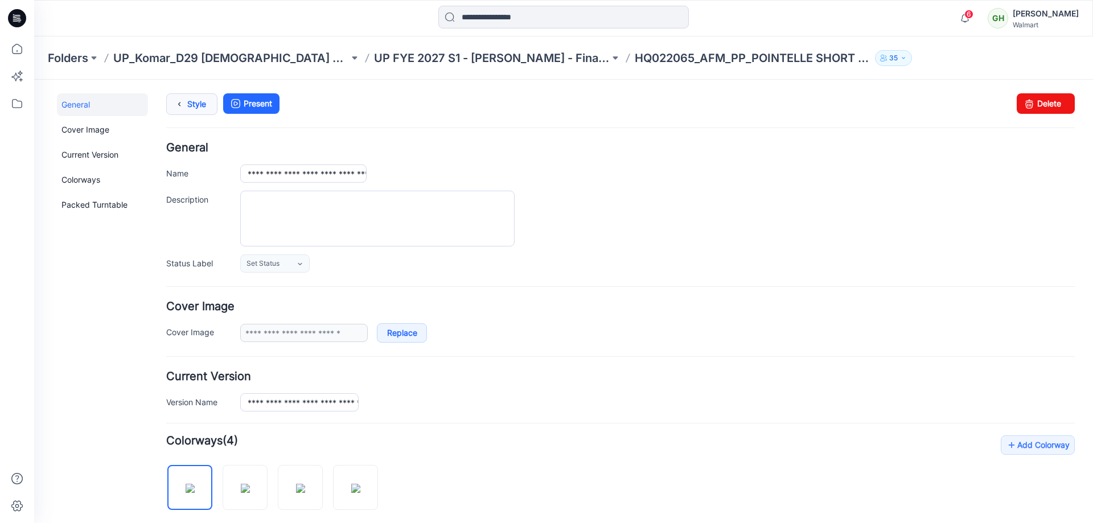
click at [192, 114] on link "Style" at bounding box center [191, 104] width 51 height 22
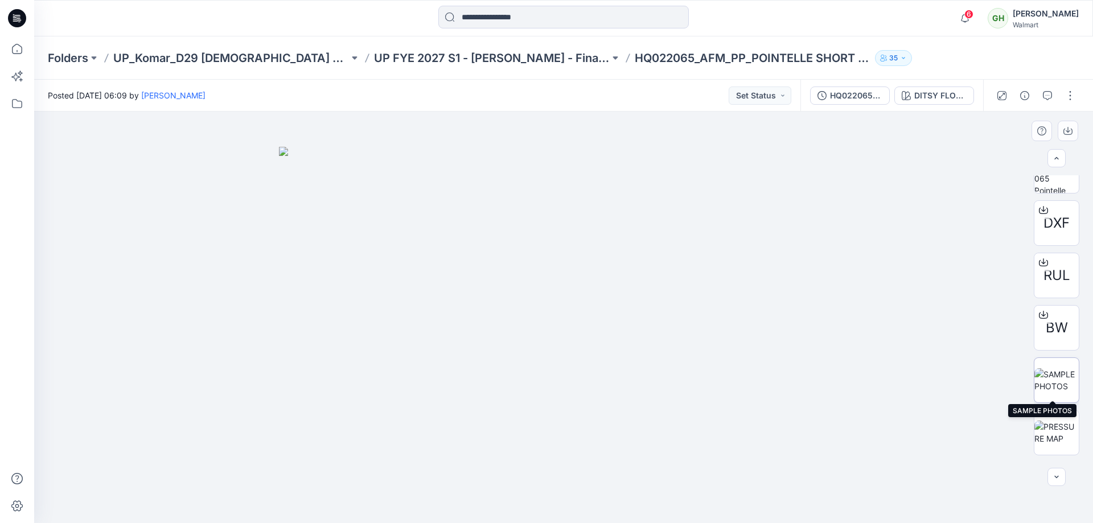
scroll to position [399, 0]
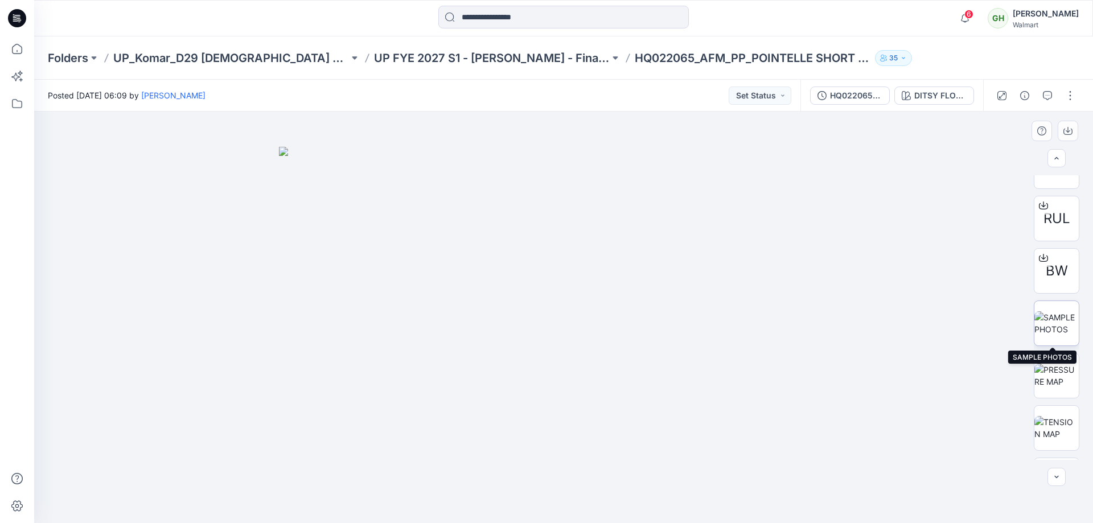
click at [1060, 323] on img at bounding box center [1057, 323] width 44 height 24
click at [1065, 377] on img at bounding box center [1057, 376] width 44 height 24
click at [1043, 416] on img at bounding box center [1057, 428] width 44 height 24
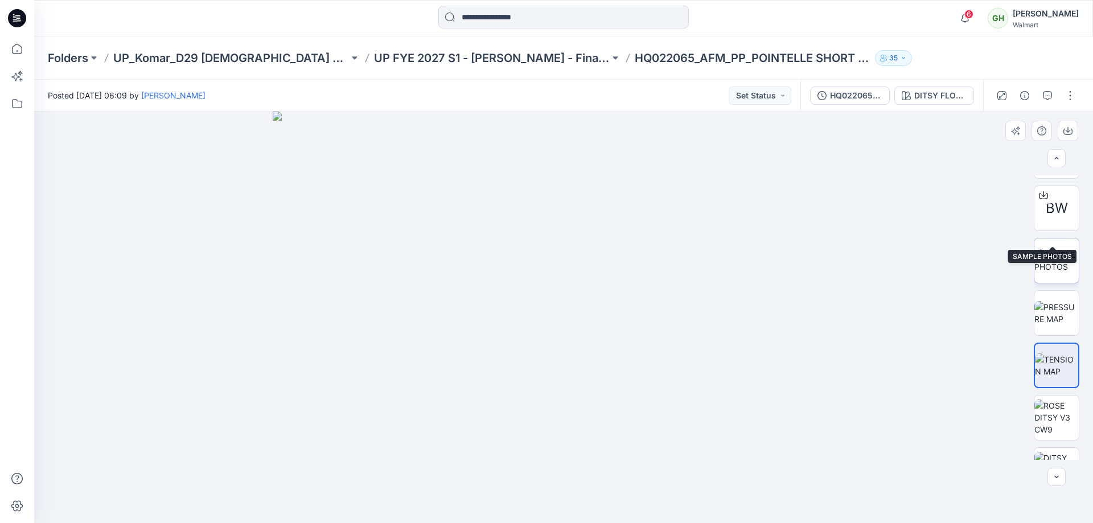
scroll to position [512, 0]
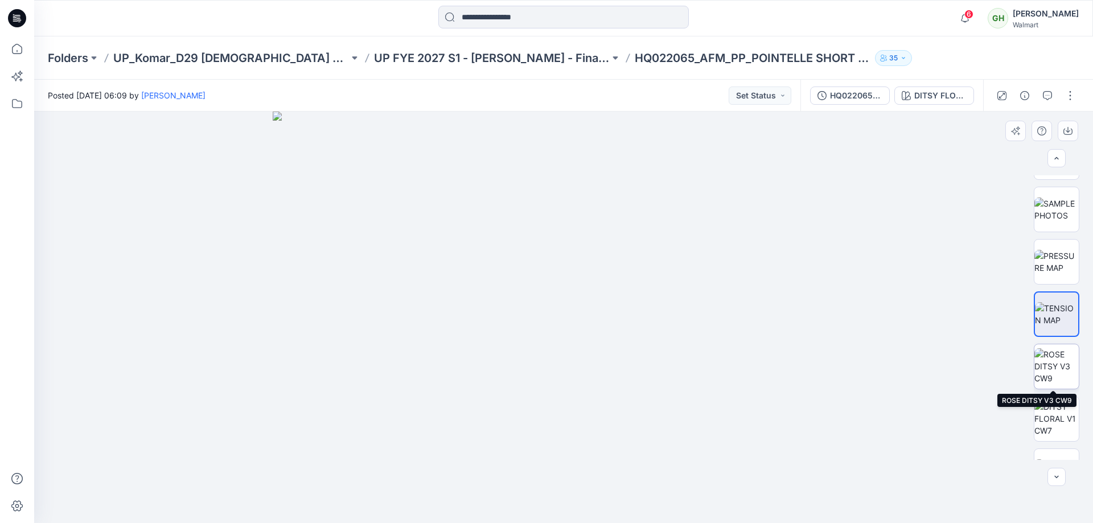
click at [1056, 354] on img at bounding box center [1057, 366] width 44 height 36
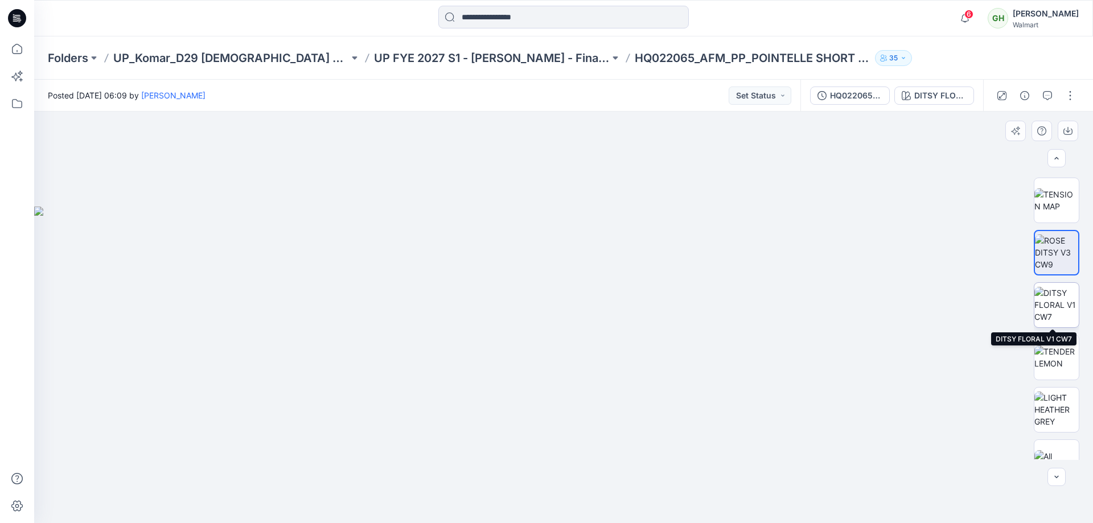
click at [1061, 304] on img at bounding box center [1057, 305] width 44 height 36
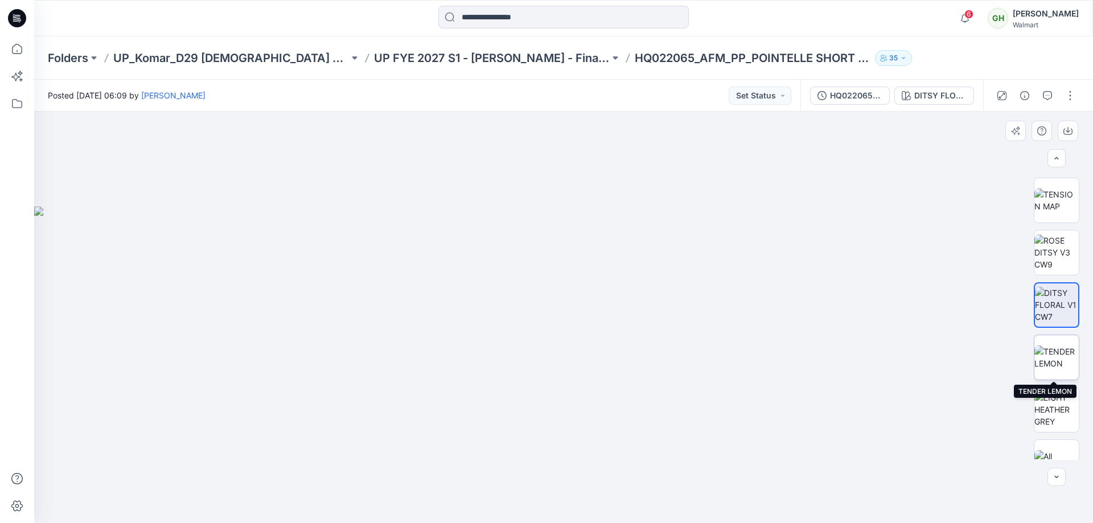
click at [1052, 366] on img at bounding box center [1057, 358] width 44 height 24
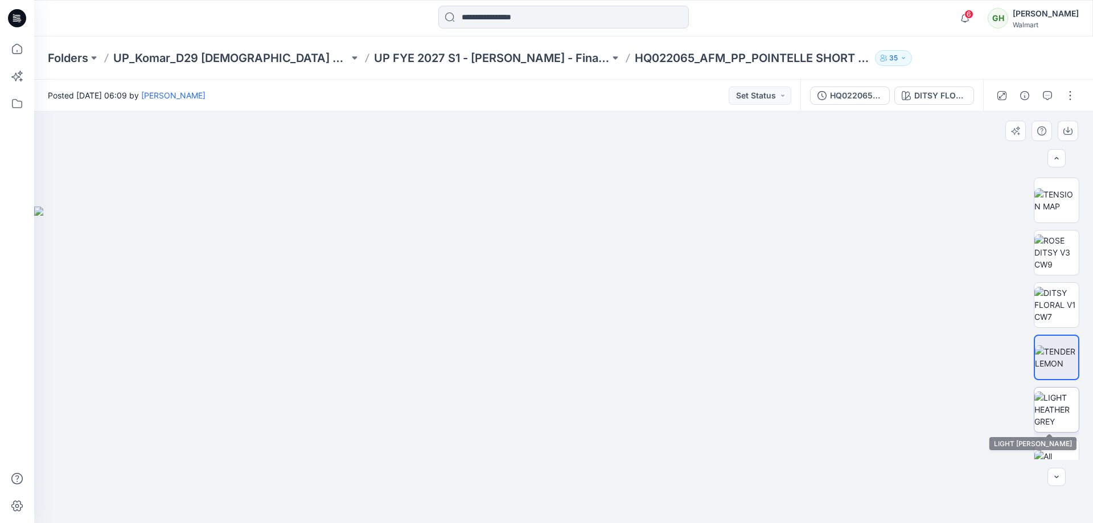
click at [1043, 412] on img at bounding box center [1057, 410] width 44 height 36
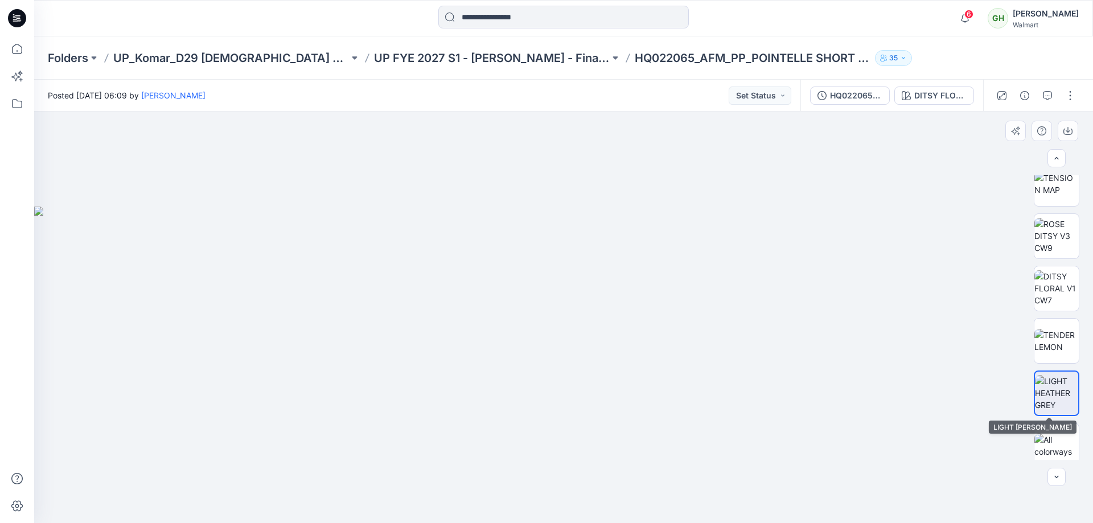
scroll to position [651, 0]
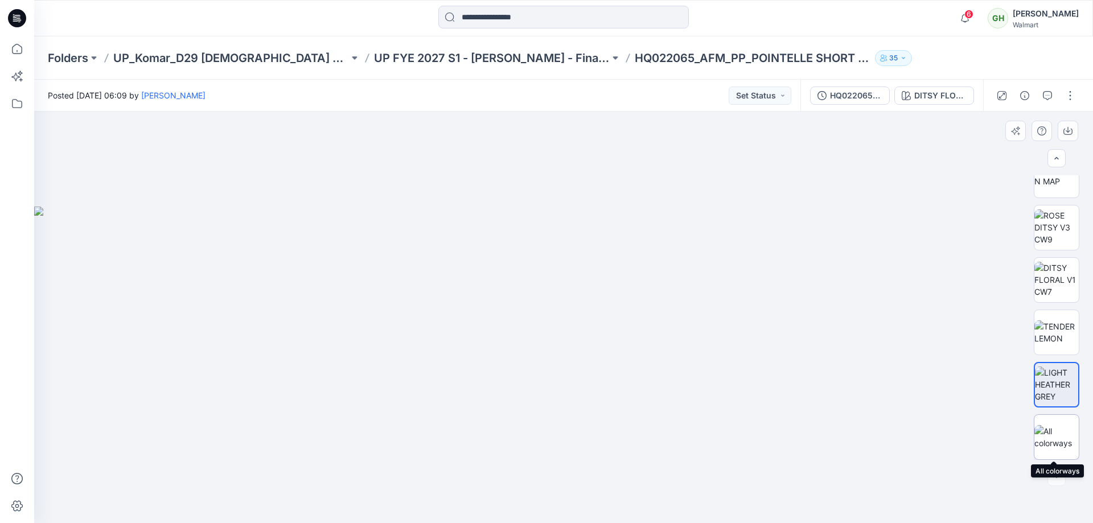
click at [1036, 434] on img at bounding box center [1057, 437] width 44 height 24
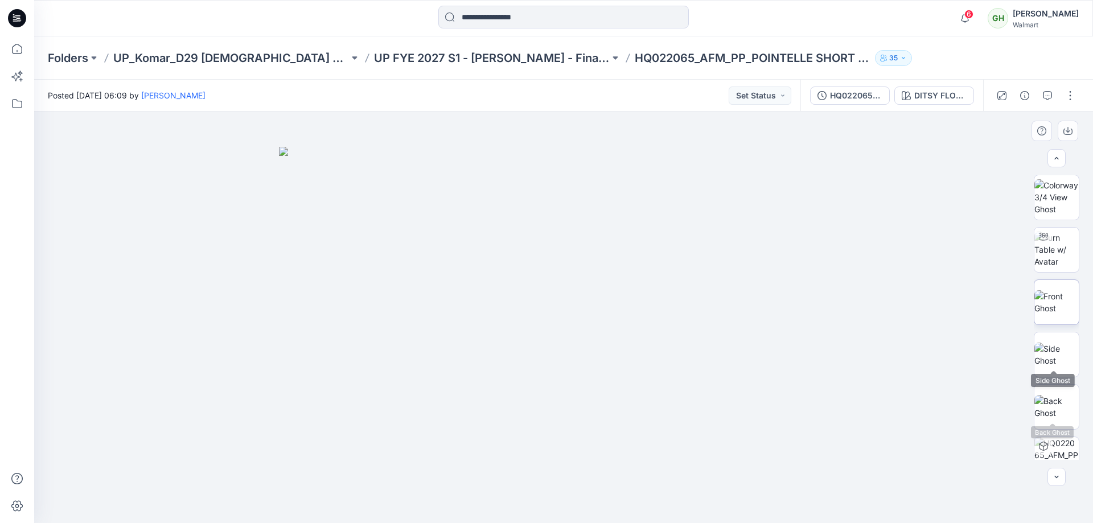
scroll to position [0, 0]
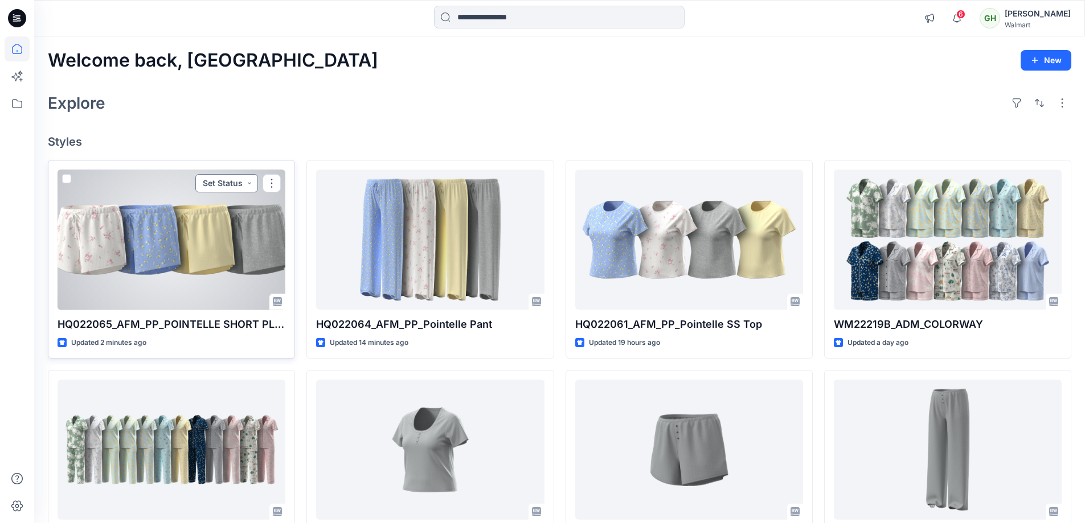
click at [223, 185] on button "Set Status" at bounding box center [226, 183] width 63 height 18
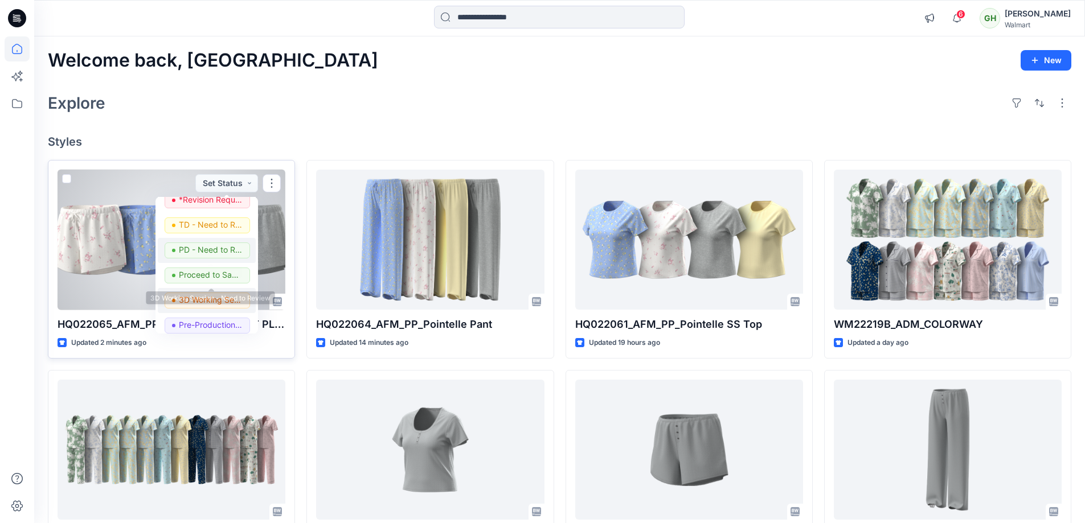
scroll to position [57, 0]
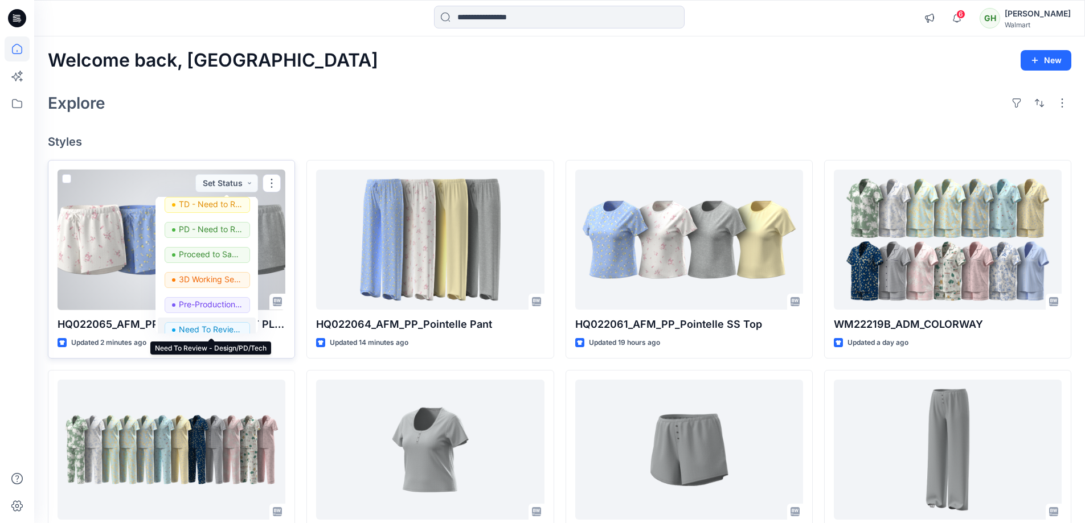
click at [196, 322] on p "Need To Review - Design/PD/Tech" at bounding box center [211, 329] width 64 height 15
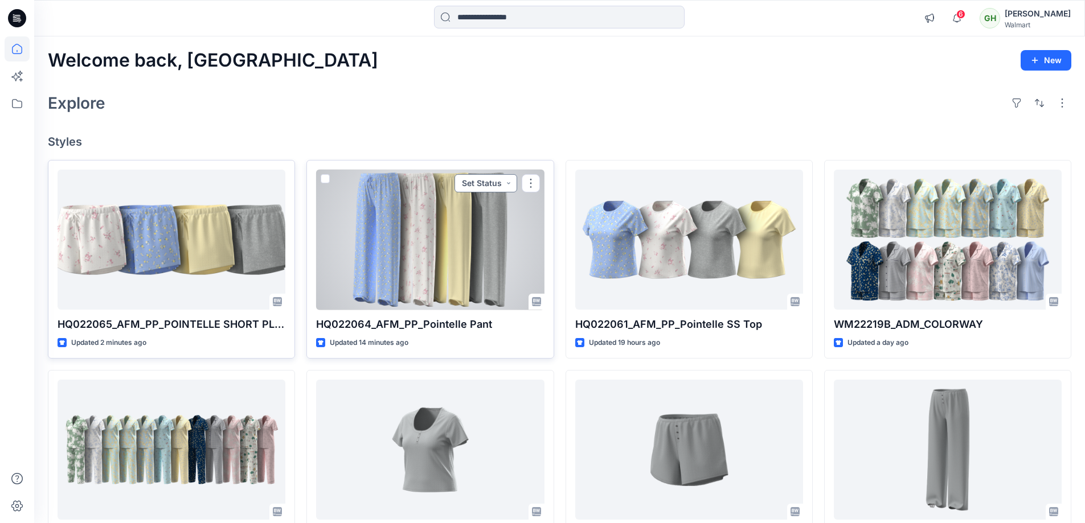
click at [485, 176] on button "Set Status" at bounding box center [485, 183] width 63 height 18
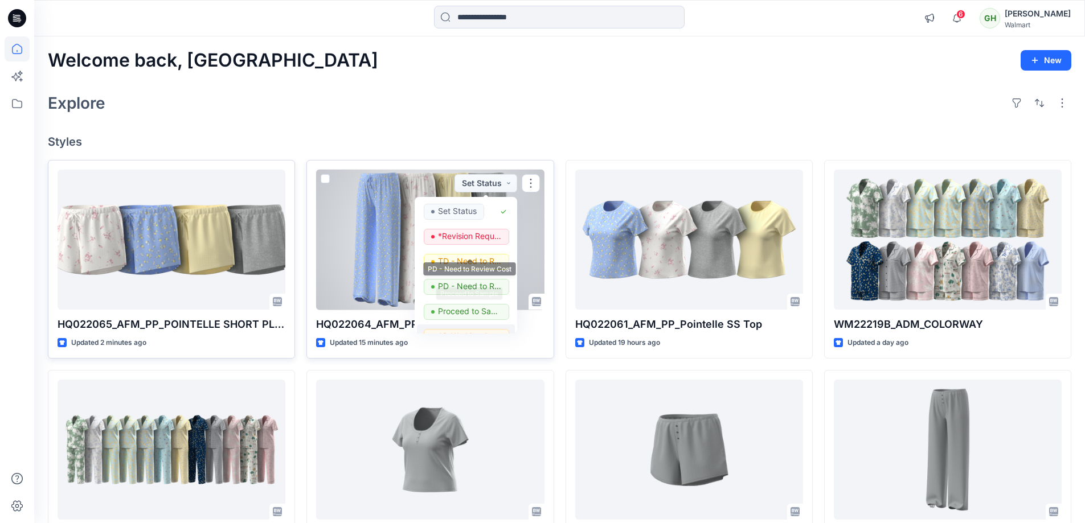
scroll to position [114, 0]
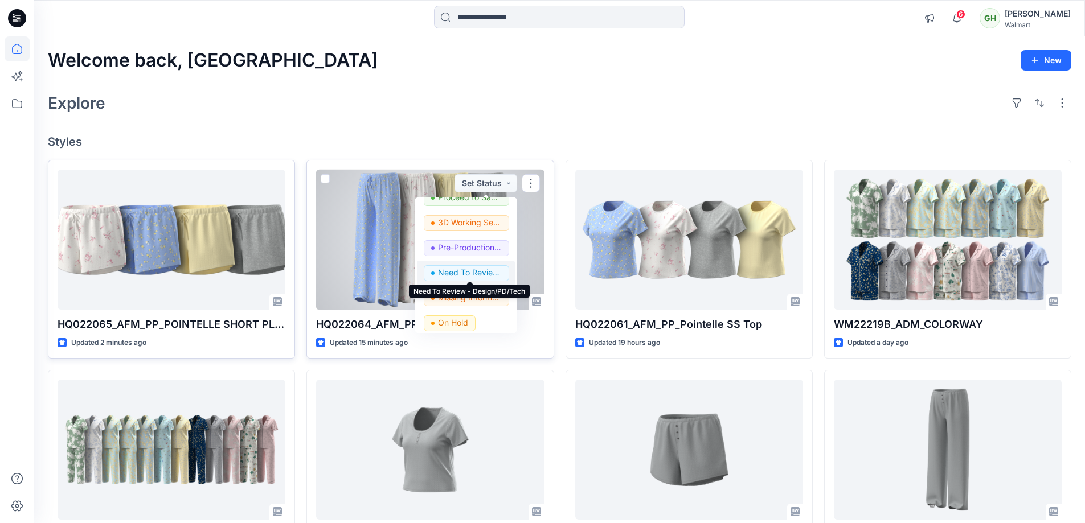
click at [463, 270] on p "Need To Review - Design/PD/Tech" at bounding box center [470, 272] width 64 height 15
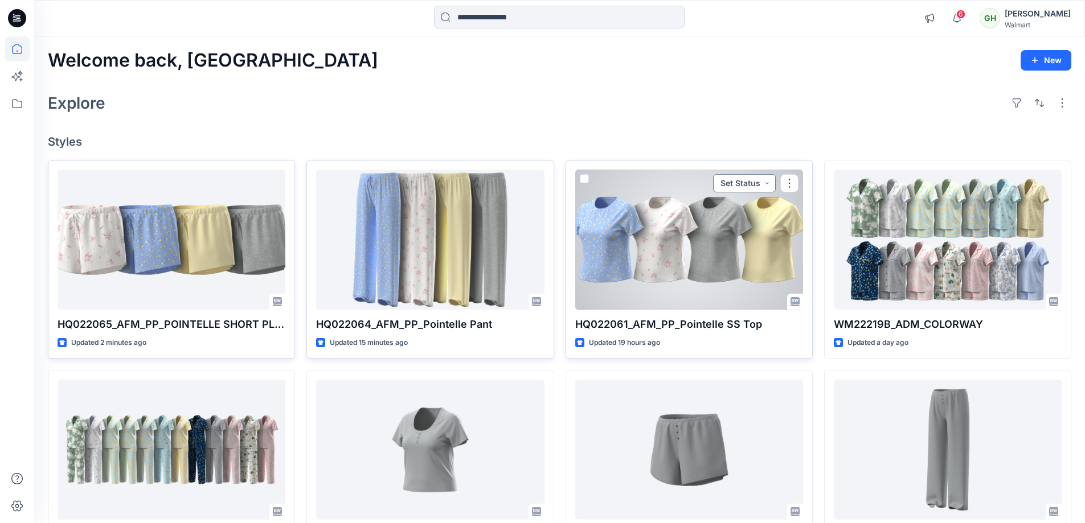
click at [756, 181] on button "Set Status" at bounding box center [744, 183] width 63 height 18
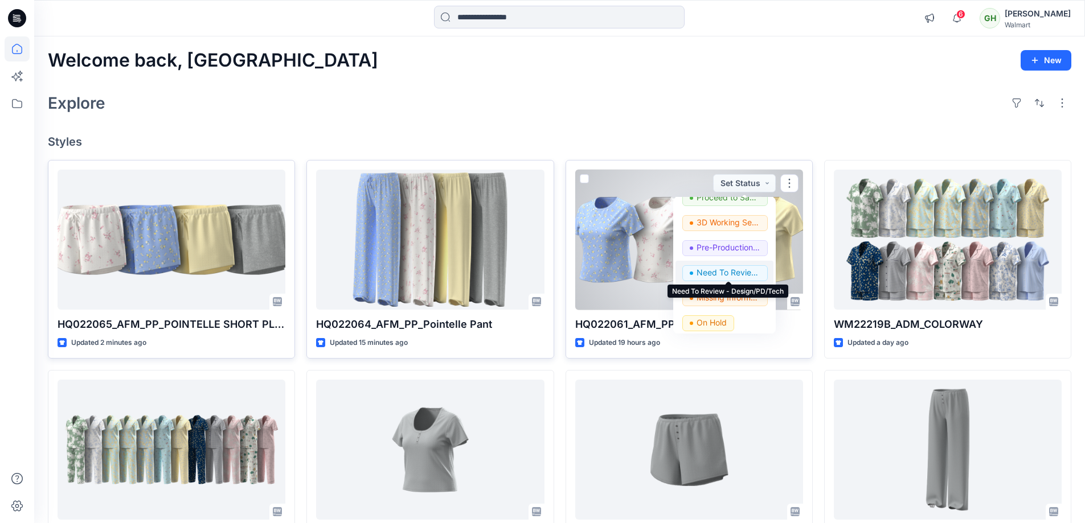
click at [720, 274] on p "Need To Review - Design/PD/Tech" at bounding box center [728, 272] width 64 height 15
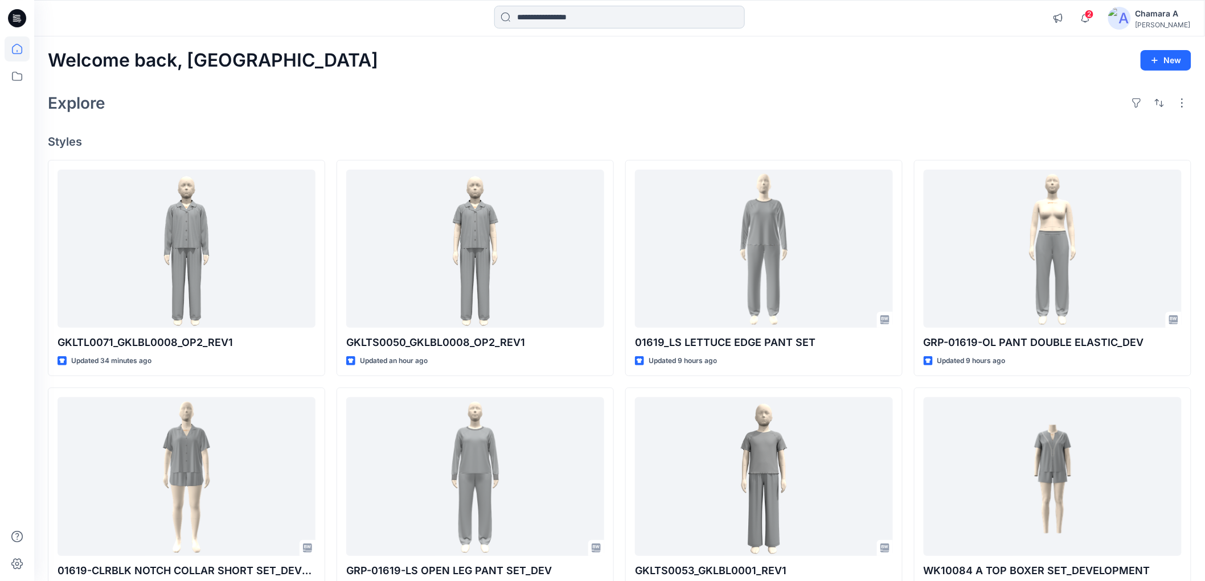
click at [567, 20] on input at bounding box center [619, 17] width 251 height 23
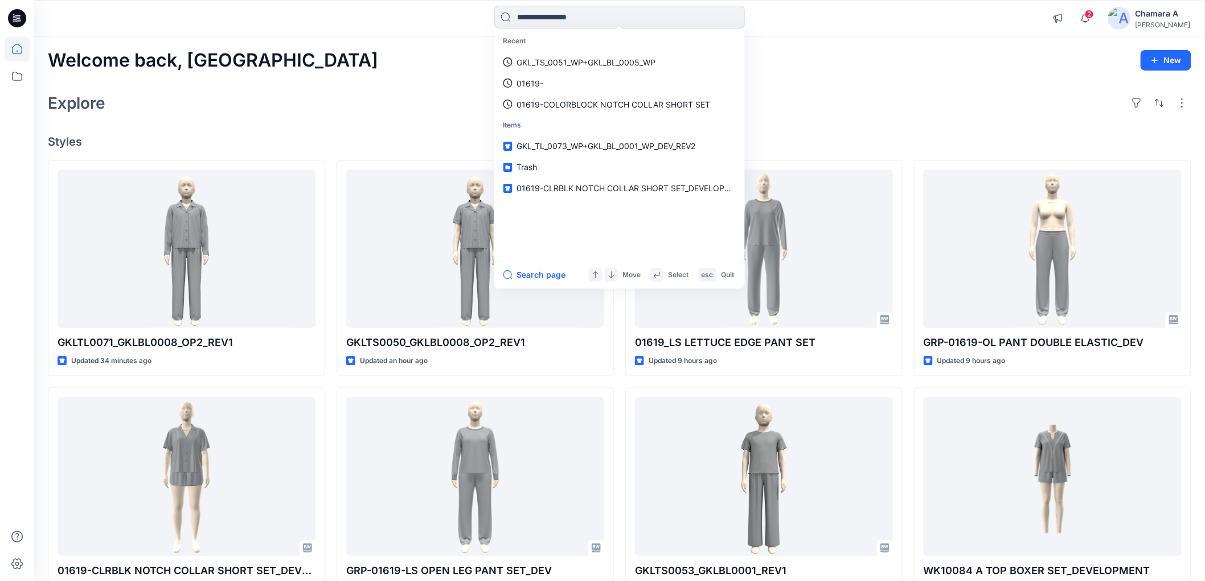
paste input "********"
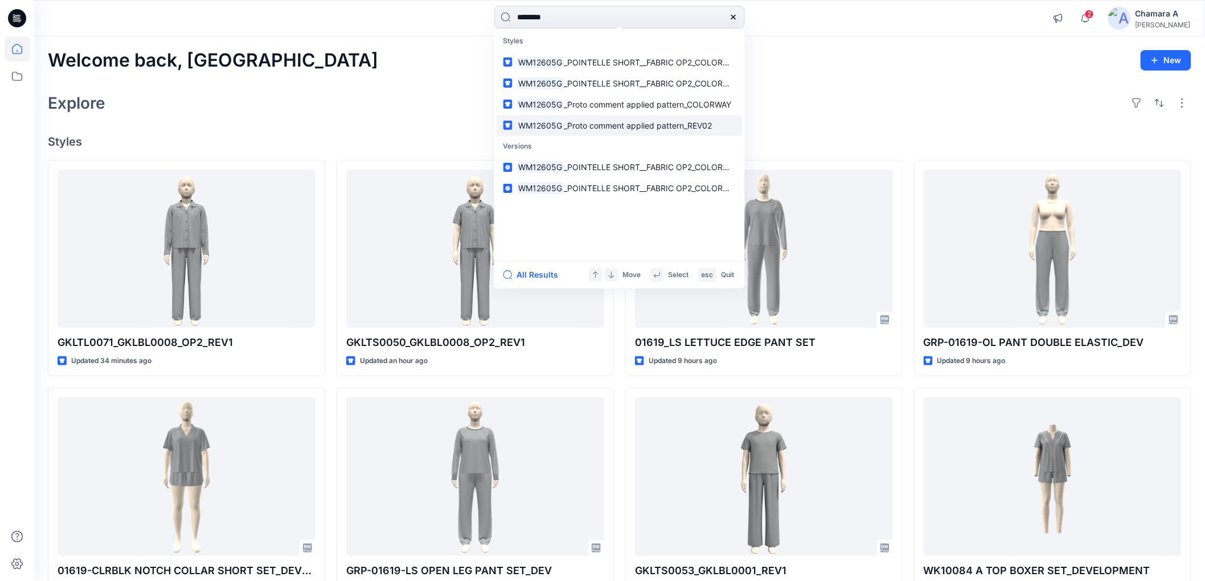
type input "********"
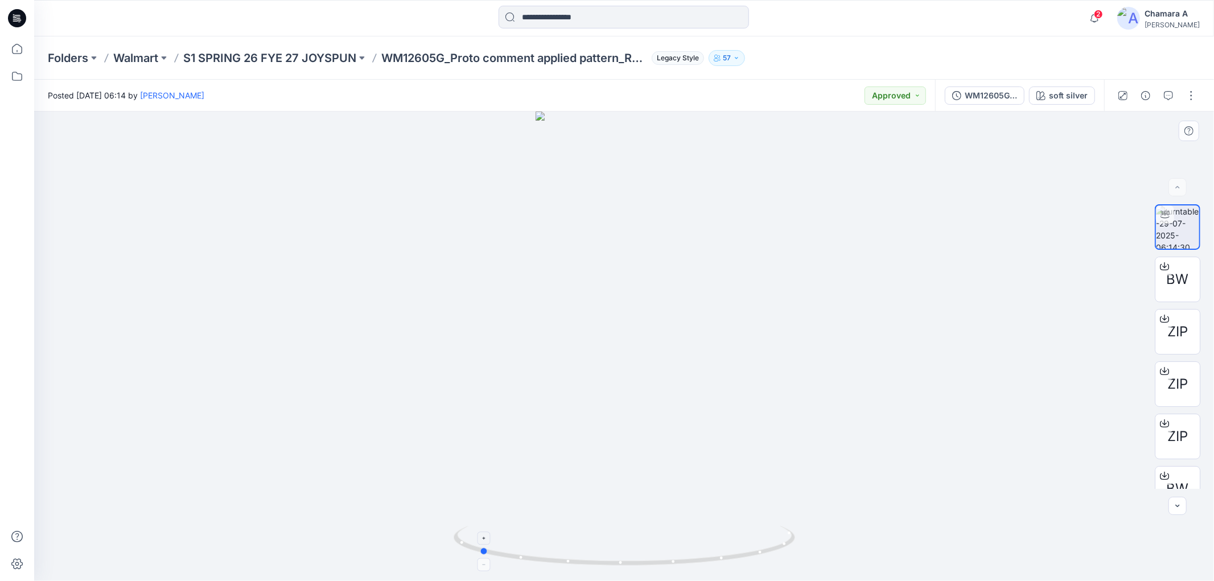
drag, startPoint x: 687, startPoint y: 563, endPoint x: 542, endPoint y: 563, distance: 145.2
click at [542, 563] on icon at bounding box center [626, 547] width 344 height 43
drag, startPoint x: 725, startPoint y: 559, endPoint x: 559, endPoint y: 569, distance: 166.6
drag, startPoint x: 596, startPoint y: 565, endPoint x: 514, endPoint y: 560, distance: 82.1
click at [514, 560] on div at bounding box center [624, 347] width 1180 height 470
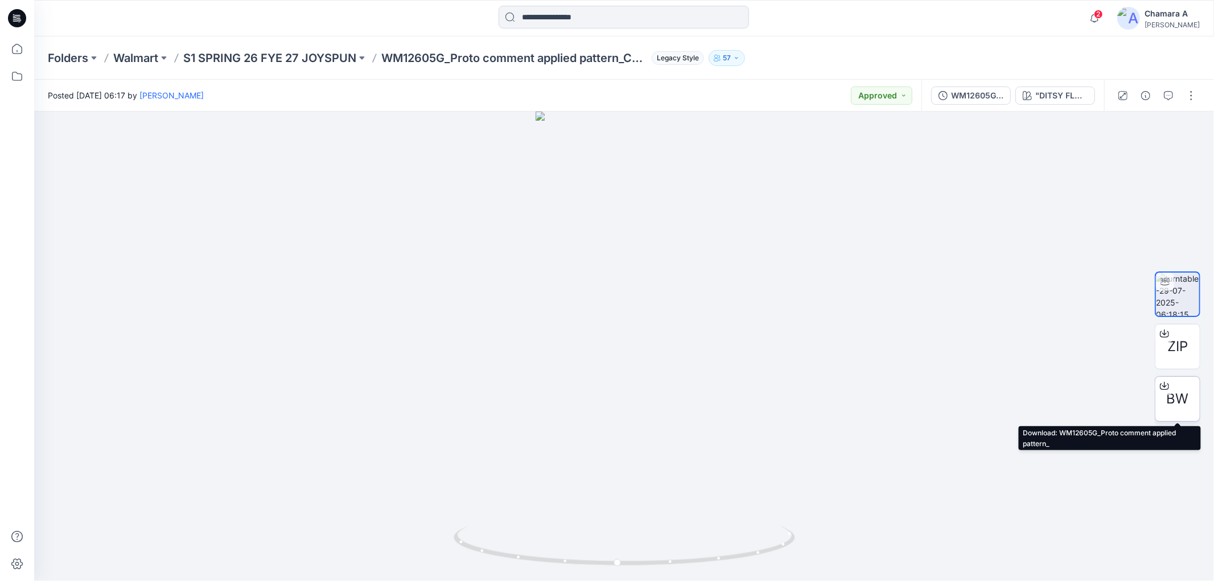
click at [1171, 399] on span "BW" at bounding box center [1178, 399] width 22 height 20
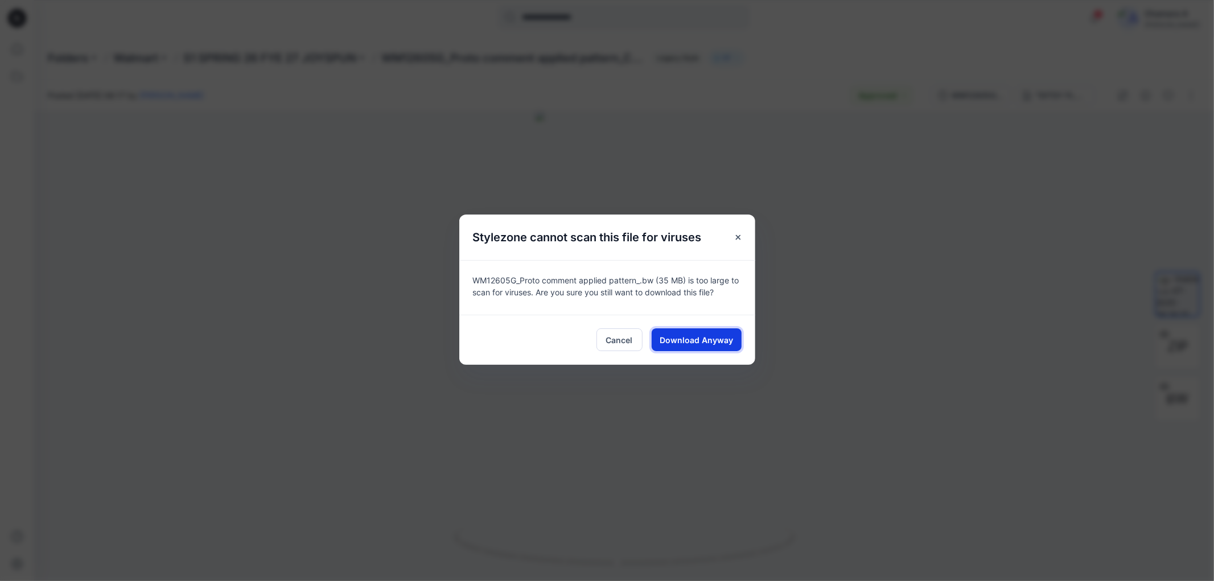
click at [718, 334] on span "Download Anyway" at bounding box center [696, 340] width 73 height 12
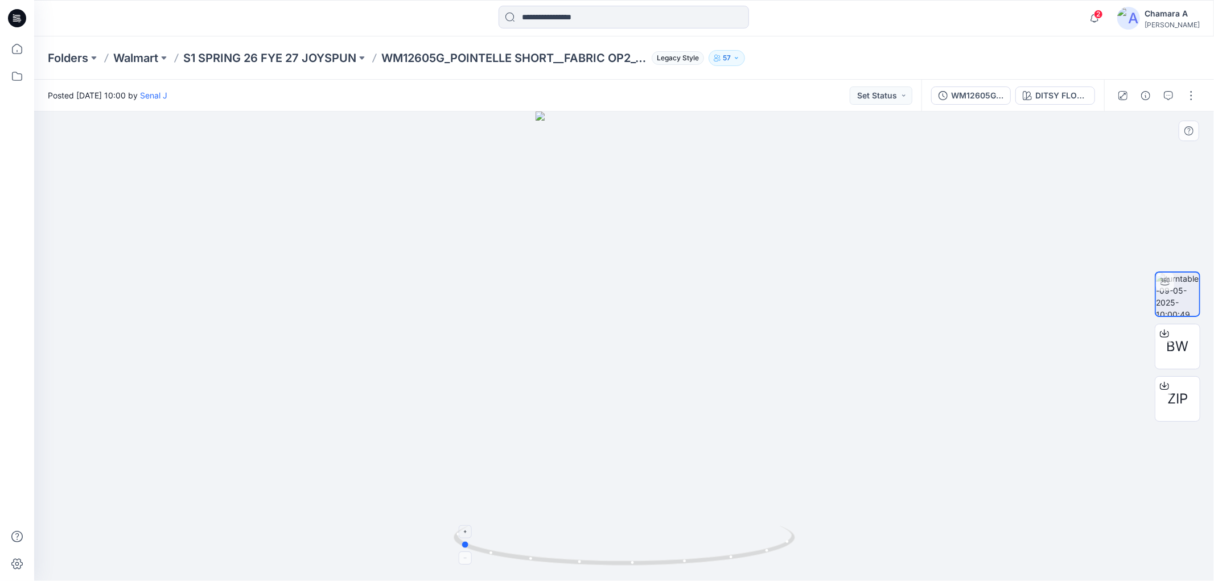
drag, startPoint x: 752, startPoint y: 559, endPoint x: 587, endPoint y: 567, distance: 164.7
click at [587, 567] on icon at bounding box center [626, 547] width 344 height 43
drag, startPoint x: 754, startPoint y: 526, endPoint x: 636, endPoint y: 226, distance: 321.8
click at [584, 564] on icon at bounding box center [626, 547] width 344 height 43
